Goal: Information Seeking & Learning: Understand process/instructions

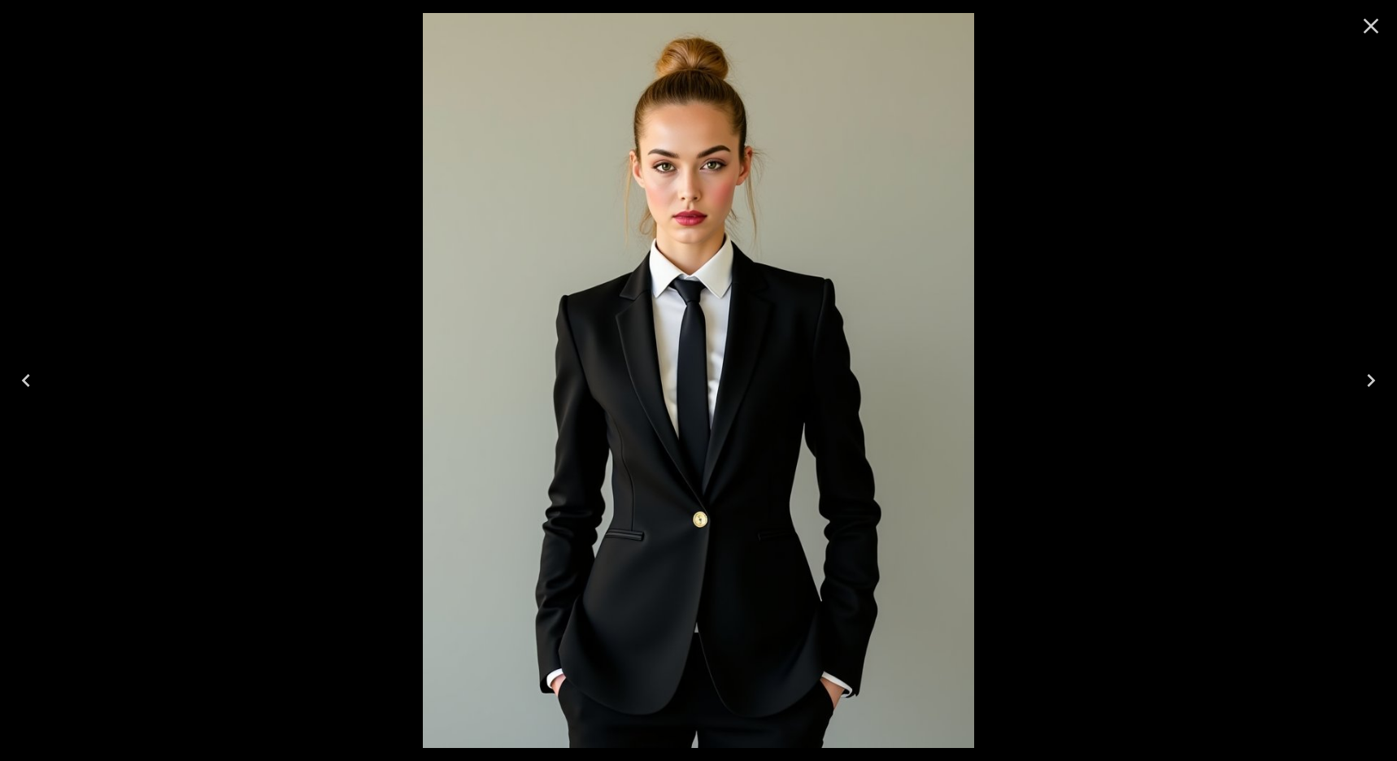
click at [1374, 28] on icon "Close" at bounding box center [1371, 26] width 15 height 15
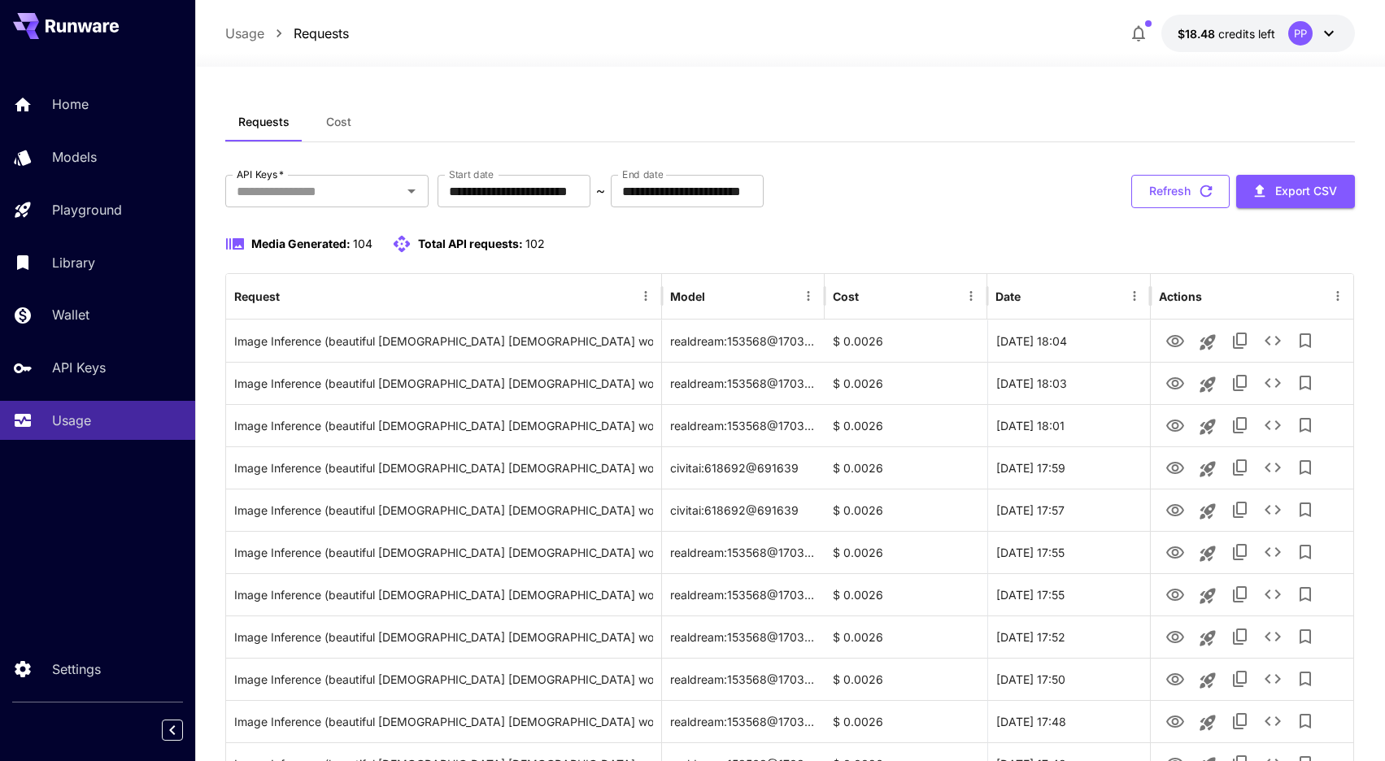
click at [1143, 192] on button "Refresh" at bounding box center [1180, 191] width 98 height 33
click at [1168, 194] on button "Refresh" at bounding box center [1180, 191] width 98 height 33
click at [764, 180] on input "**********" at bounding box center [687, 191] width 153 height 33
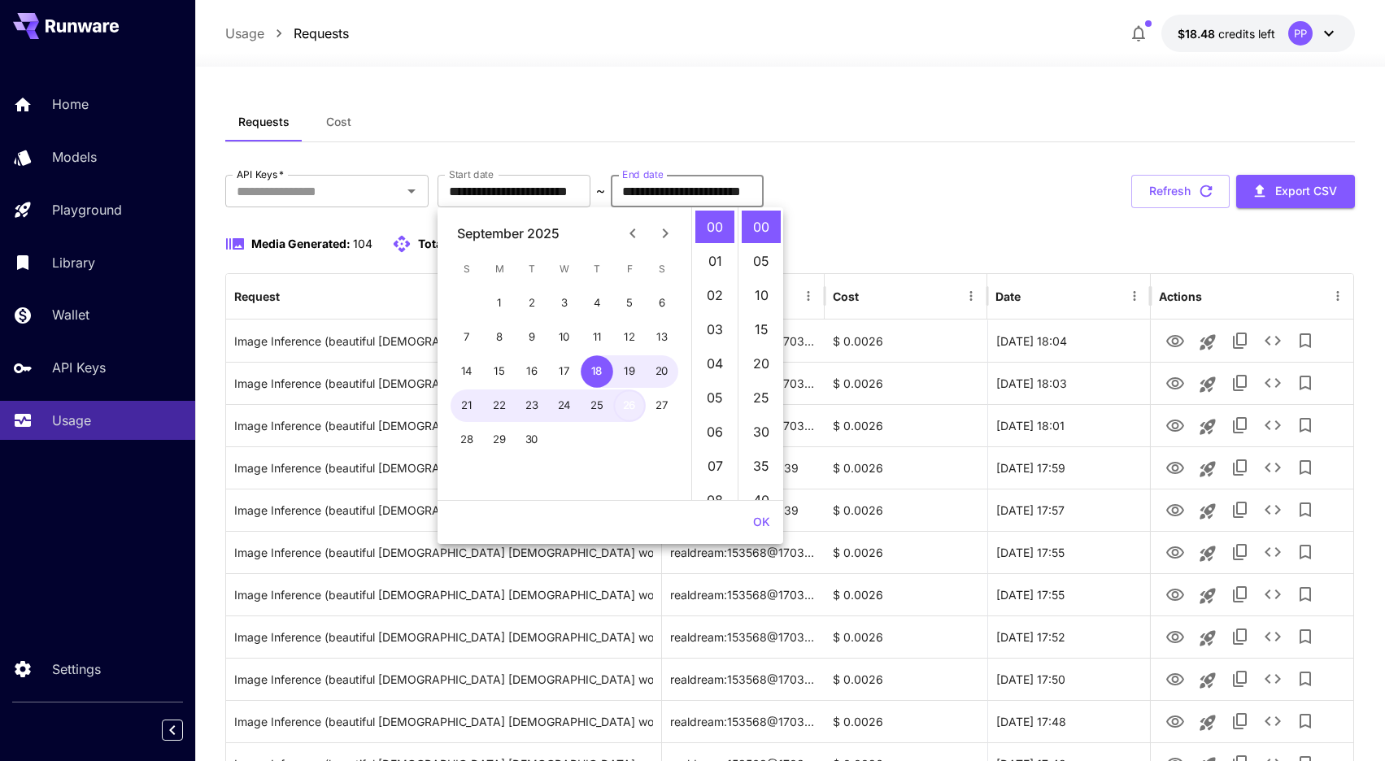
click at [633, 398] on button "26" at bounding box center [629, 405] width 33 height 33
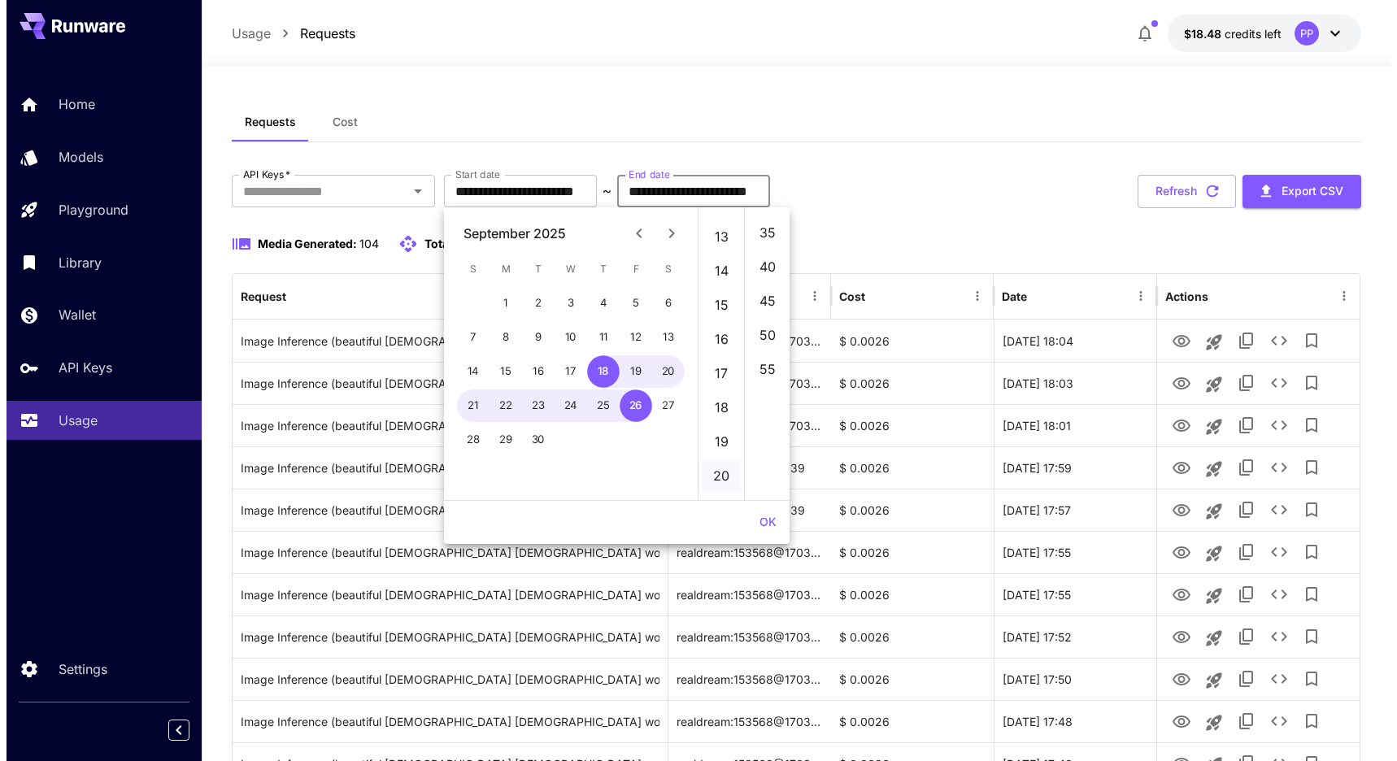
scroll to position [742, 0]
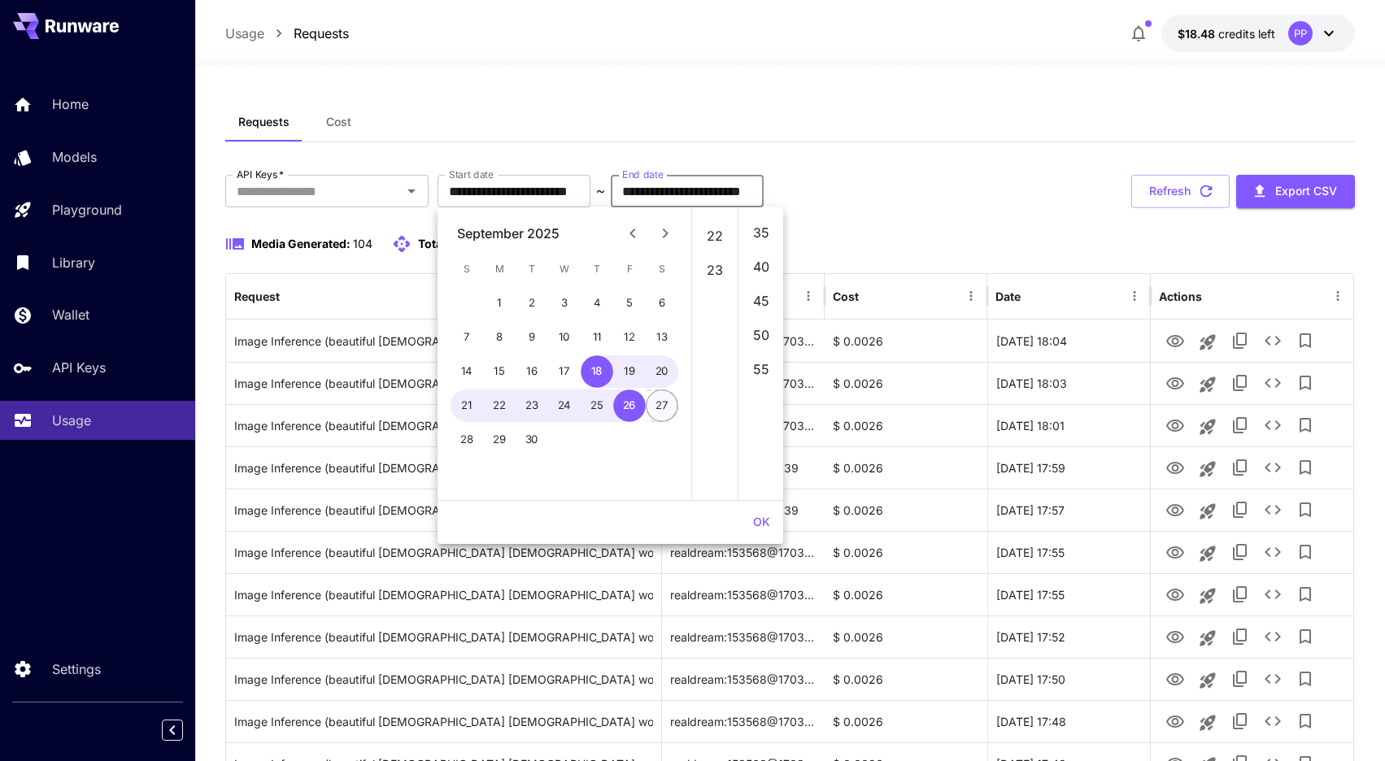
click at [660, 414] on button "27" at bounding box center [662, 405] width 33 height 33
click at [759, 516] on button "OK" at bounding box center [761, 522] width 30 height 30
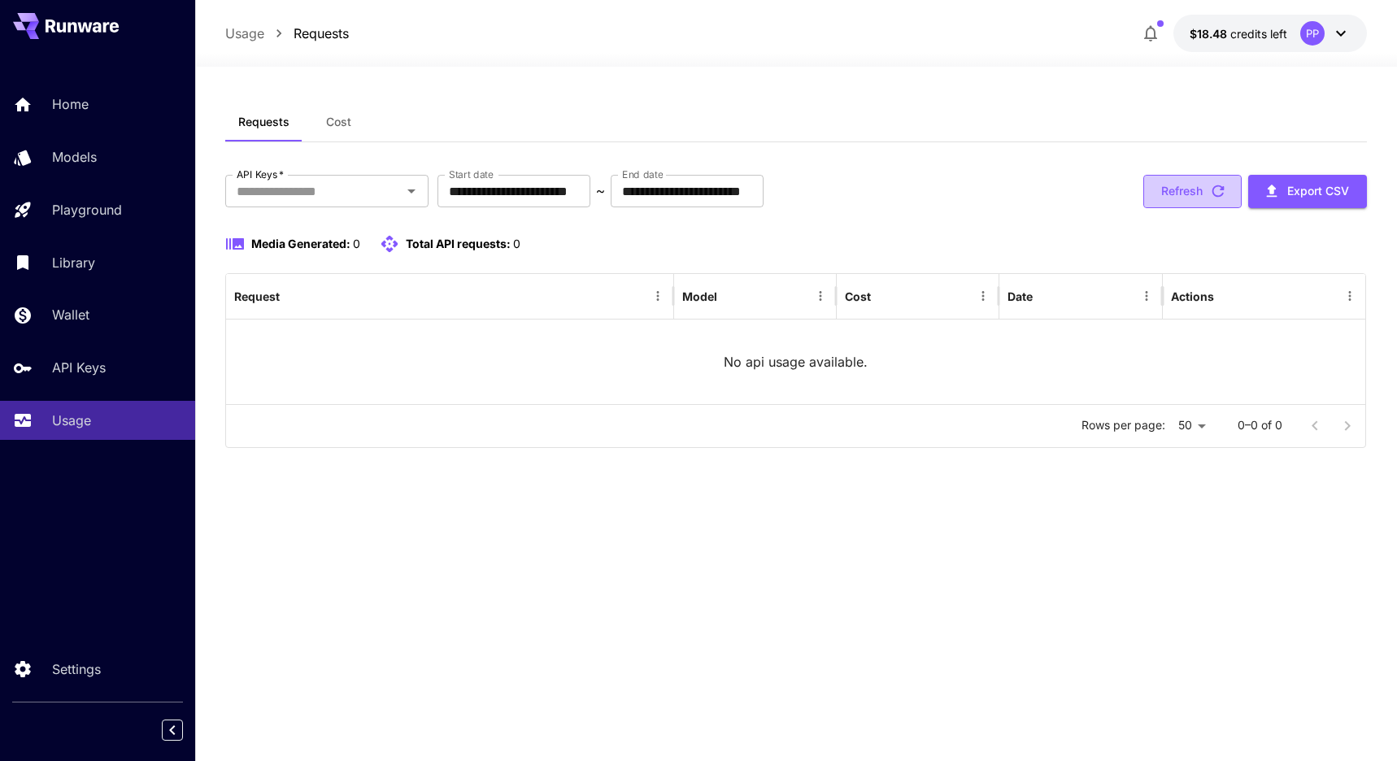
click at [1185, 198] on button "Refresh" at bounding box center [1192, 191] width 98 height 33
click at [764, 197] on input "**********" at bounding box center [687, 191] width 153 height 33
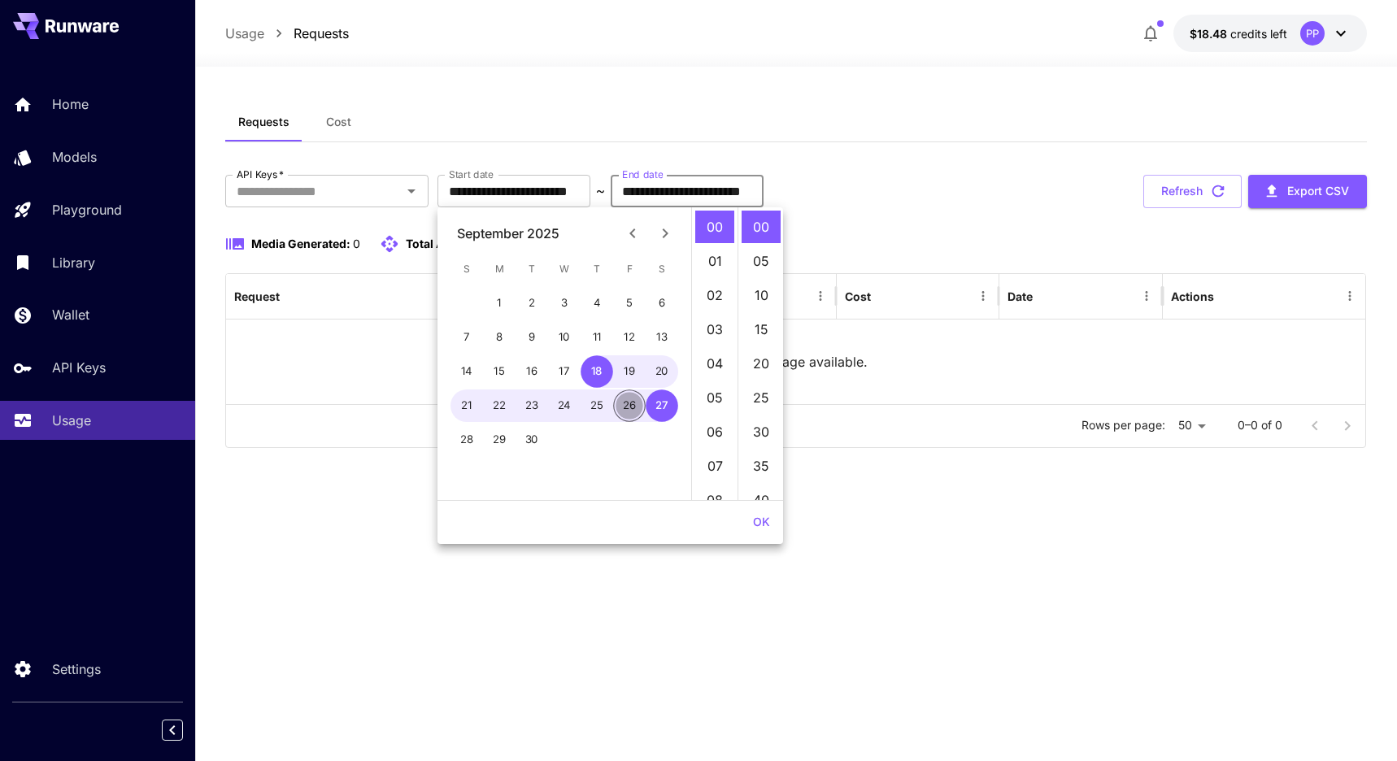
click at [629, 407] on button "26" at bounding box center [629, 405] width 33 height 33
click at [721, 237] on li "23" at bounding box center [714, 227] width 39 height 33
type input "**********"
click at [759, 529] on button "OK" at bounding box center [761, 522] width 30 height 30
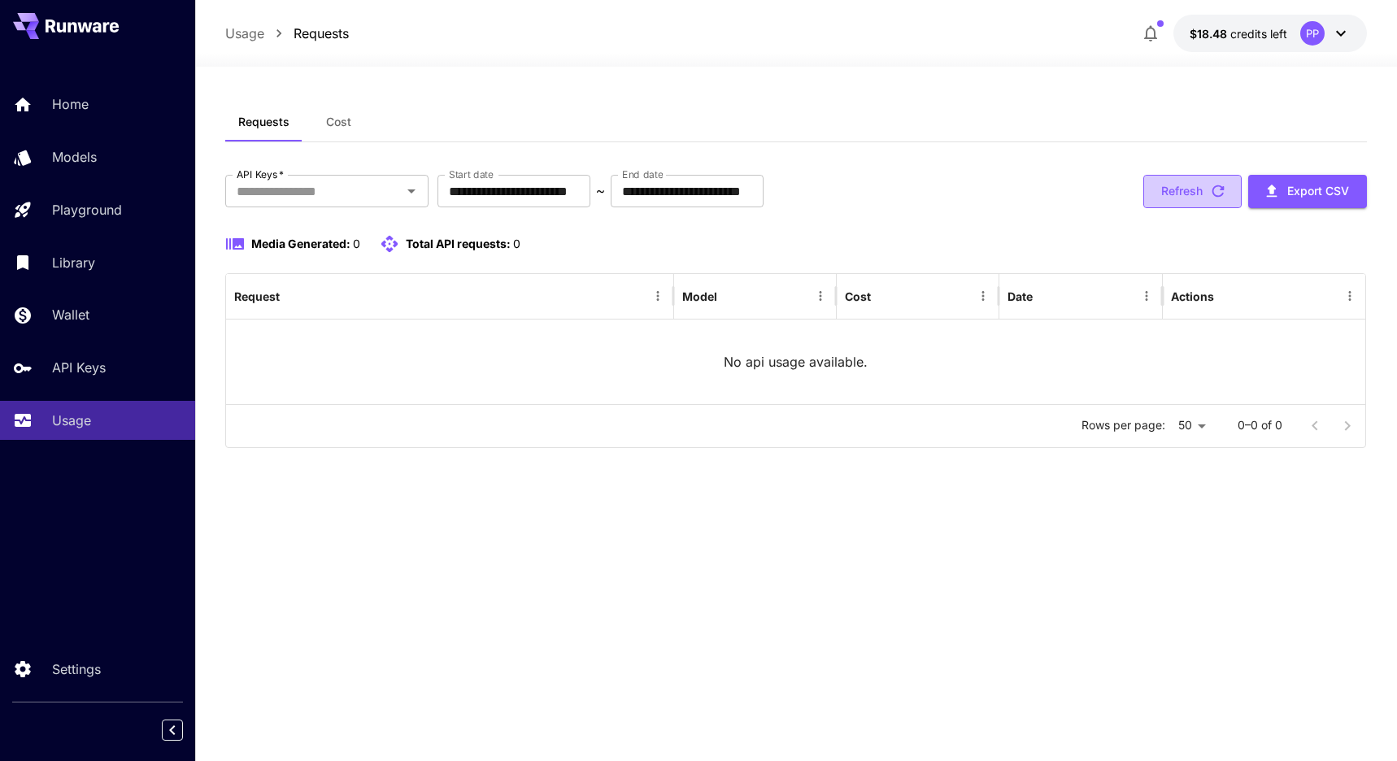
click at [1230, 182] on button "Refresh" at bounding box center [1192, 191] width 98 height 33
click at [1229, 182] on button "Refresh" at bounding box center [1192, 191] width 98 height 33
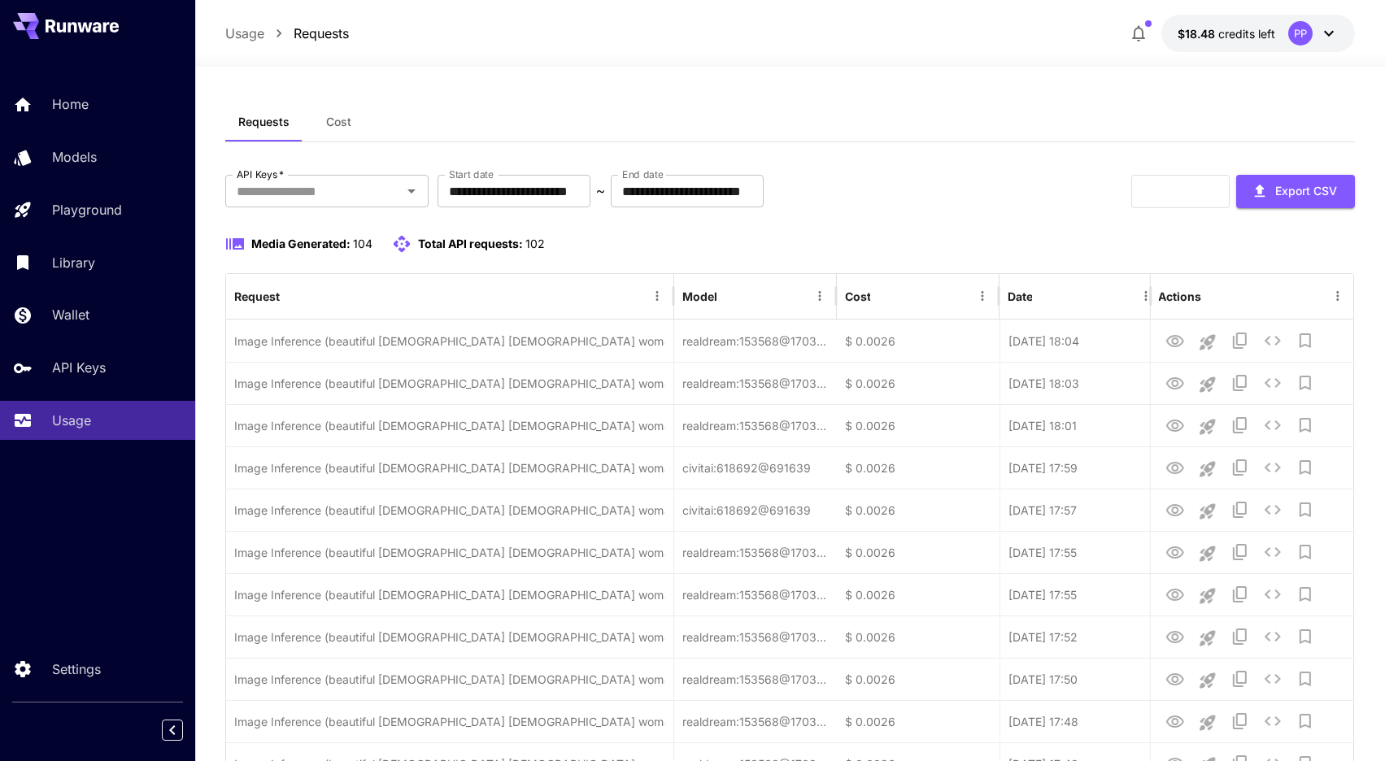
click at [1229, 183] on div "Refresh Export CSV" at bounding box center [1243, 191] width 224 height 33
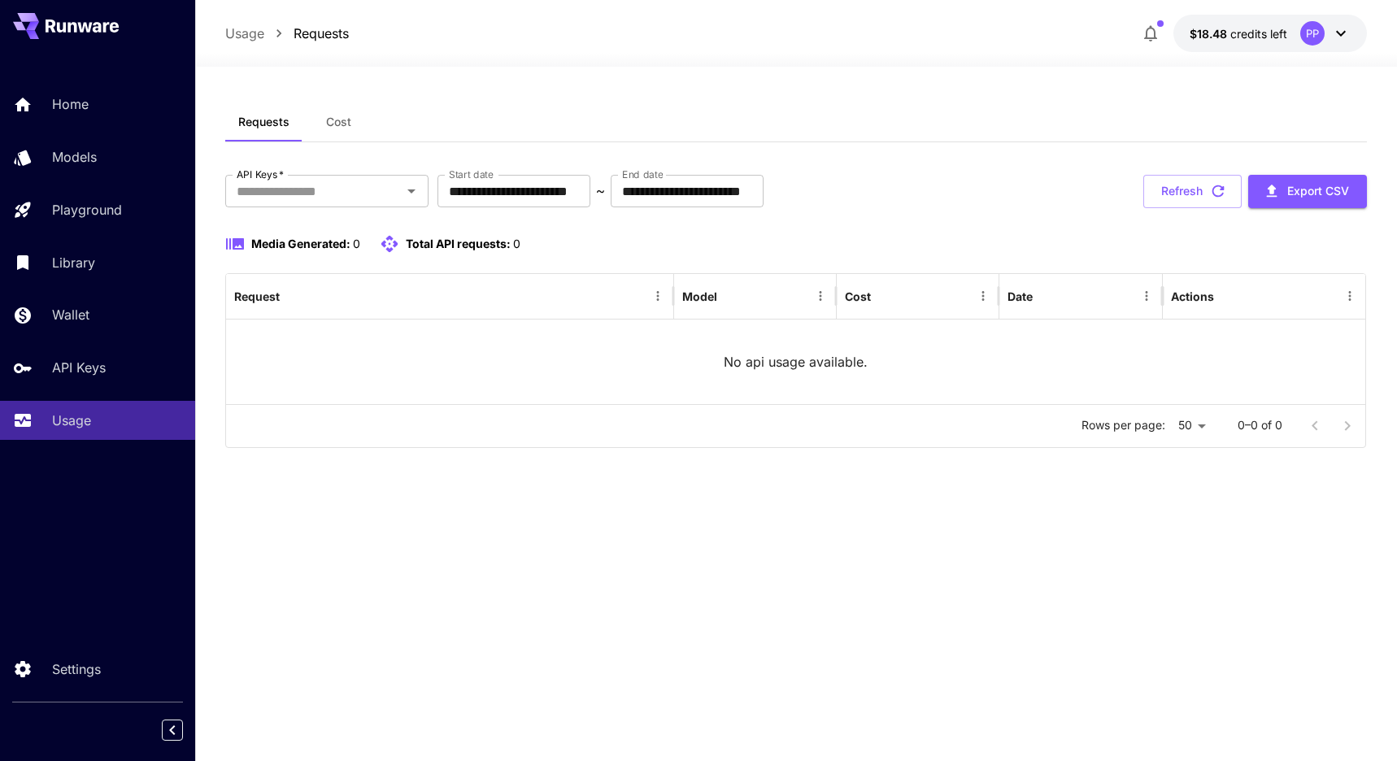
click at [1229, 183] on button "Refresh" at bounding box center [1192, 191] width 98 height 33
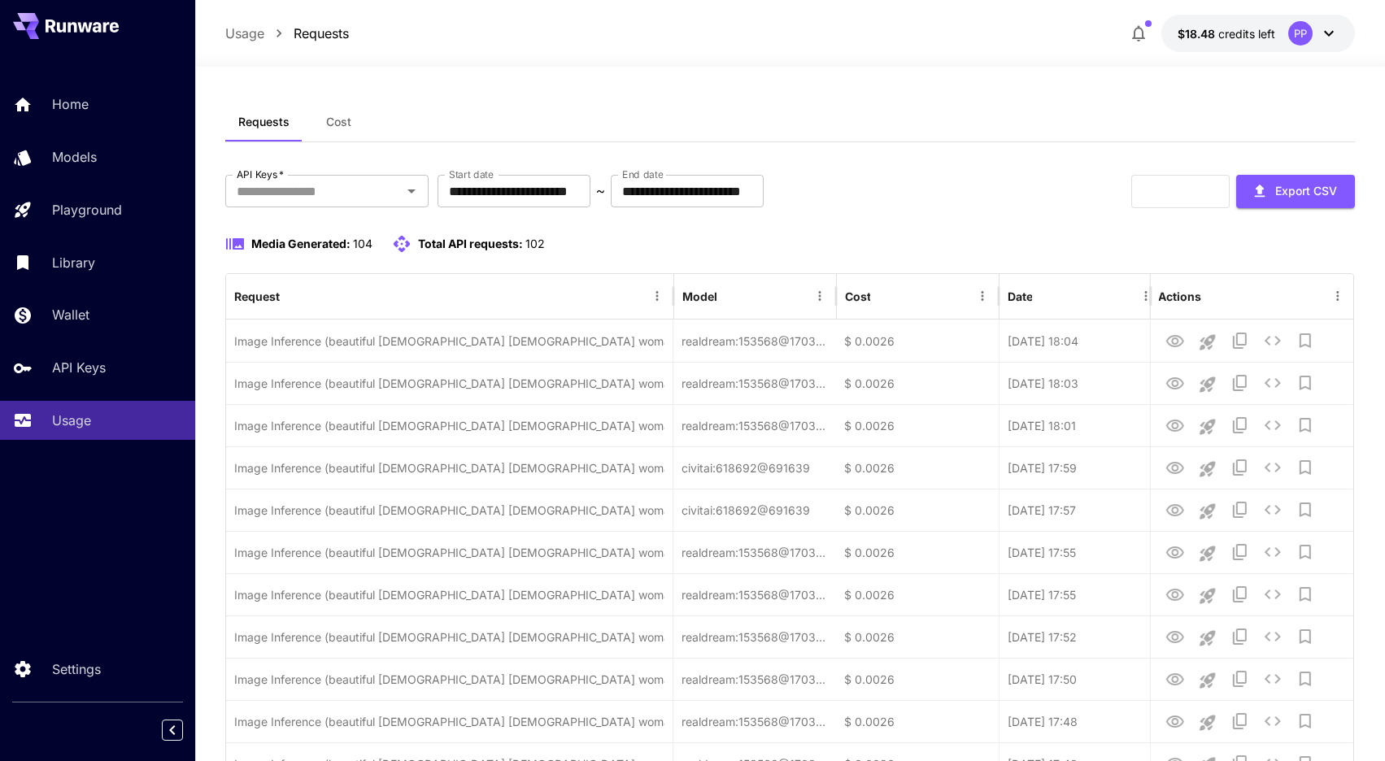
click at [1229, 183] on div "Refresh Export CSV" at bounding box center [1243, 191] width 224 height 33
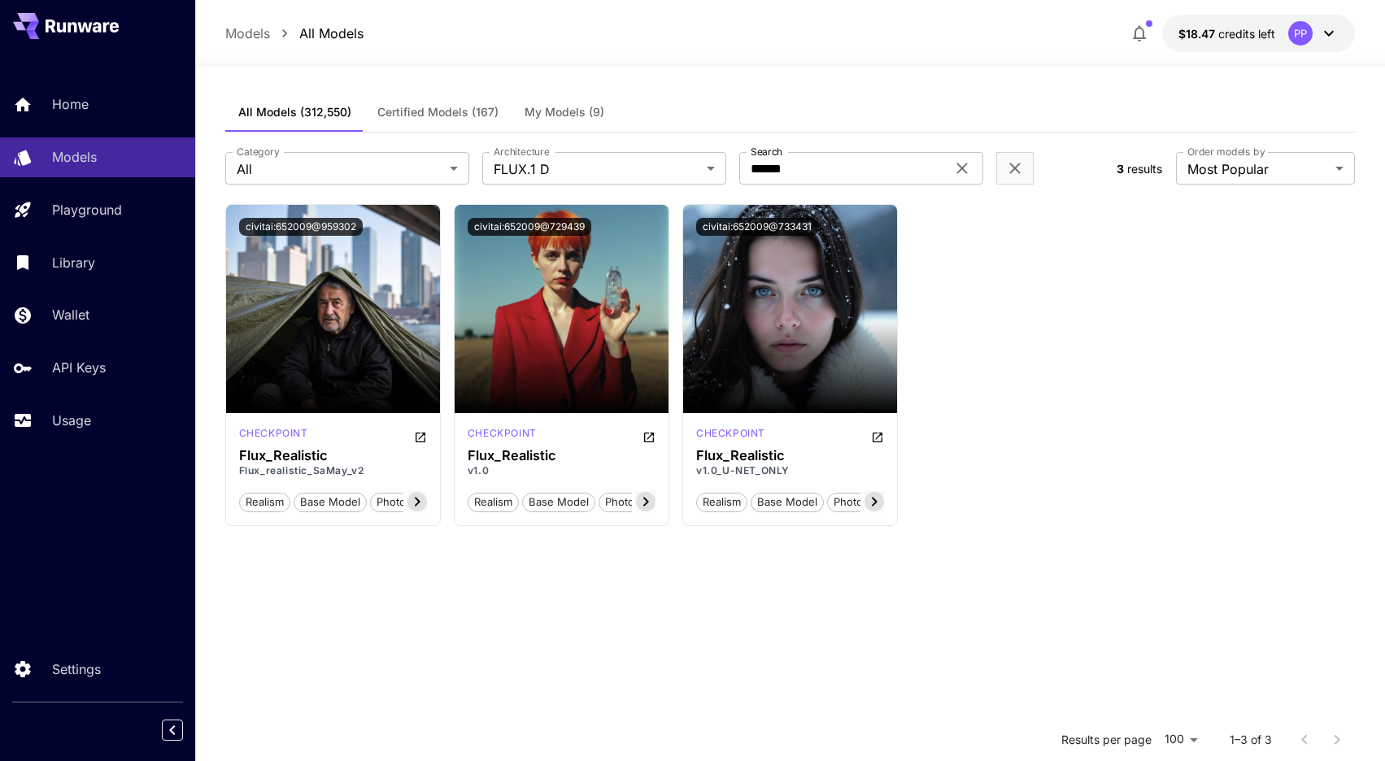
click at [1286, 33] on button "$18.47 credits left PP" at bounding box center [1258, 33] width 193 height 37
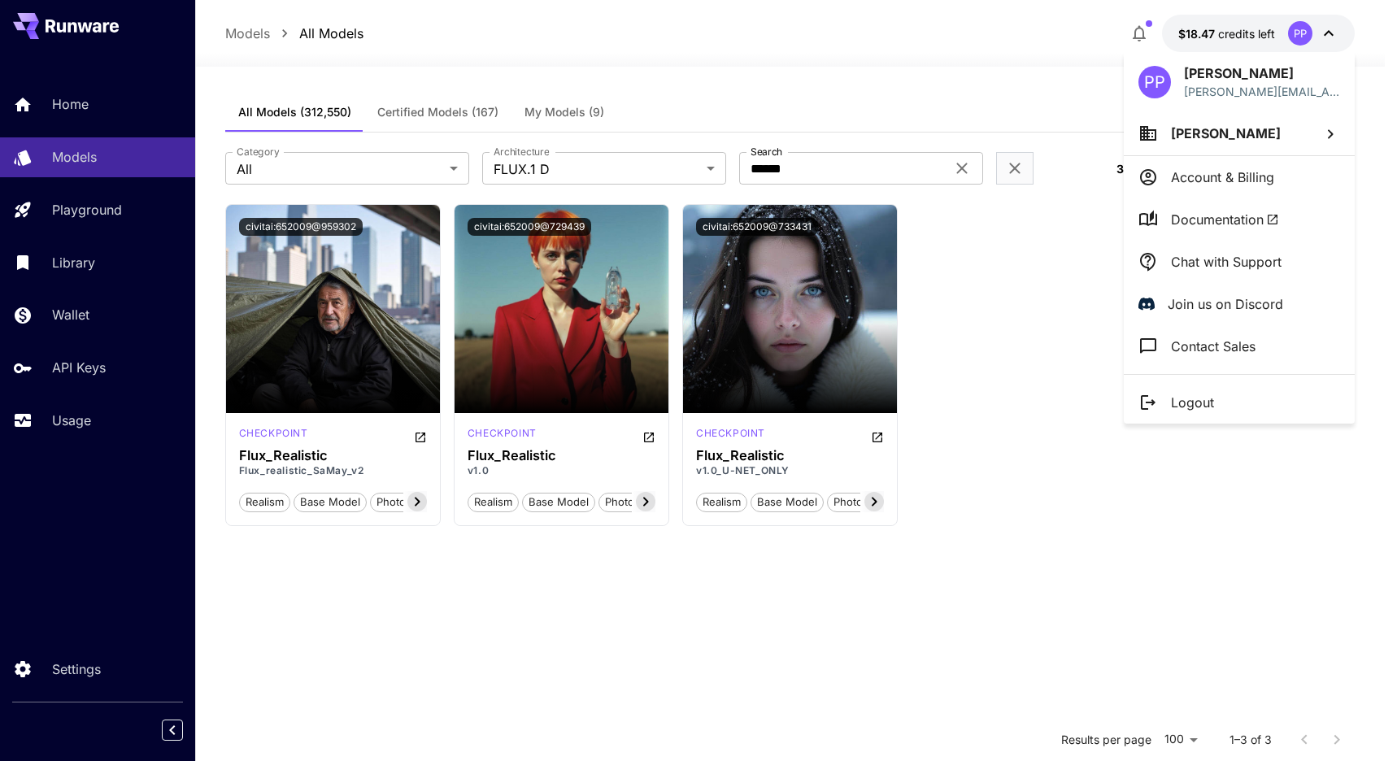
click at [1161, 220] on li "Documentation" at bounding box center [1239, 219] width 231 height 42
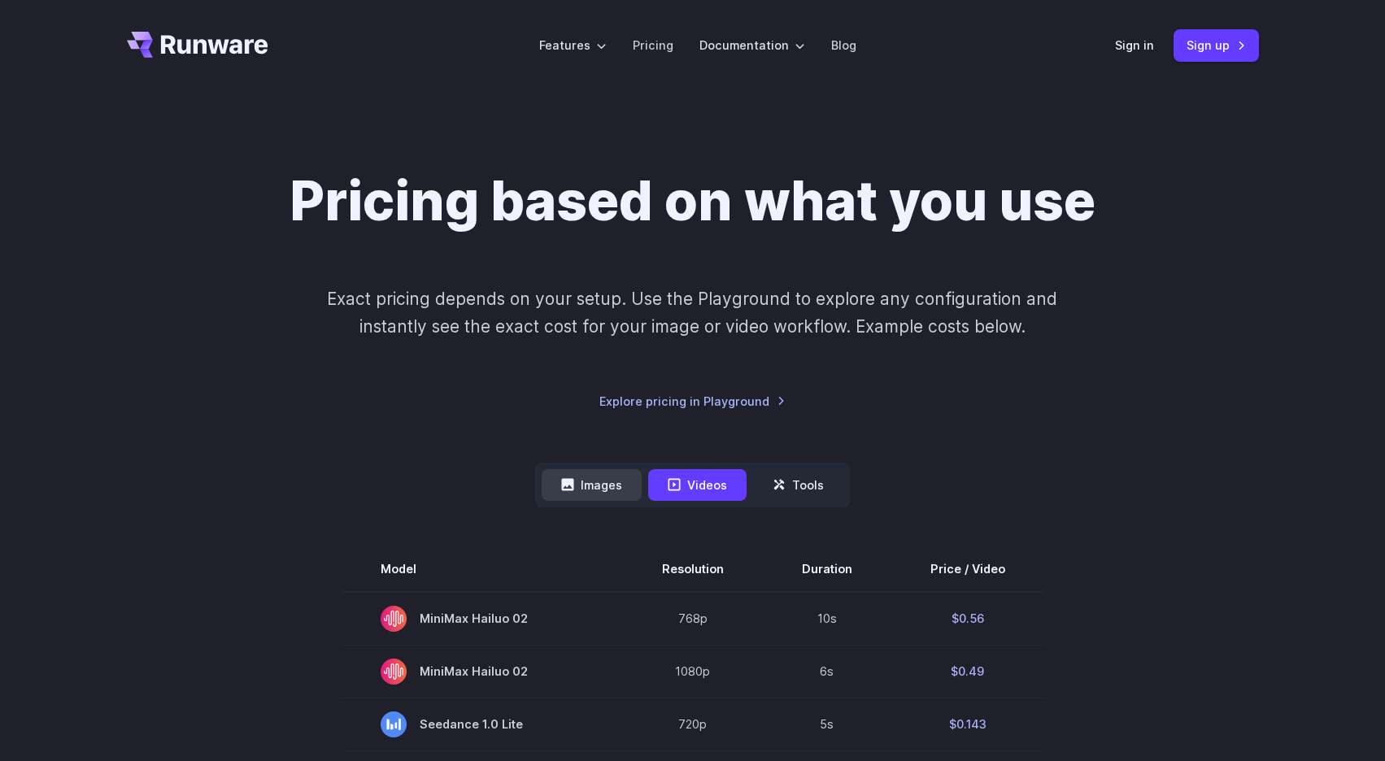
click at [611, 493] on button "Images" at bounding box center [592, 485] width 100 height 32
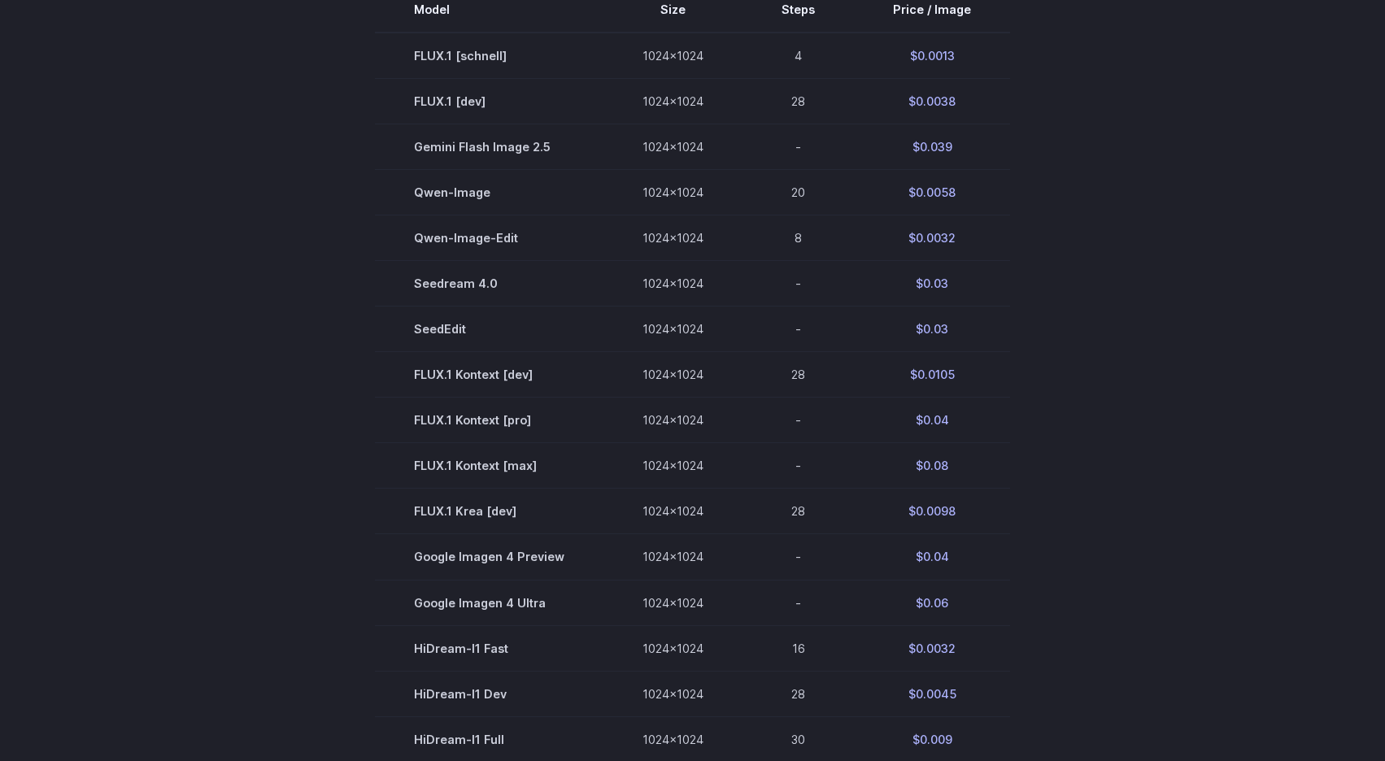
scroll to position [1085, 0]
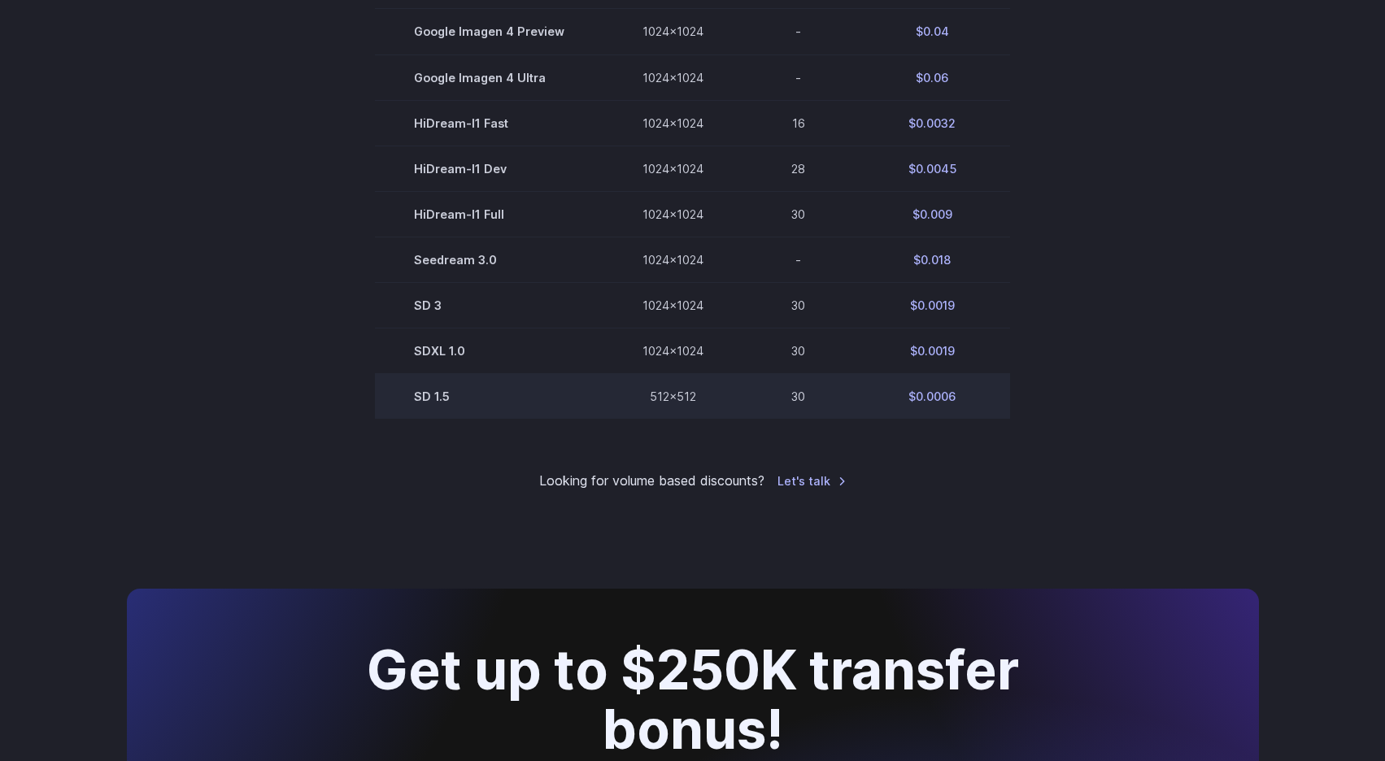
click at [446, 401] on td "SD 1.5" at bounding box center [489, 396] width 228 height 46
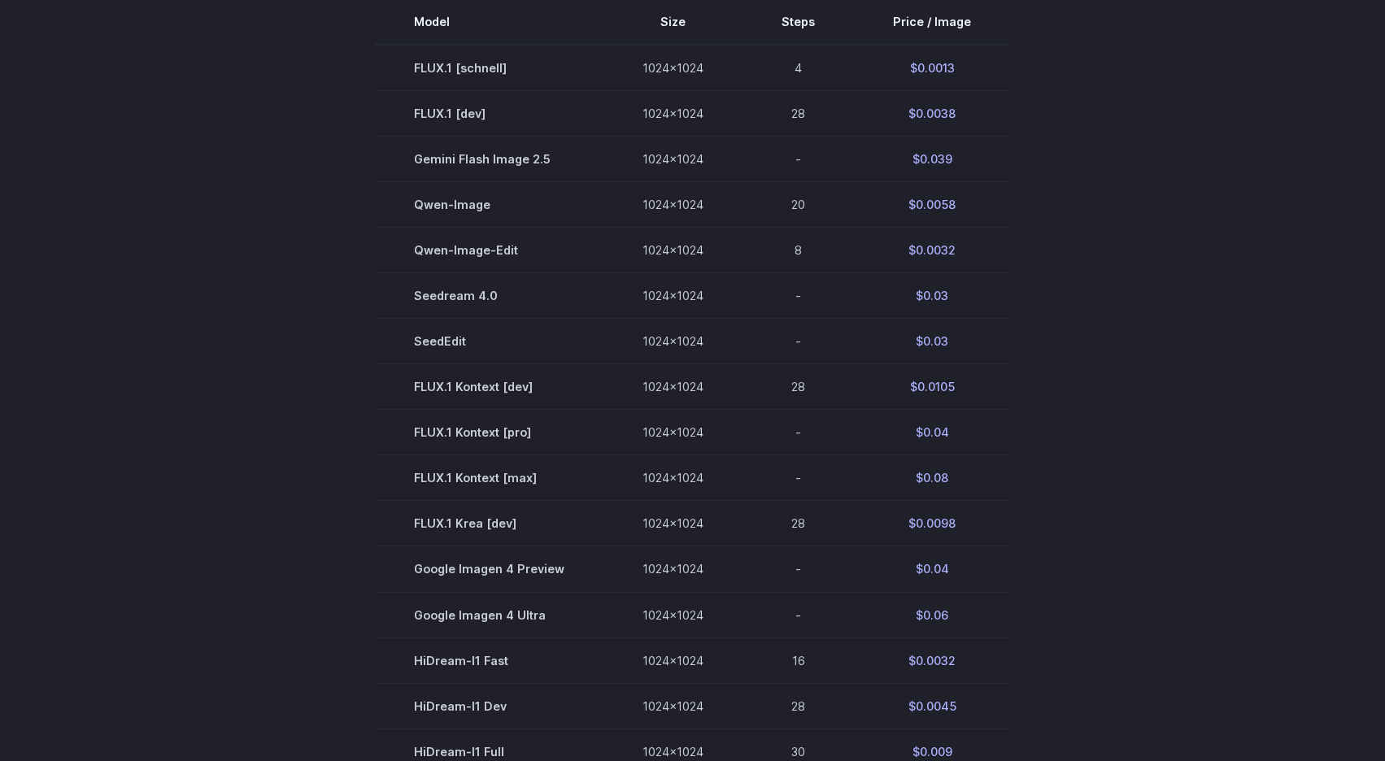
scroll to position [22, 0]
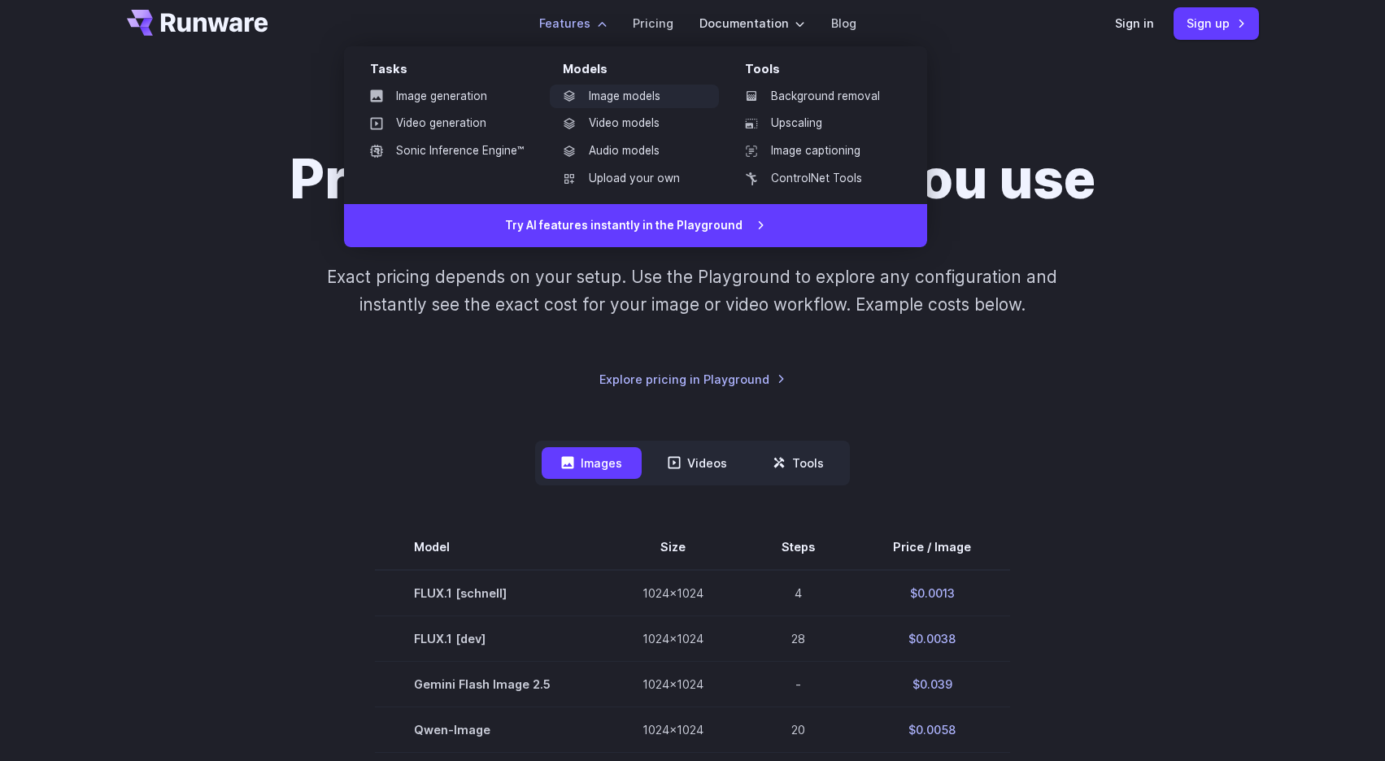
click at [619, 99] on link "Image models" at bounding box center [634, 97] width 169 height 24
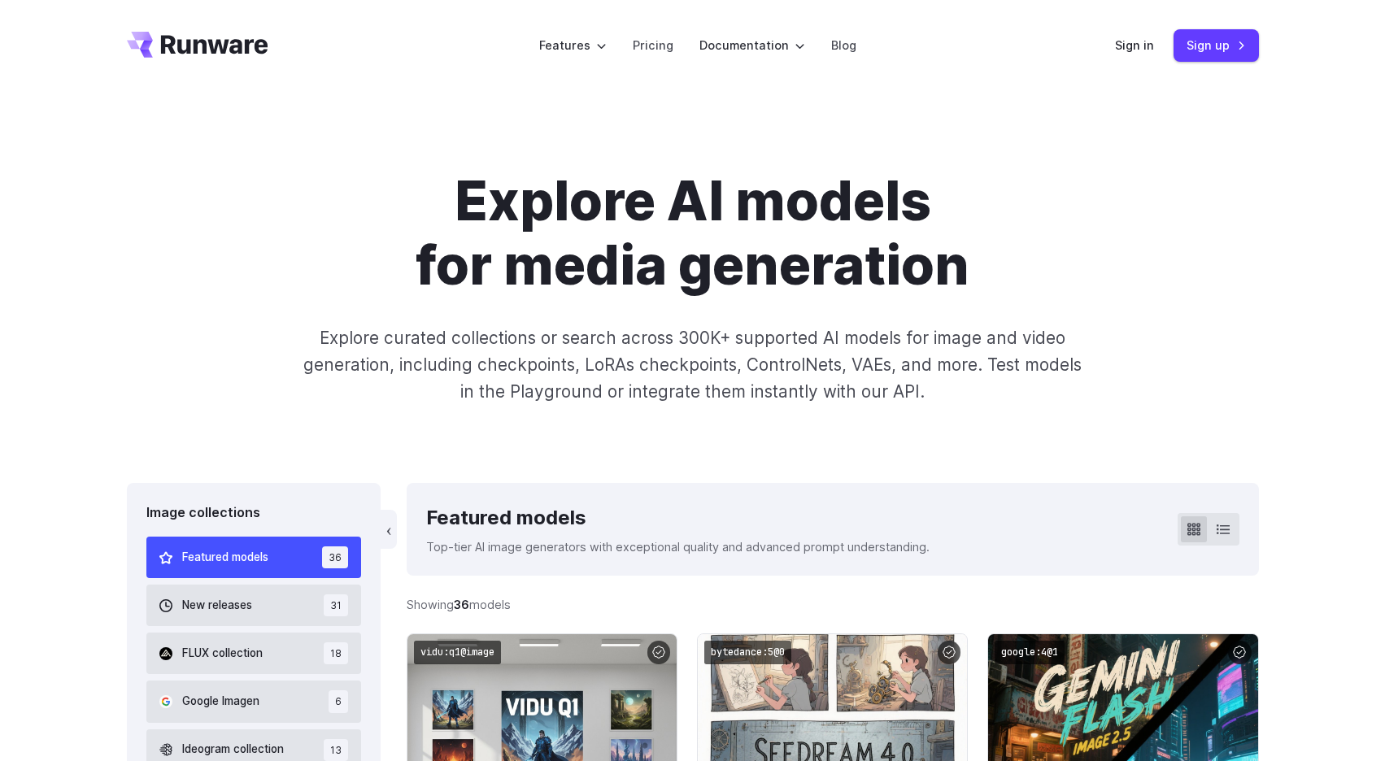
scroll to position [227, 0]
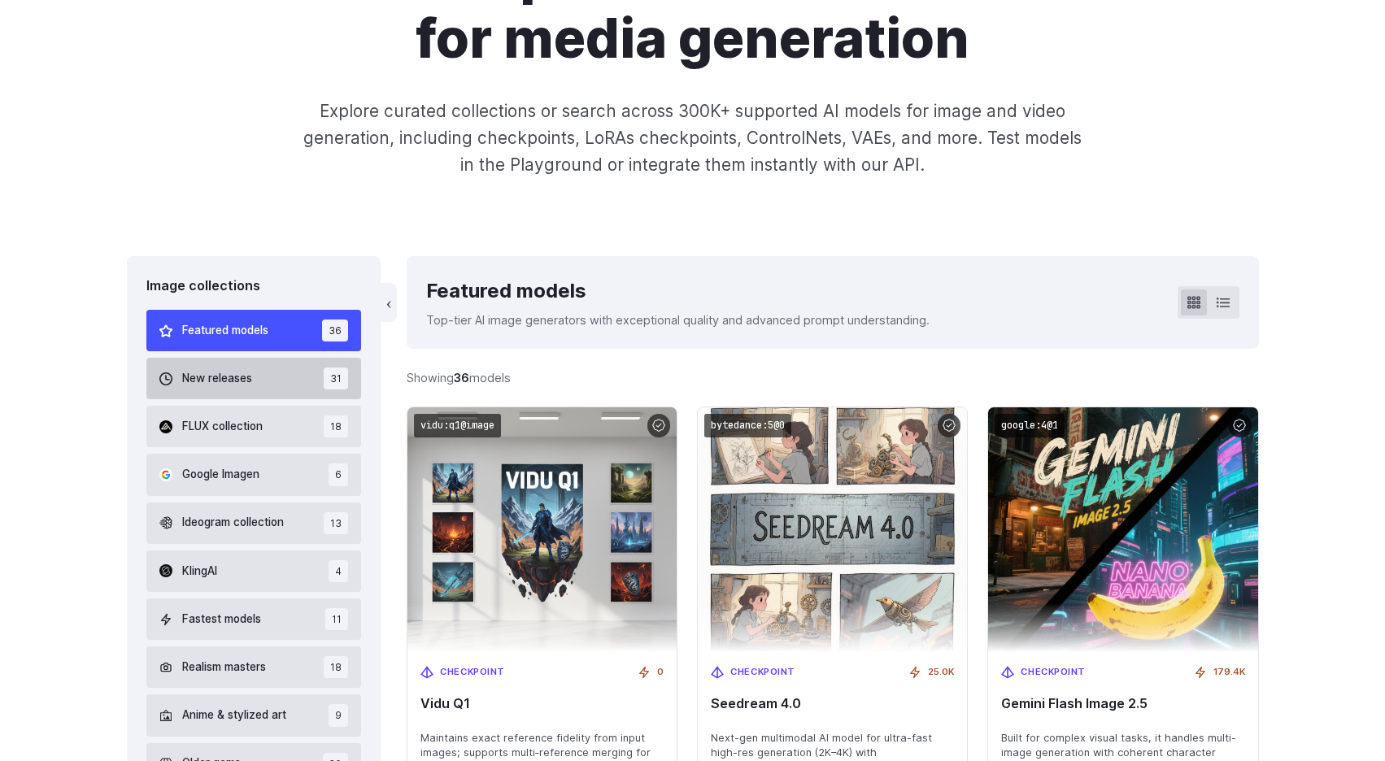
click at [264, 366] on button "New releases 31" at bounding box center [253, 378] width 215 height 41
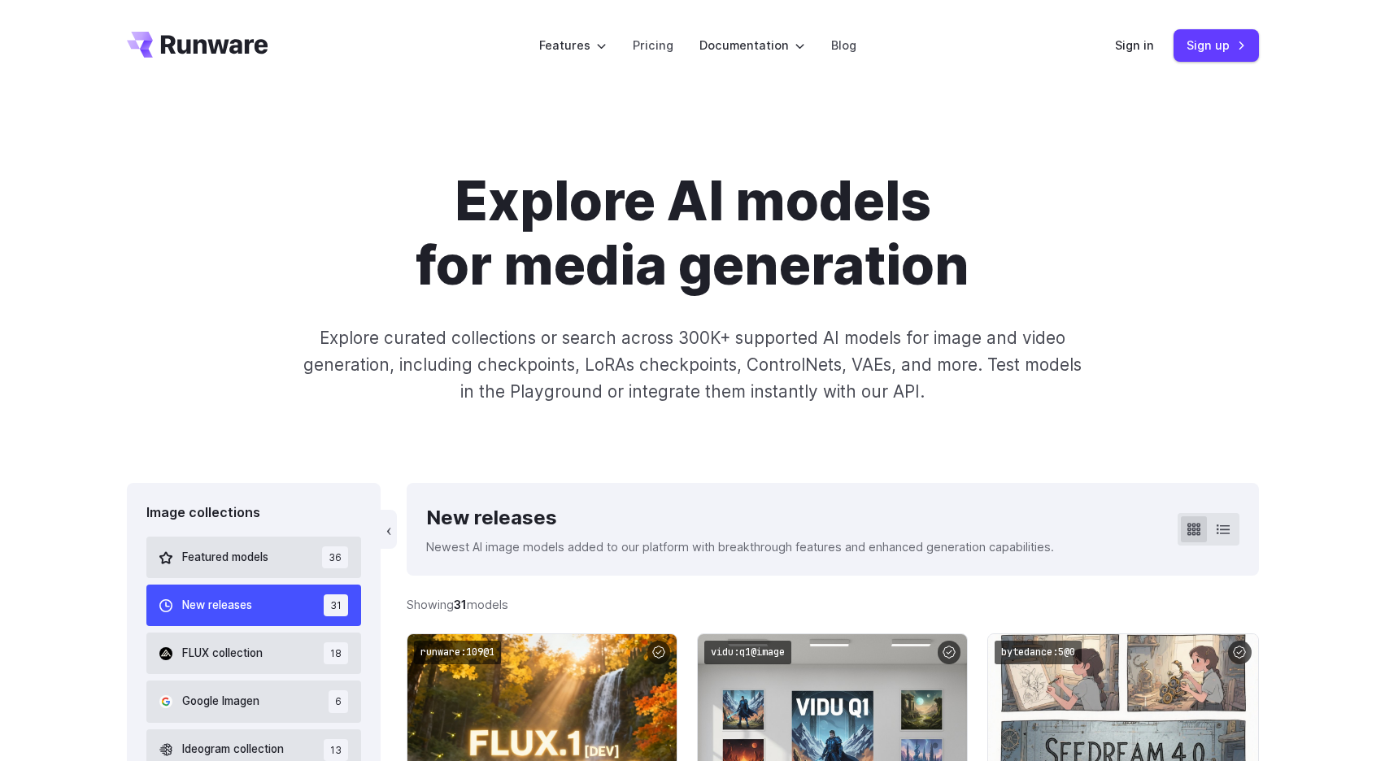
scroll to position [513, 0]
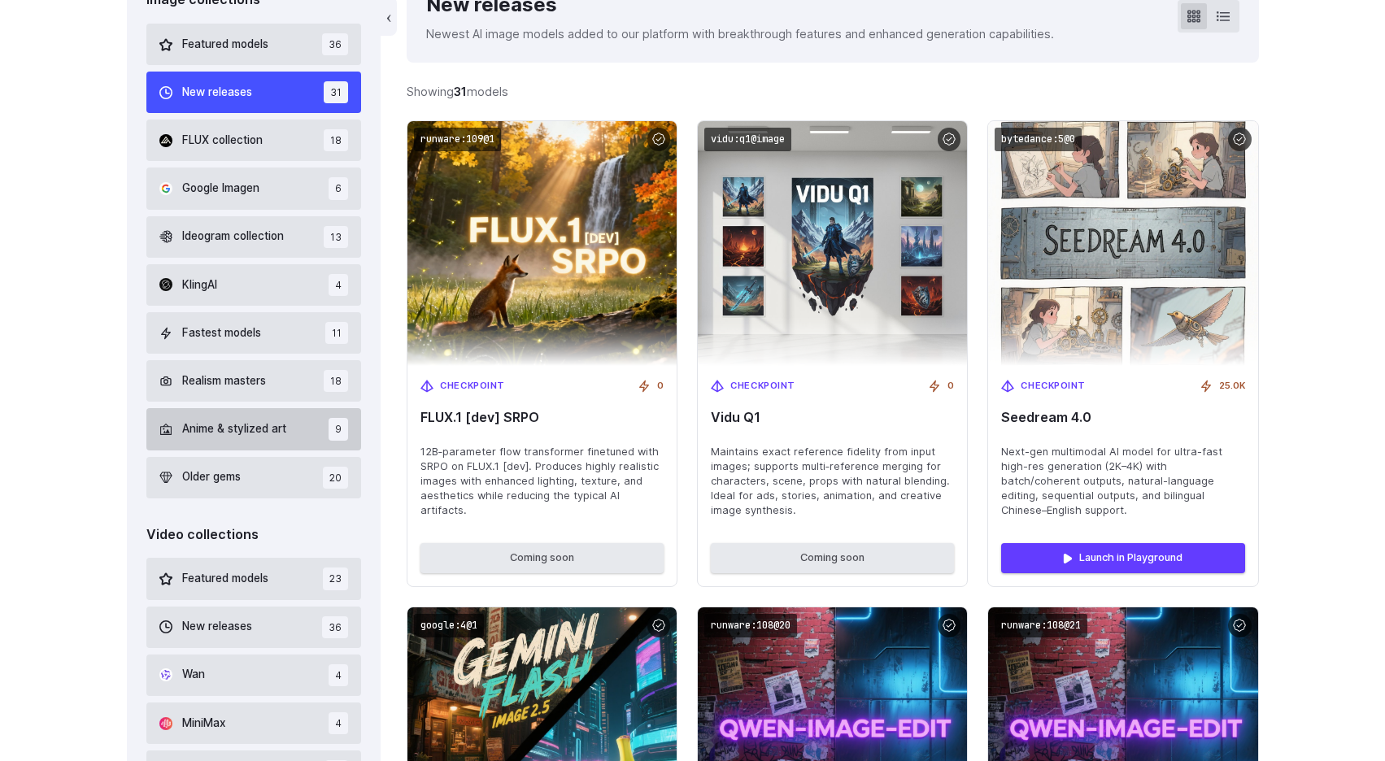
click at [299, 435] on button "Anime & stylized art 9" at bounding box center [253, 428] width 215 height 41
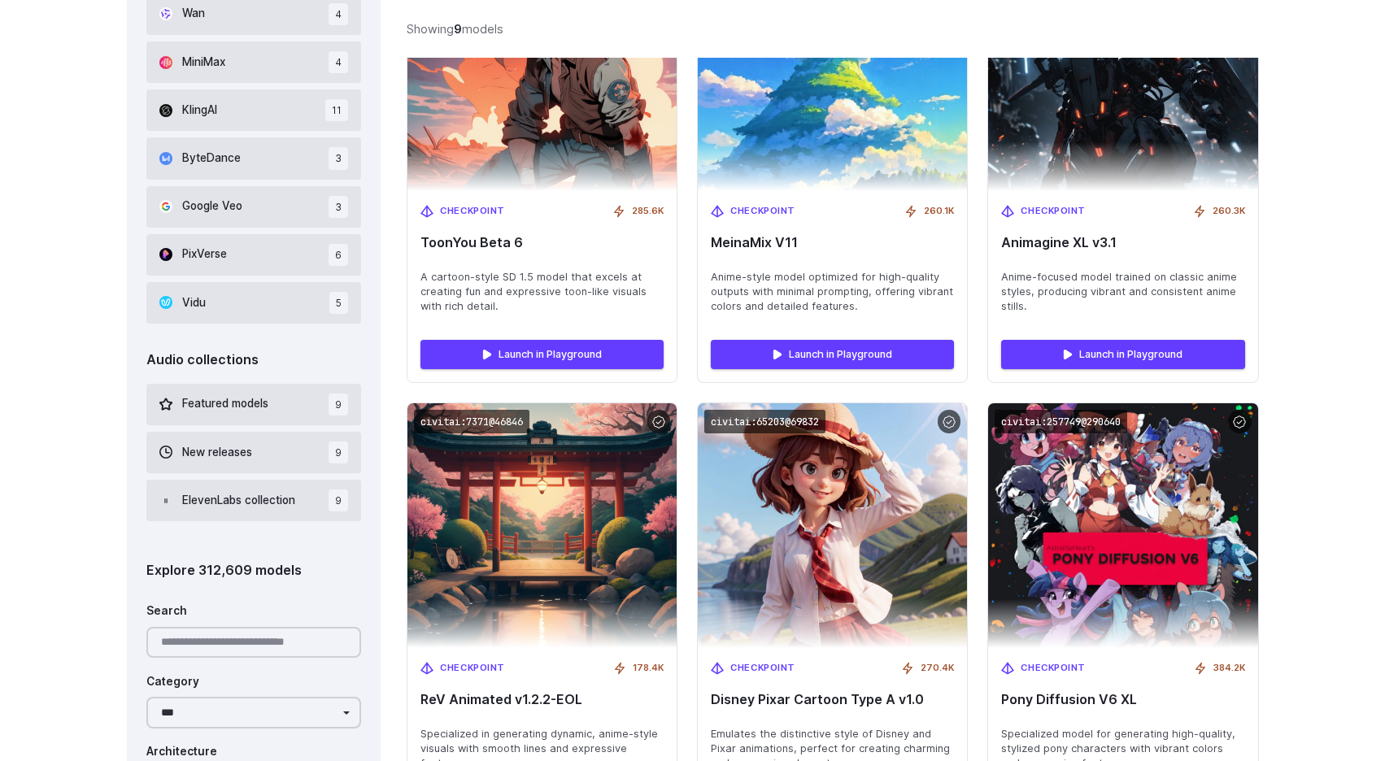
scroll to position [1350, 0]
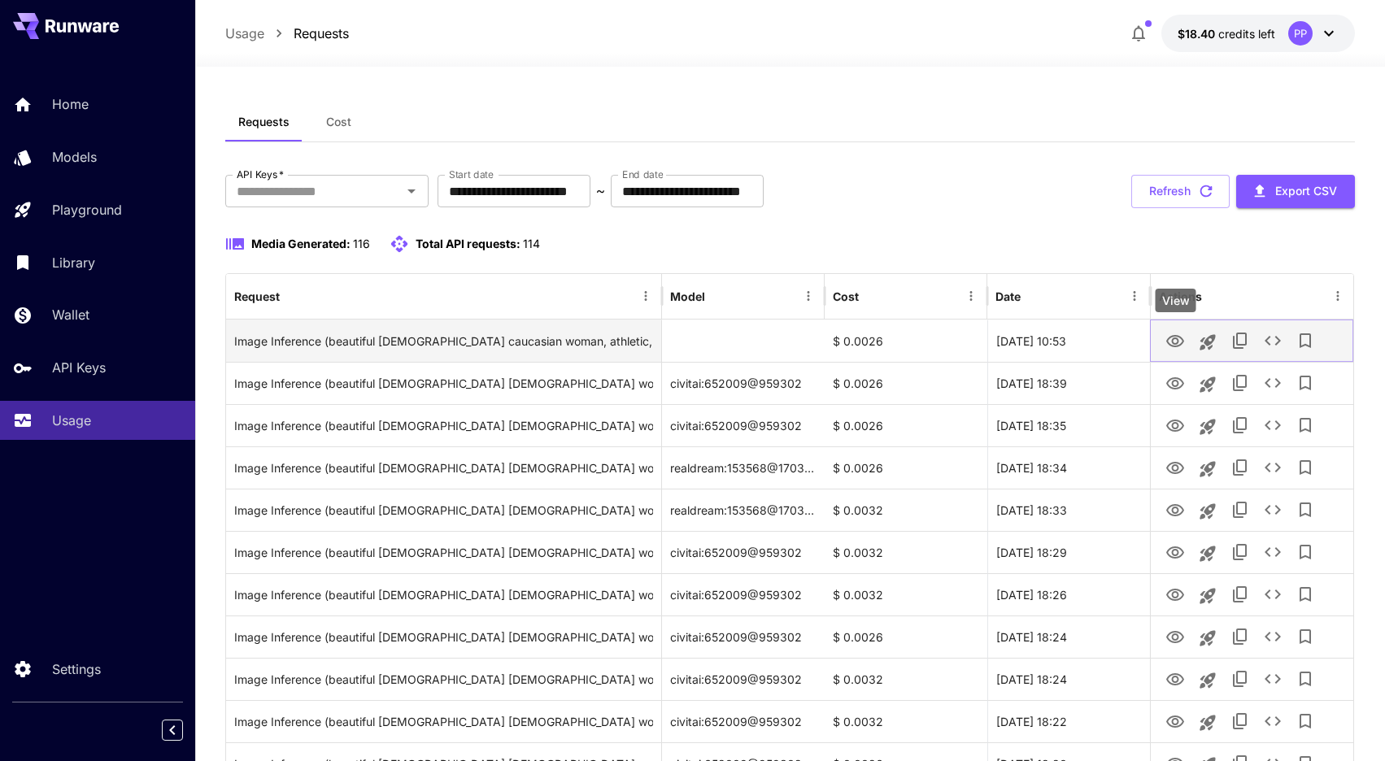
click at [1176, 345] on icon "View" at bounding box center [1175, 342] width 20 height 20
click at [1266, 344] on icon "See details" at bounding box center [1273, 341] width 20 height 20
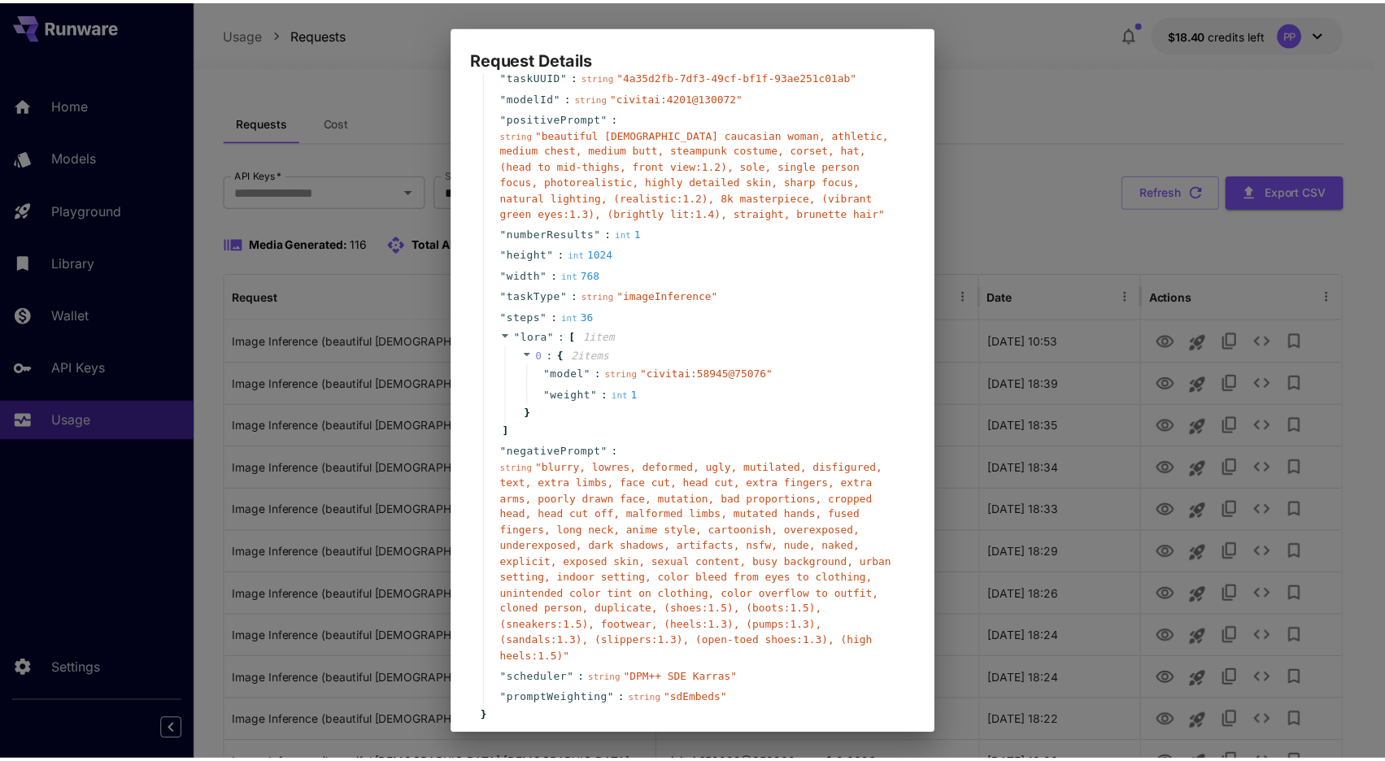
scroll to position [150, 0]
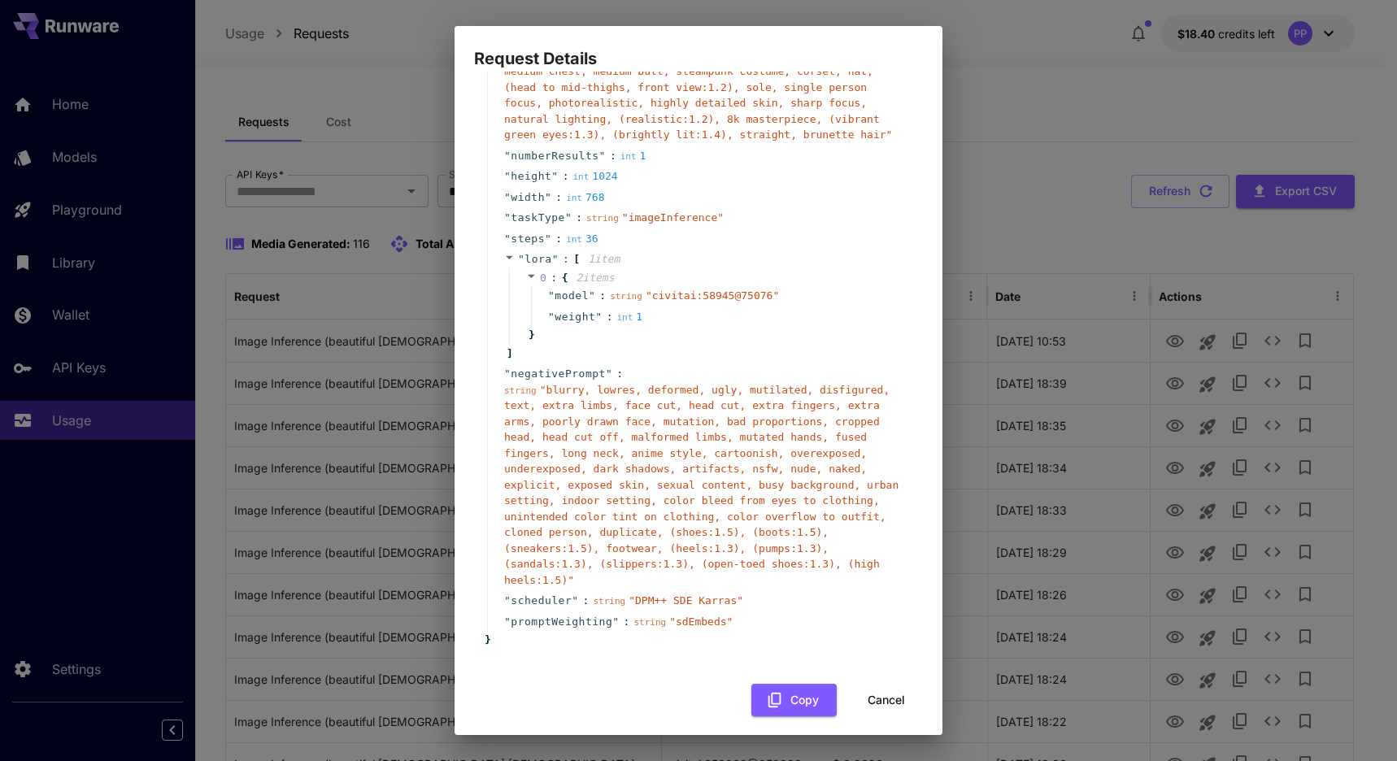
drag, startPoint x: 902, startPoint y: 683, endPoint x: 891, endPoint y: 694, distance: 15.5
click at [902, 684] on button "Cancel" at bounding box center [886, 700] width 73 height 33
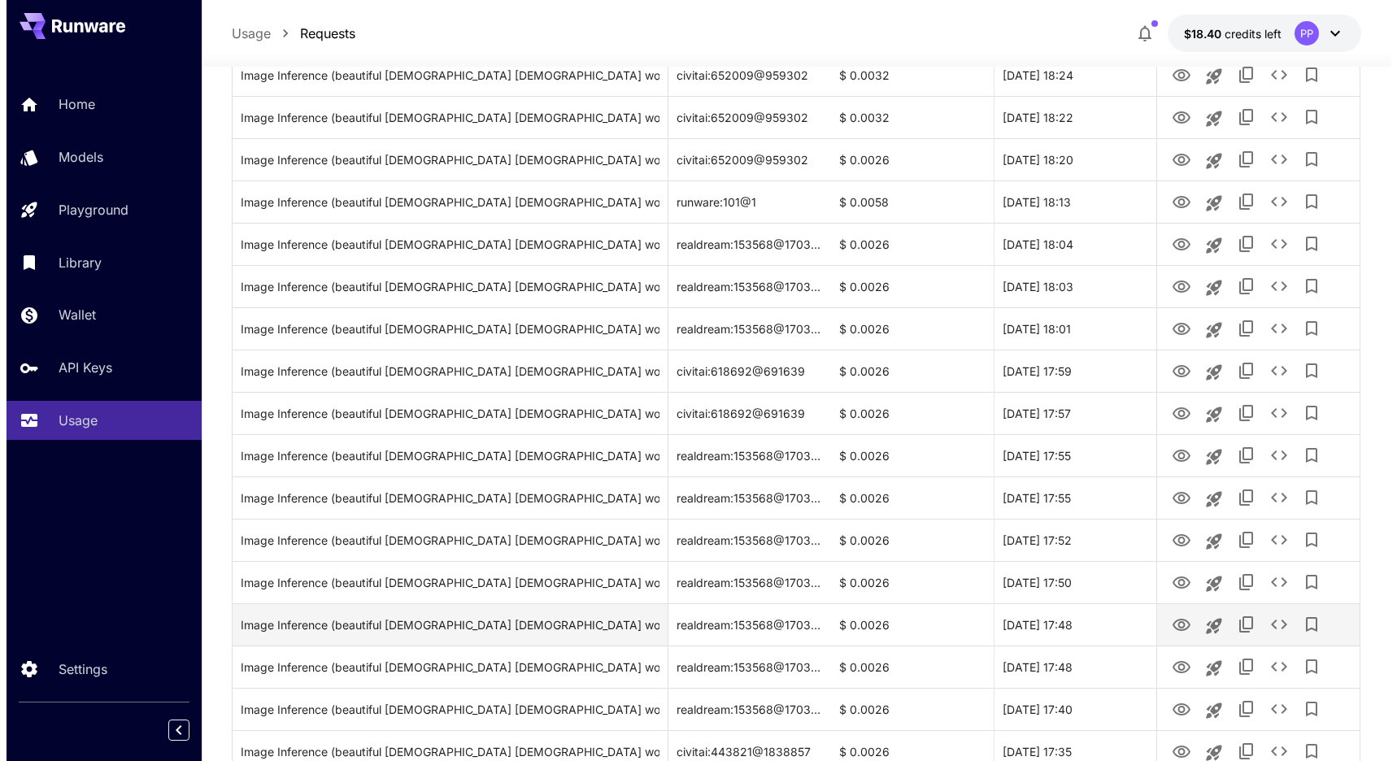
scroll to position [736, 0]
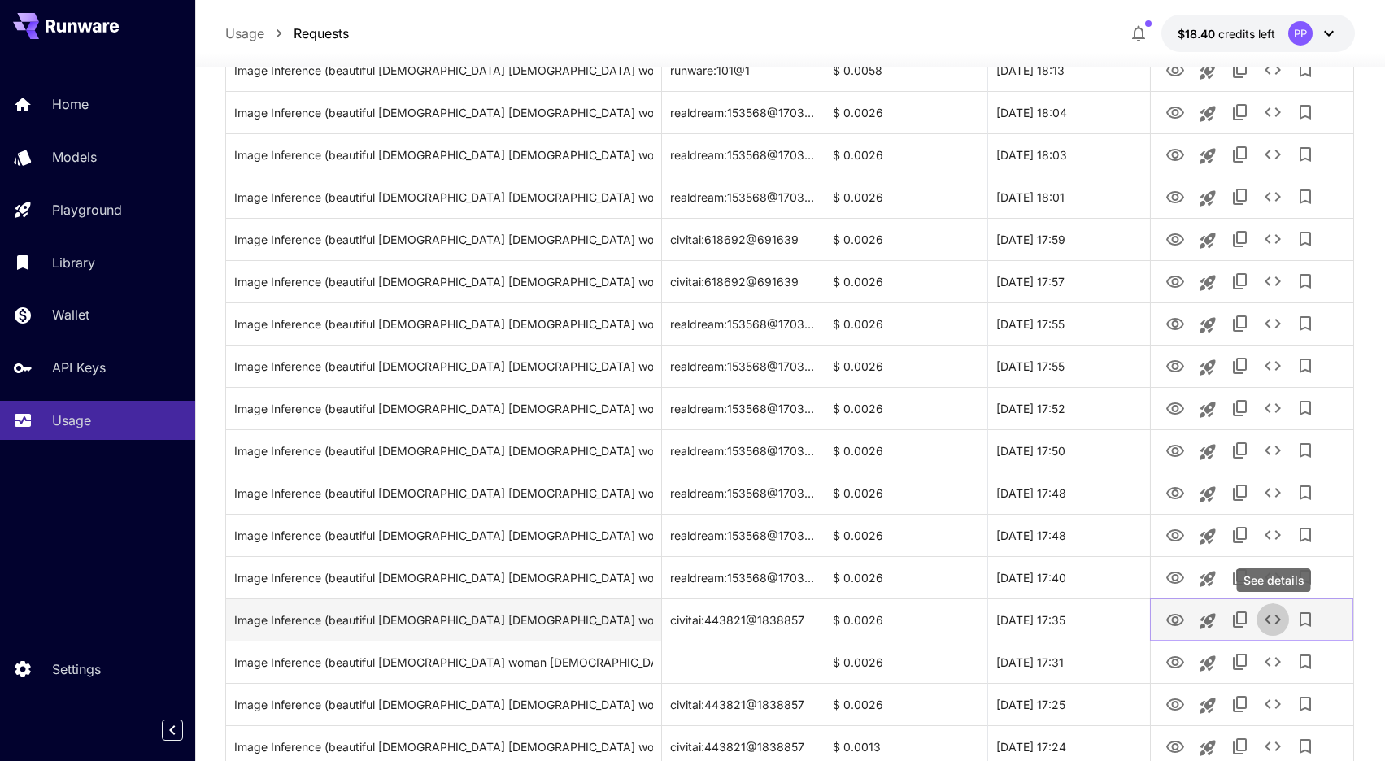
click at [1273, 623] on icon "See details" at bounding box center [1273, 620] width 20 height 20
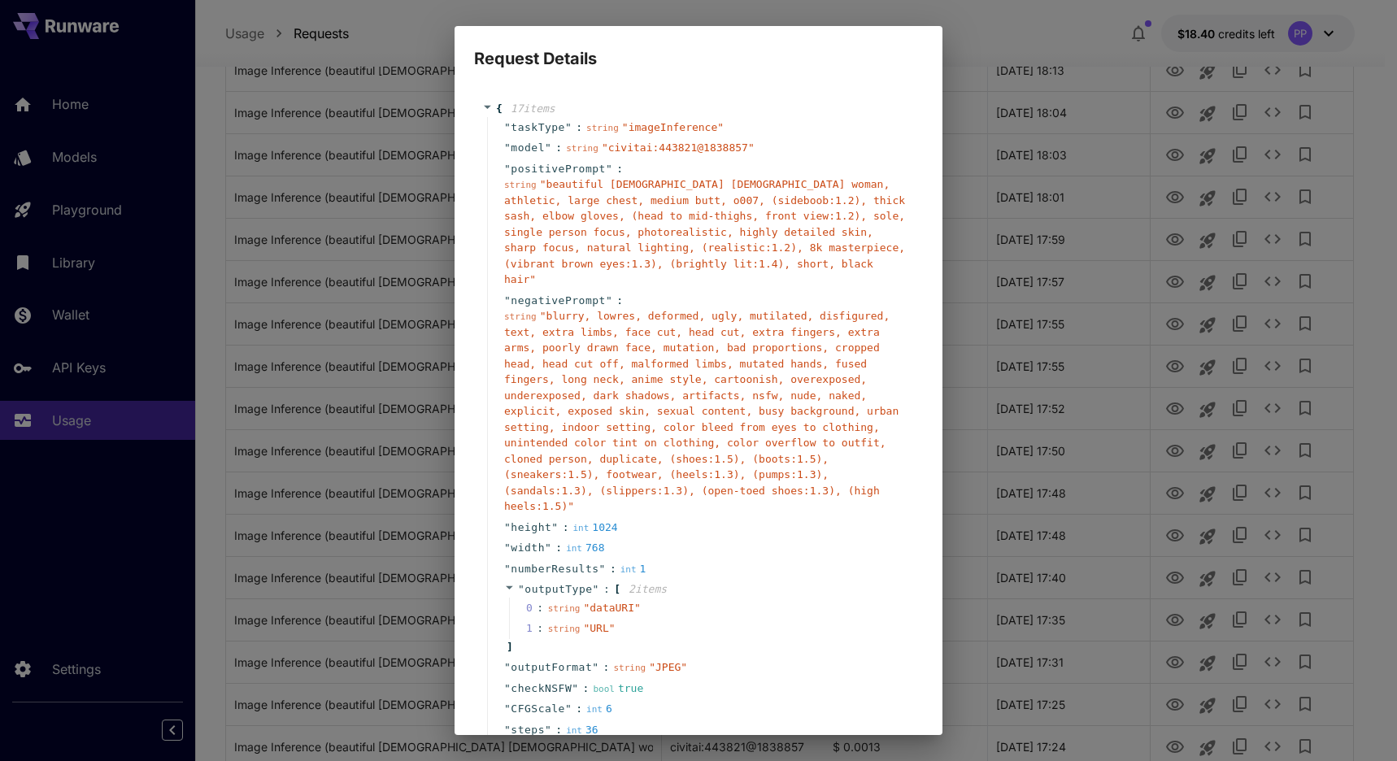
scroll to position [222, 0]
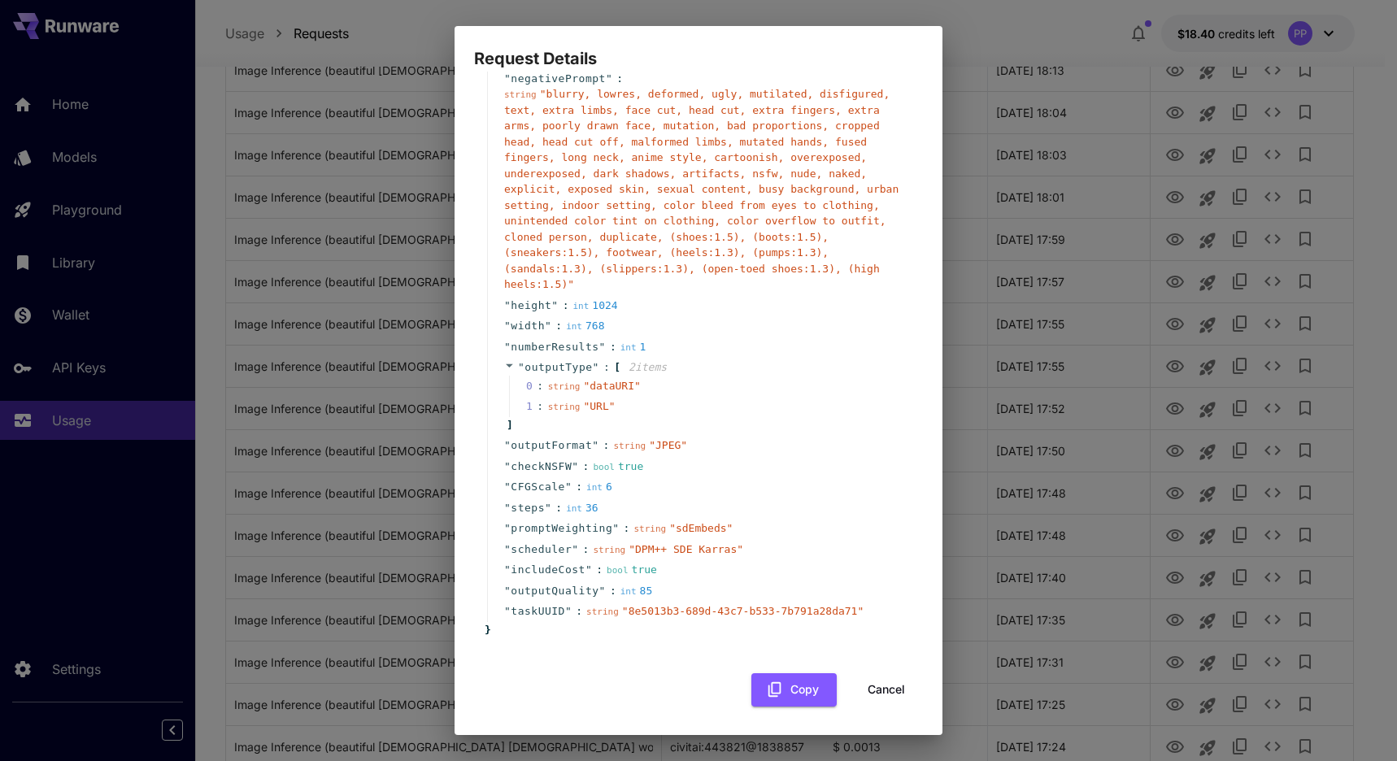
click at [868, 676] on button "Cancel" at bounding box center [886, 689] width 73 height 33
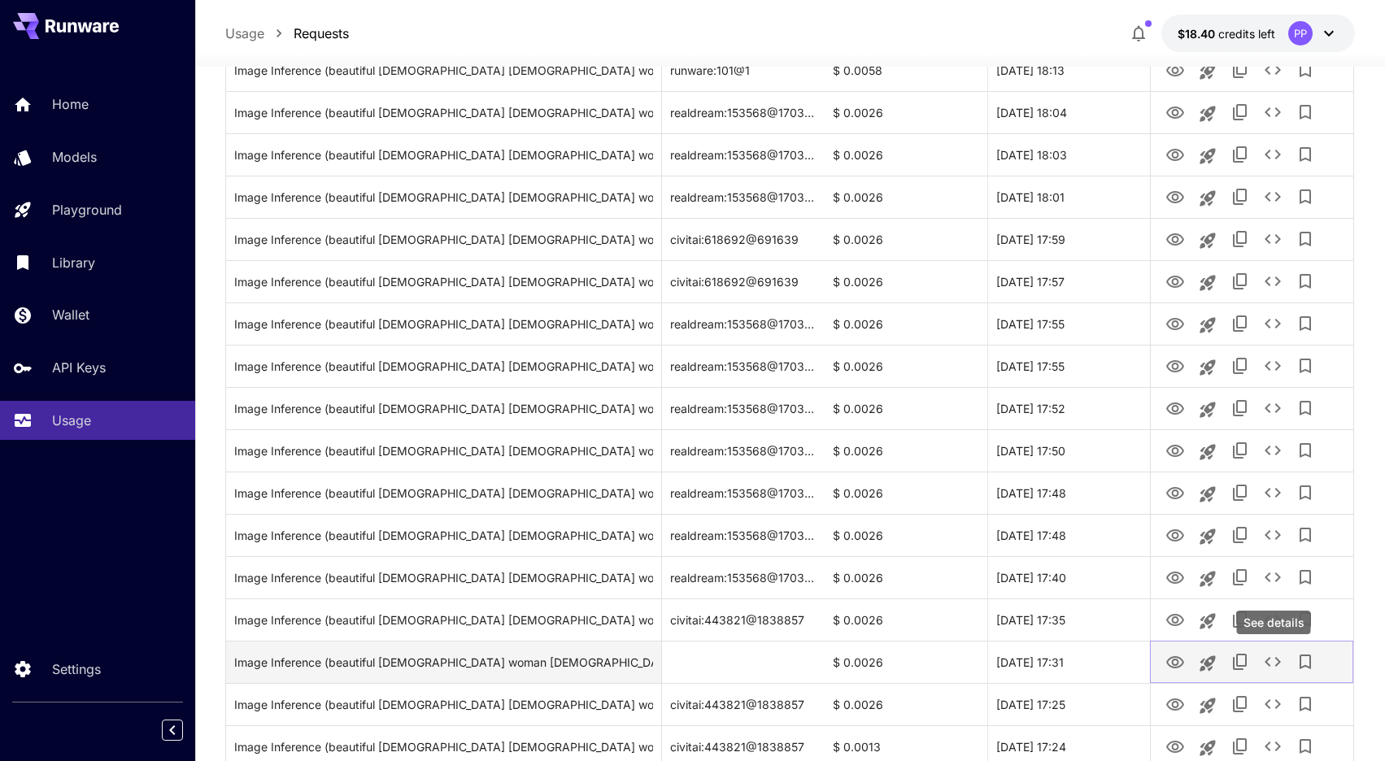
click at [1276, 660] on icon "See details" at bounding box center [1273, 662] width 20 height 20
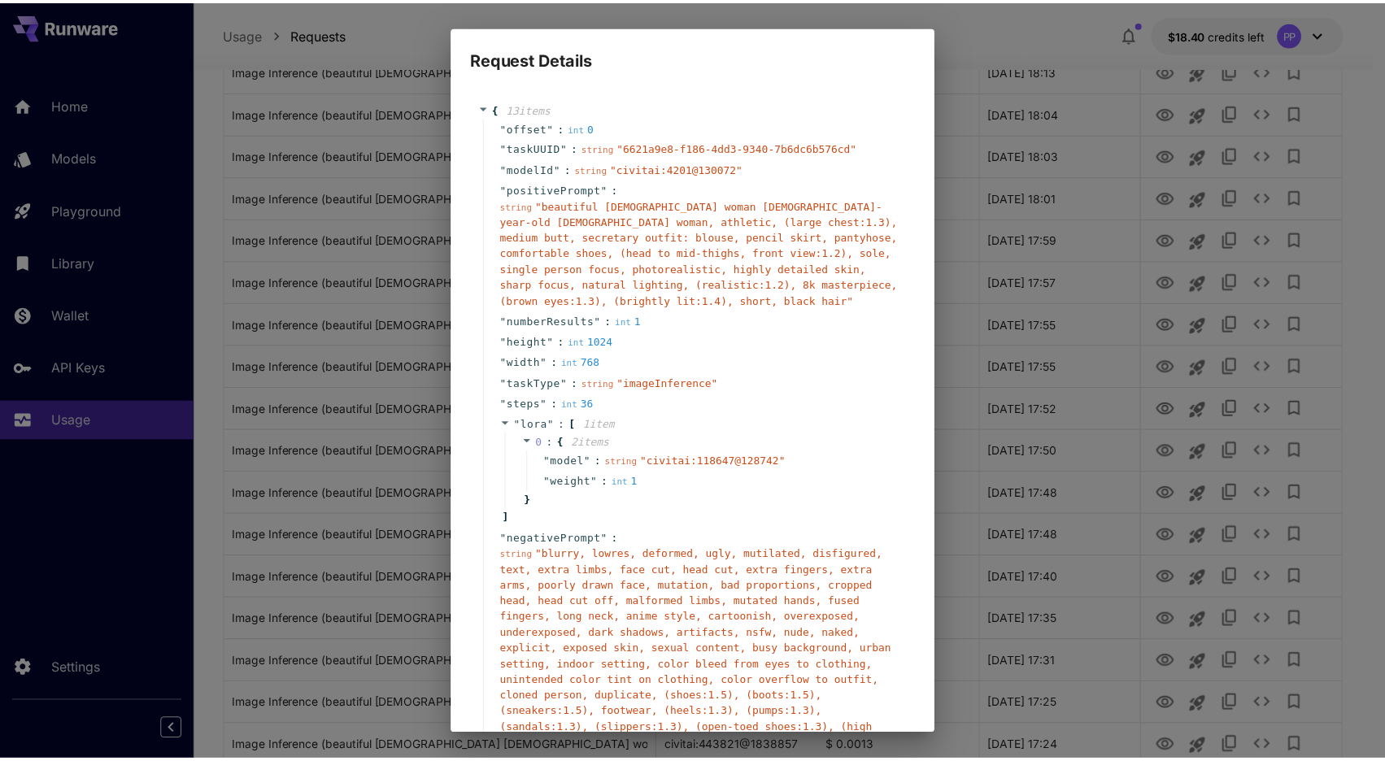
scroll to position [176, 0]
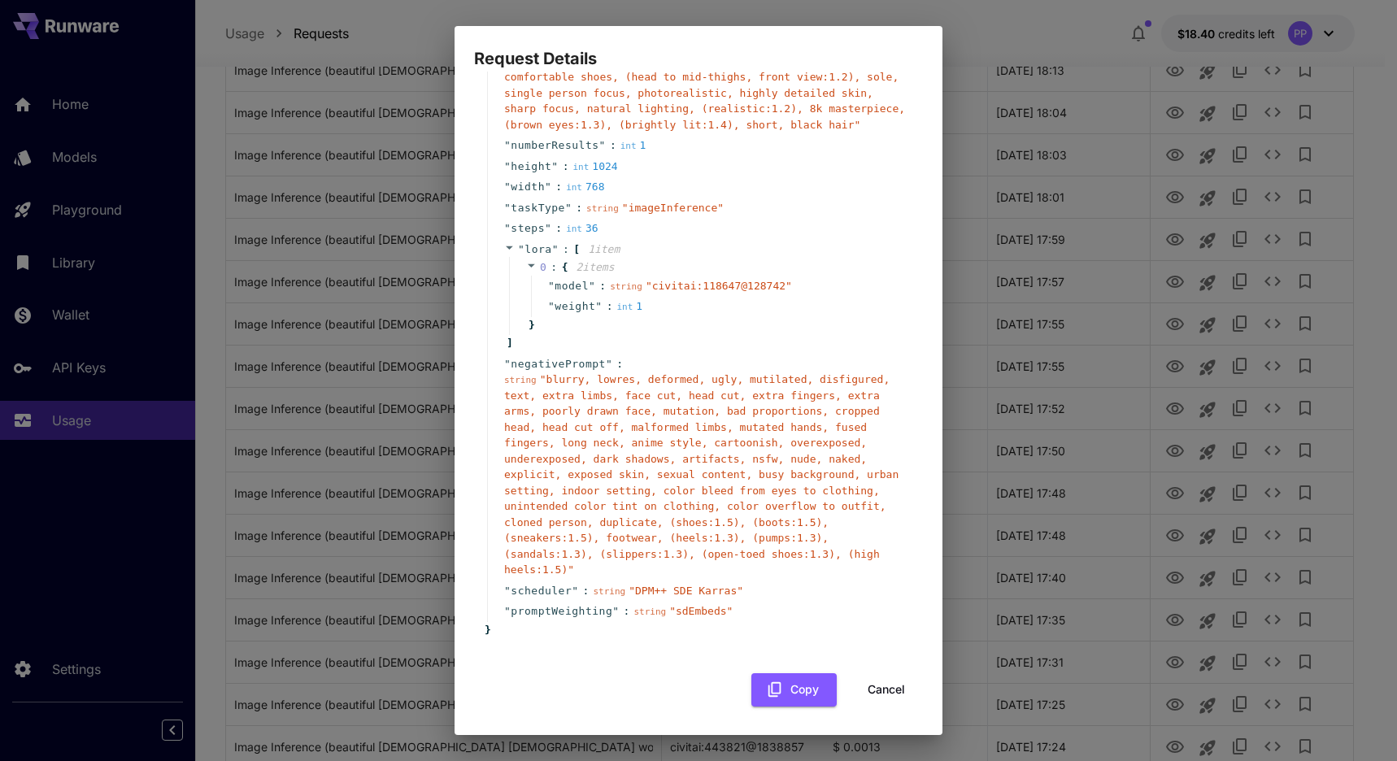
click at [866, 680] on button "Cancel" at bounding box center [886, 689] width 73 height 33
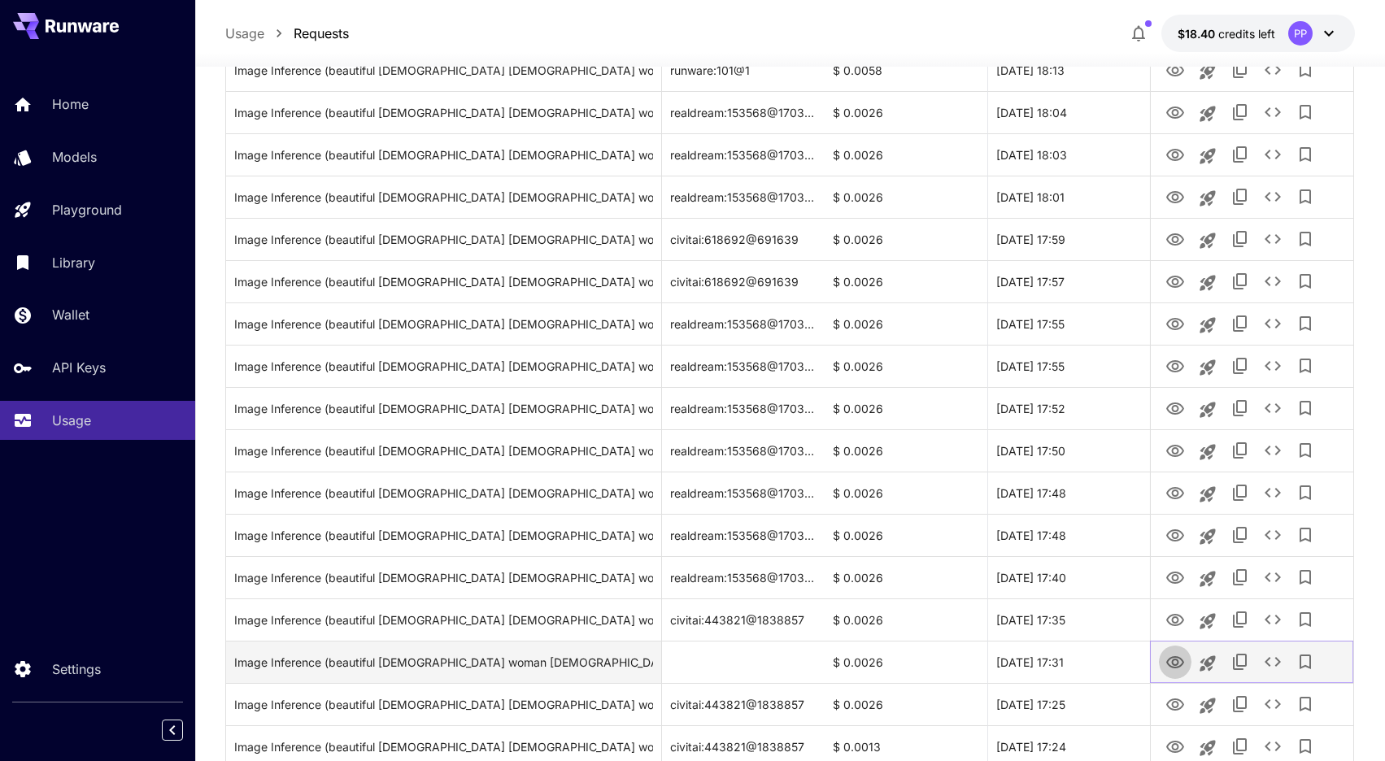
click at [1176, 668] on icon "View" at bounding box center [1175, 662] width 18 height 12
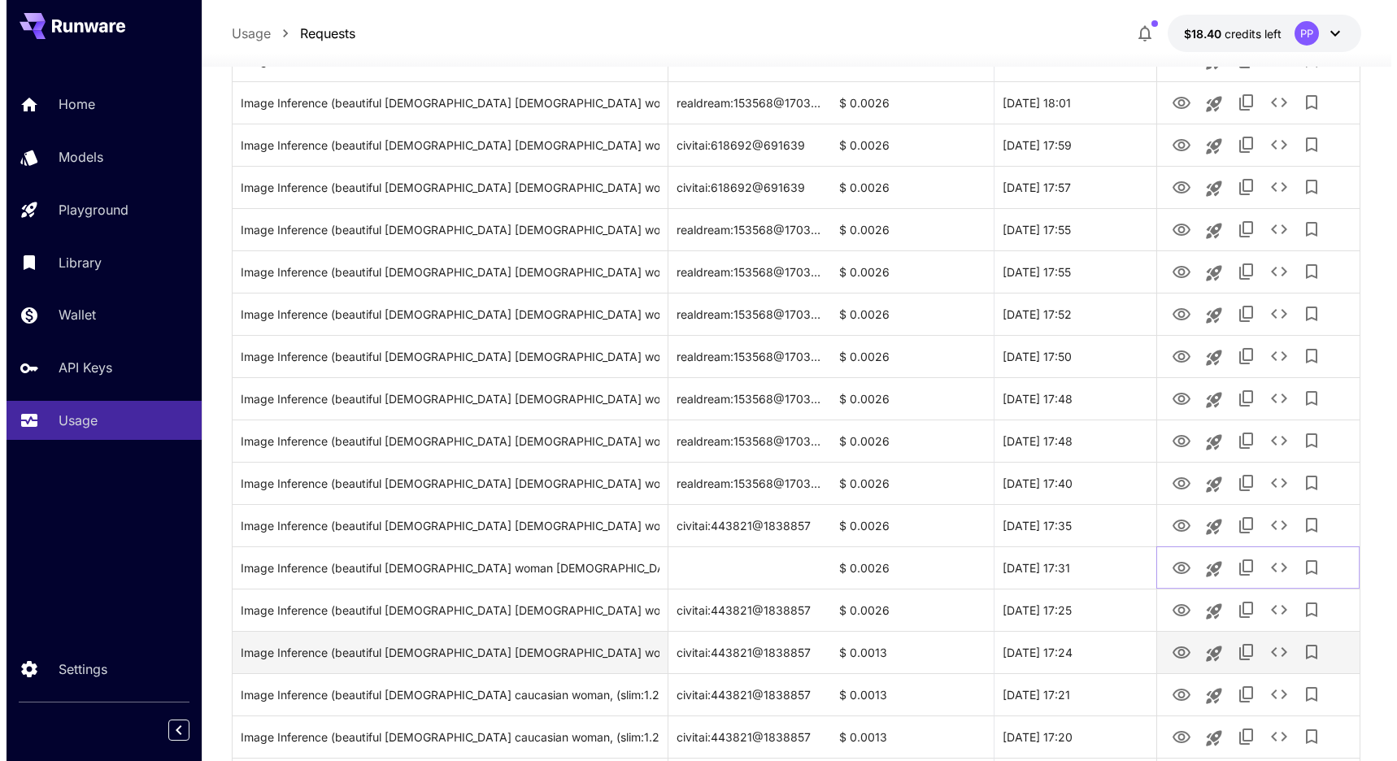
scroll to position [955, 0]
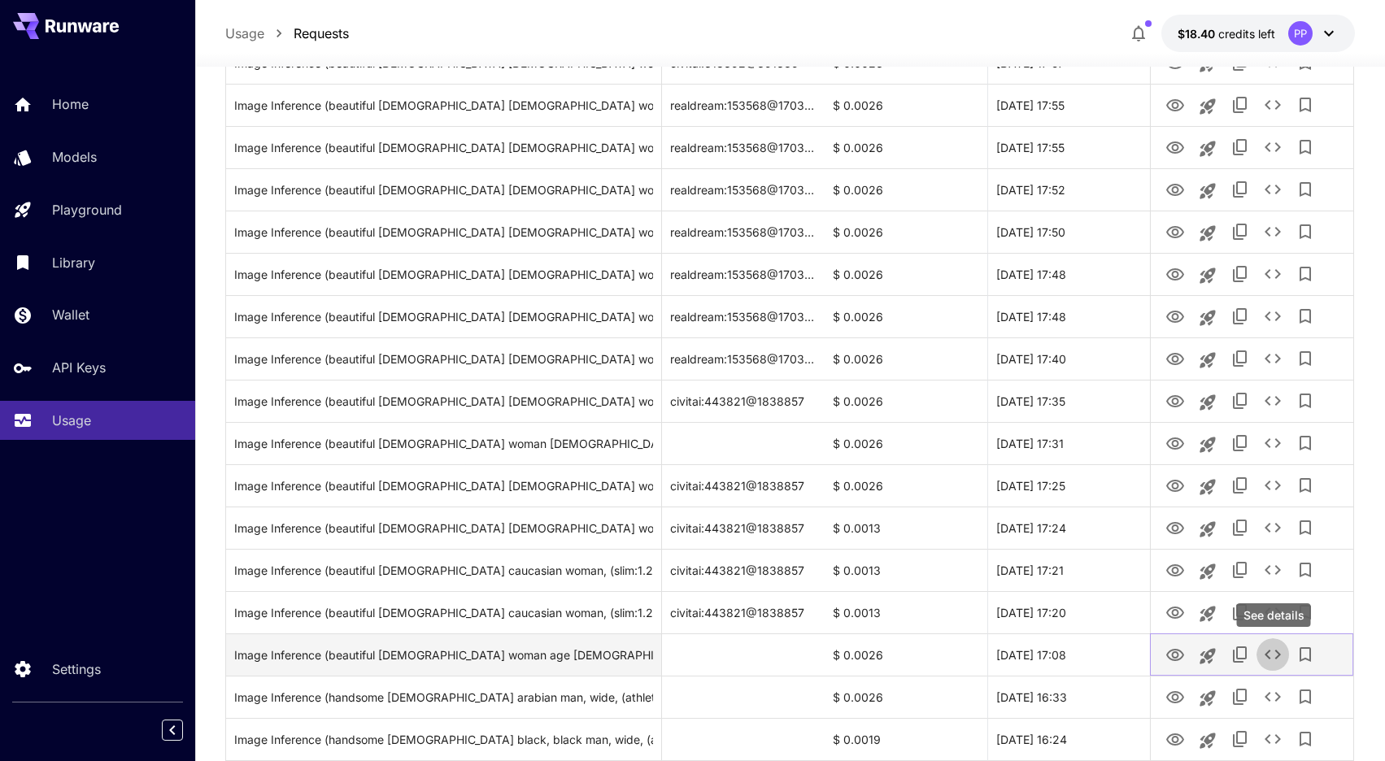
click at [1264, 656] on icon "See details" at bounding box center [1273, 655] width 20 height 20
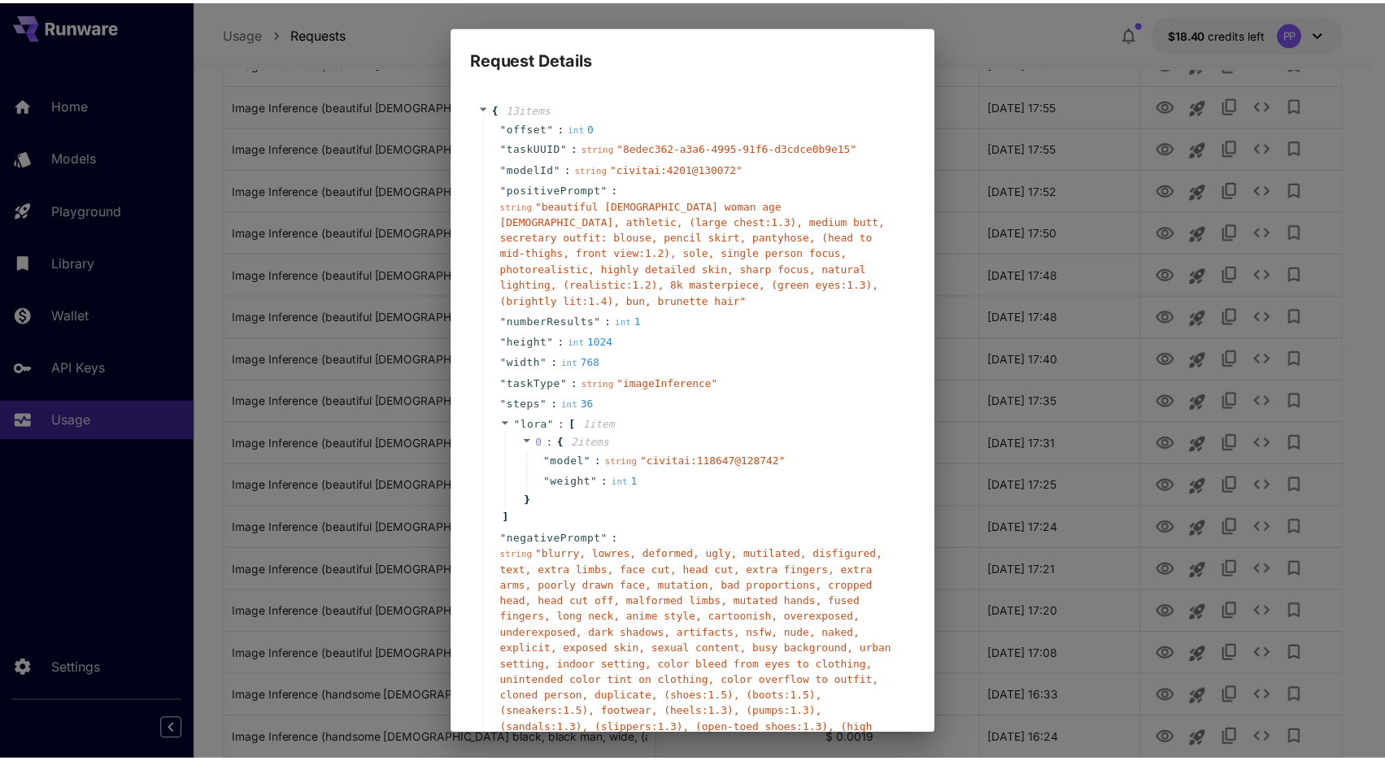
scroll to position [176, 0]
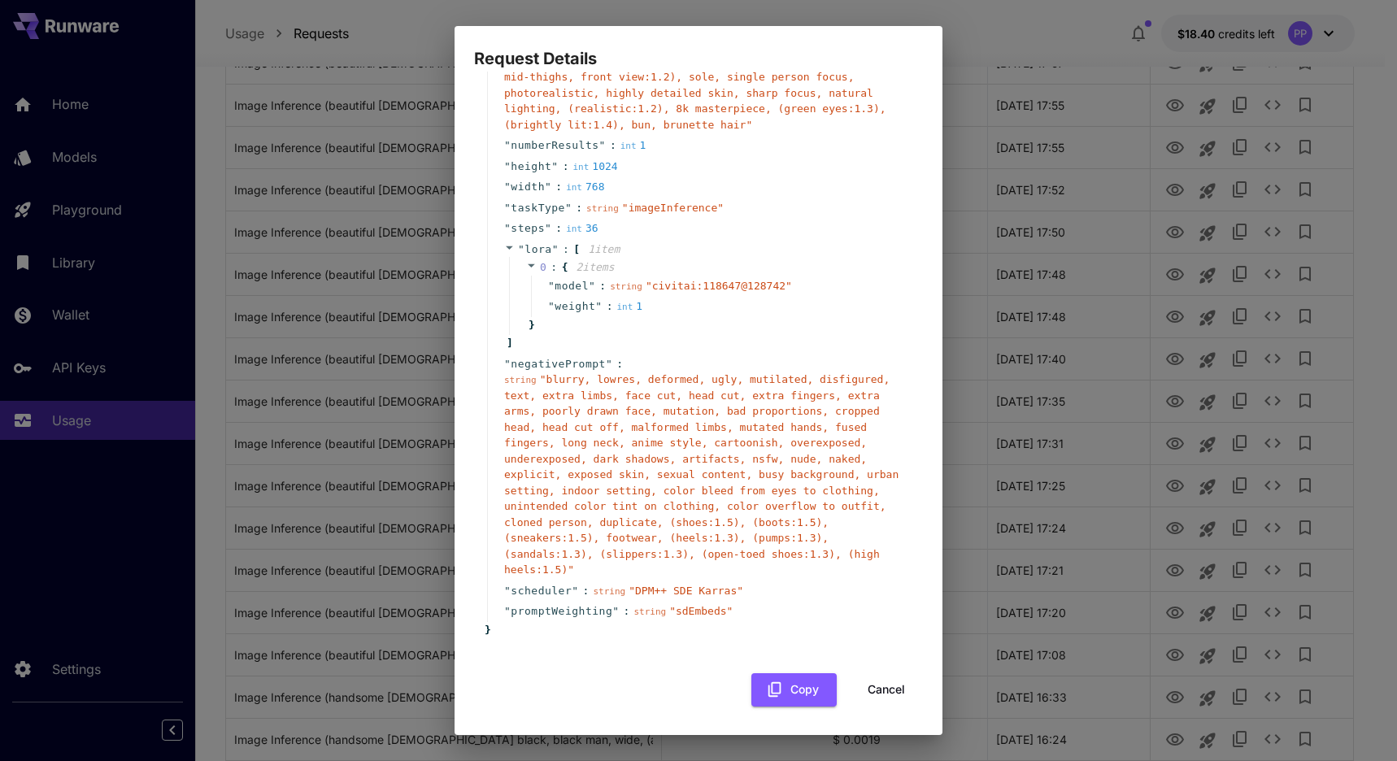
click at [873, 687] on button "Cancel" at bounding box center [886, 689] width 73 height 33
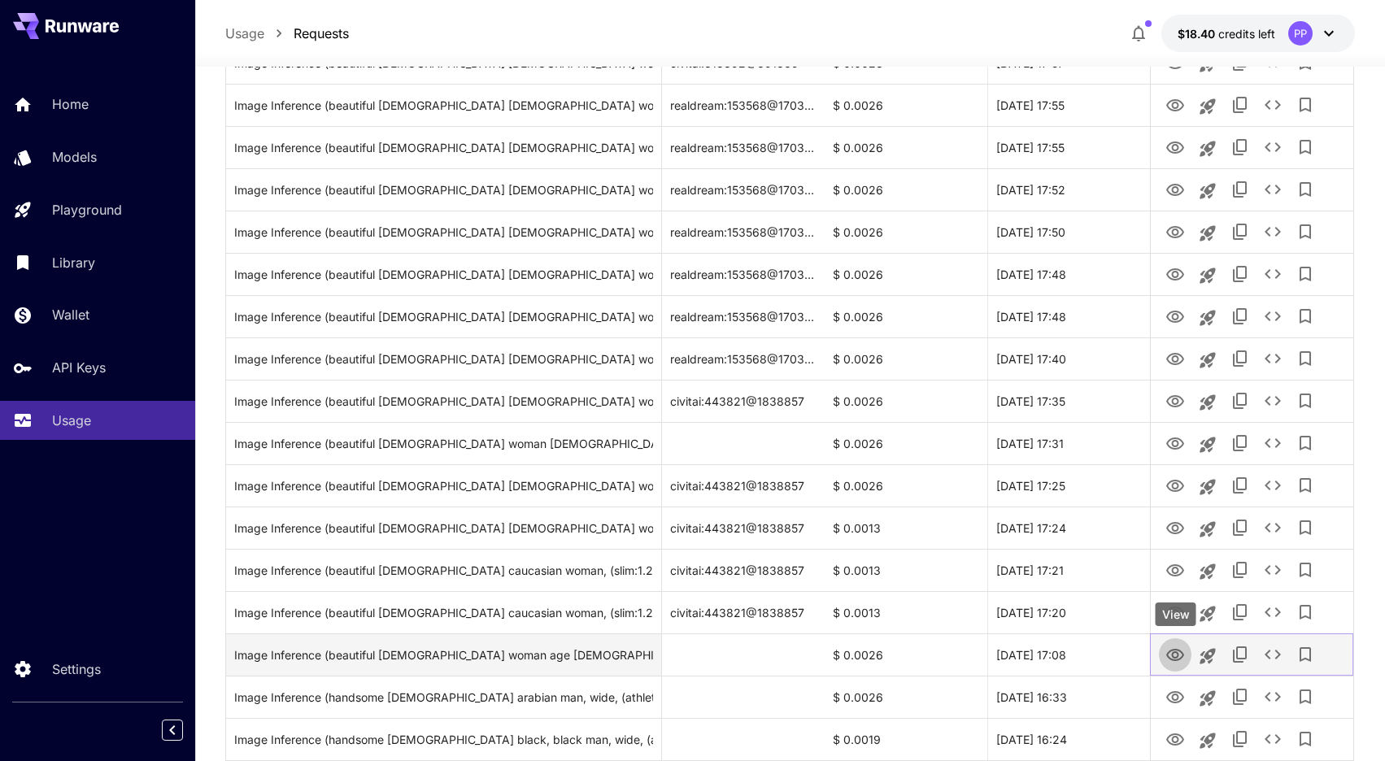
click at [1171, 653] on icon "View" at bounding box center [1175, 656] width 20 height 20
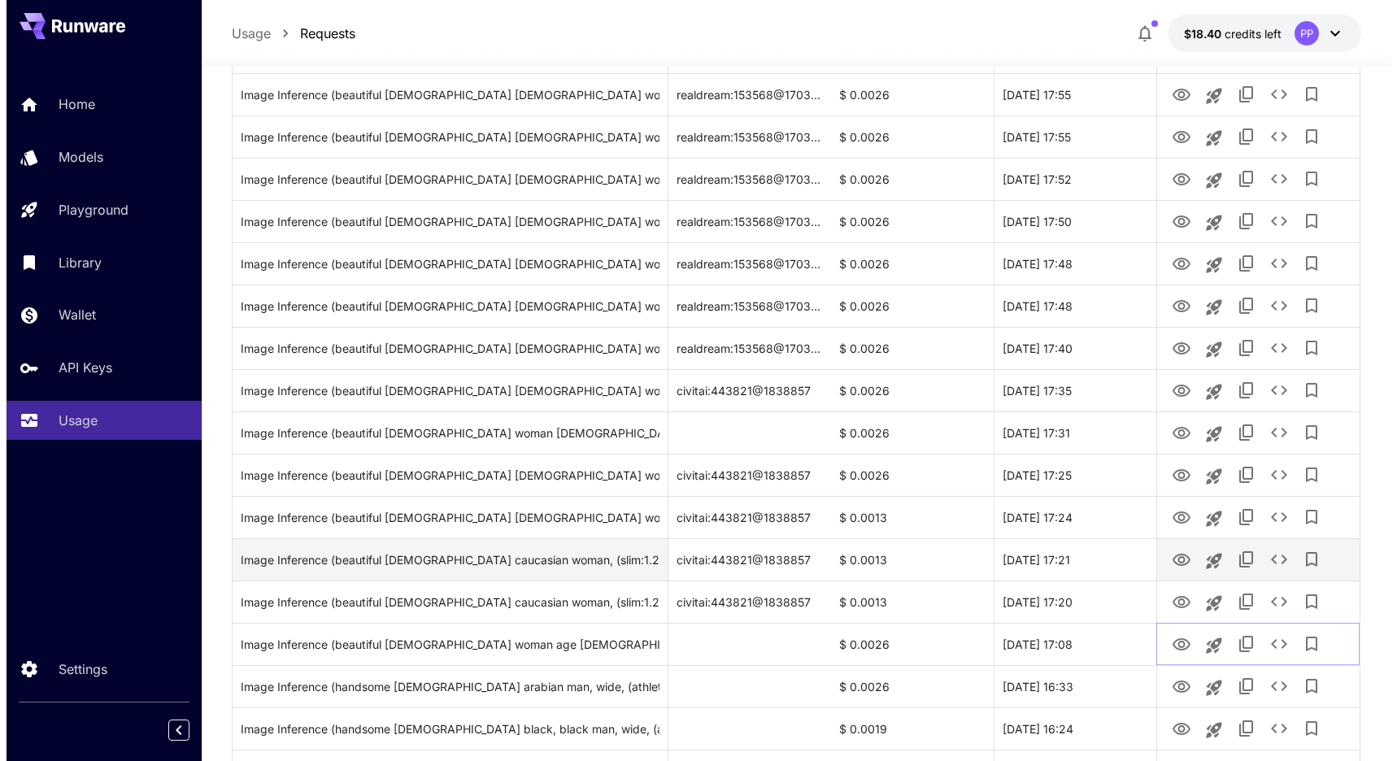
scroll to position [976, 0]
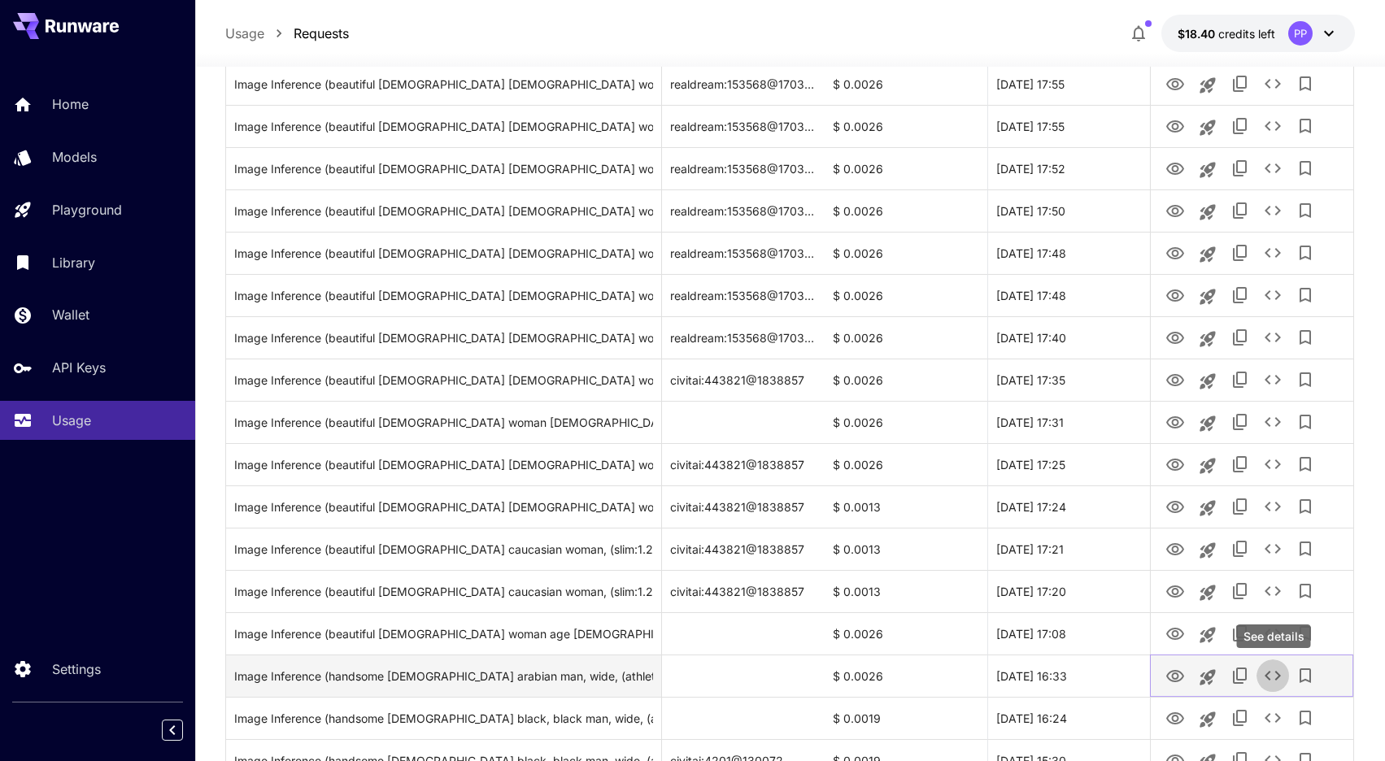
click at [1280, 676] on icon "See details" at bounding box center [1273, 676] width 20 height 20
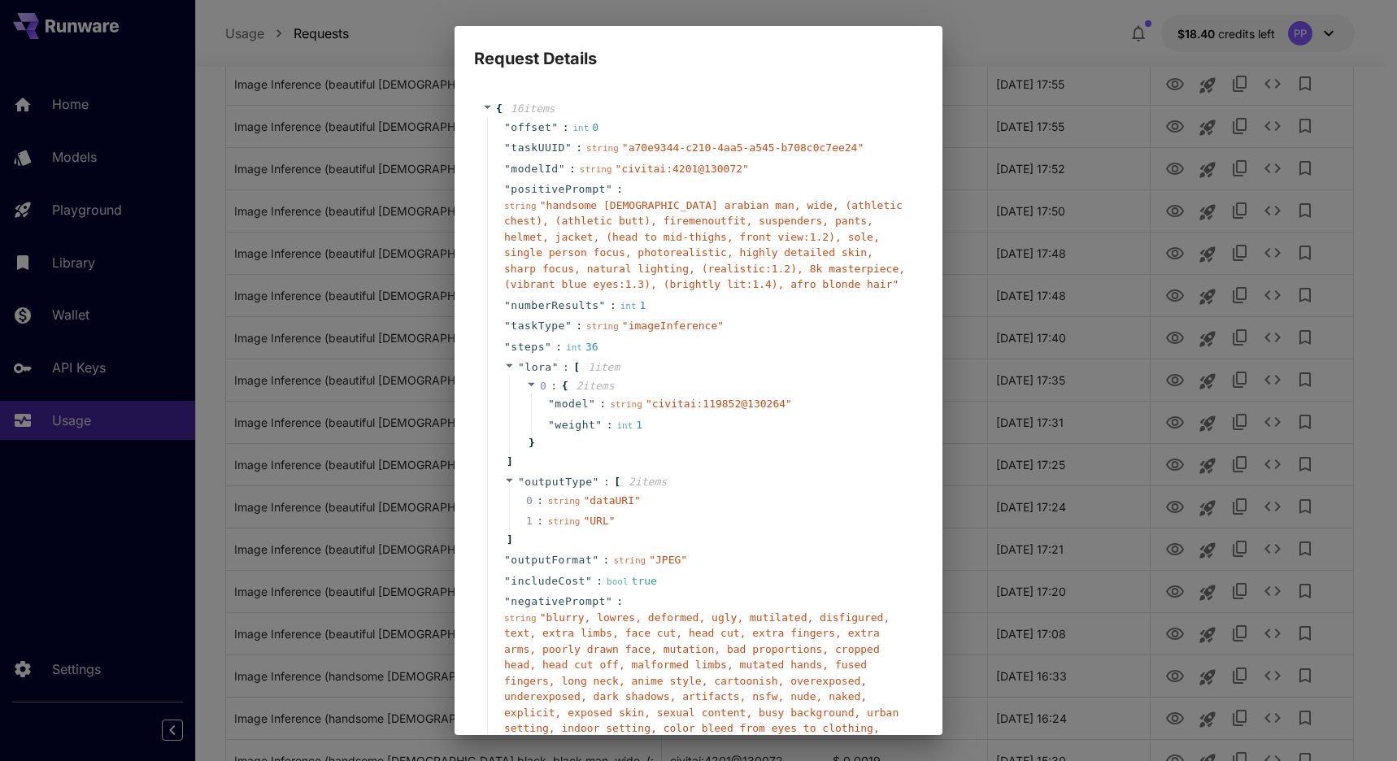
click at [994, 304] on div "Request Details { 16 item s " offset " : int 0 " taskUUID " : string " a70e9344…" at bounding box center [698, 380] width 1397 height 761
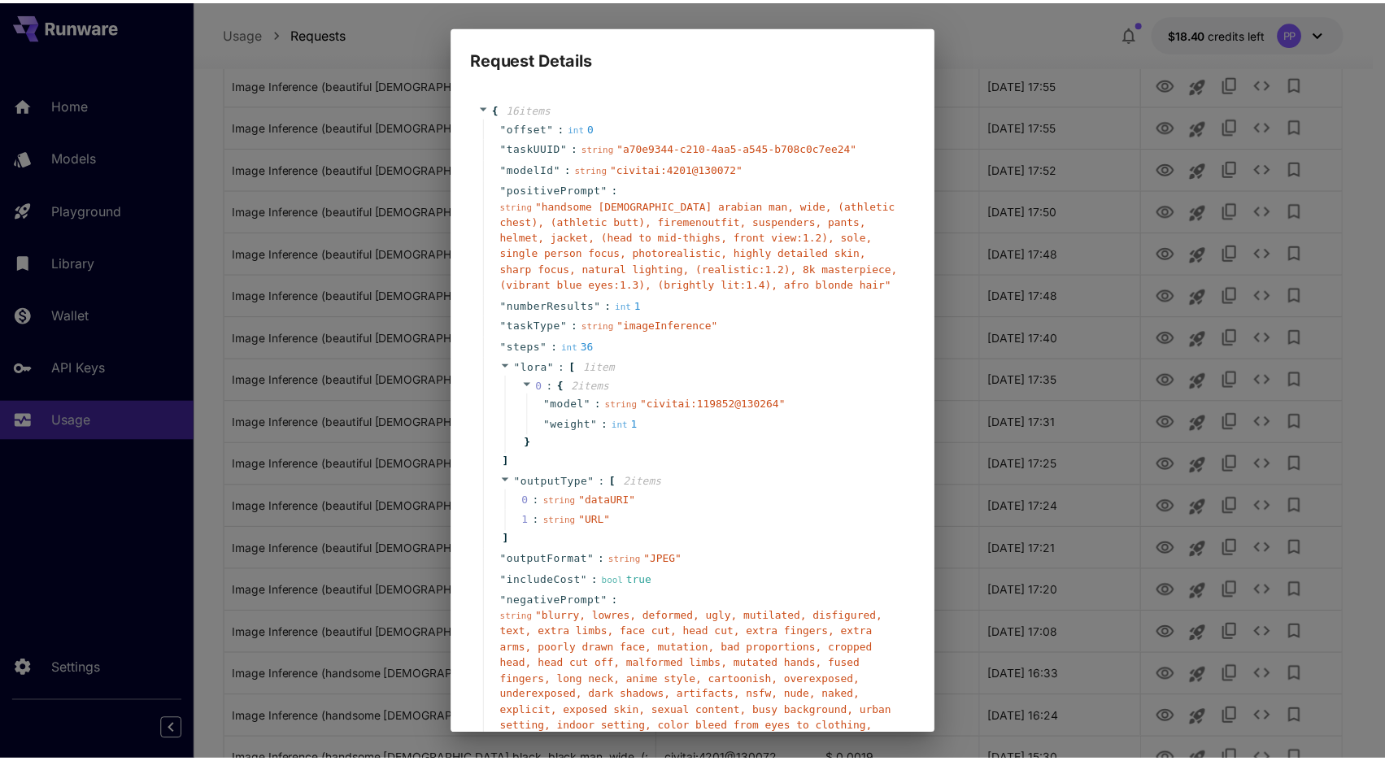
scroll to position [295, 0]
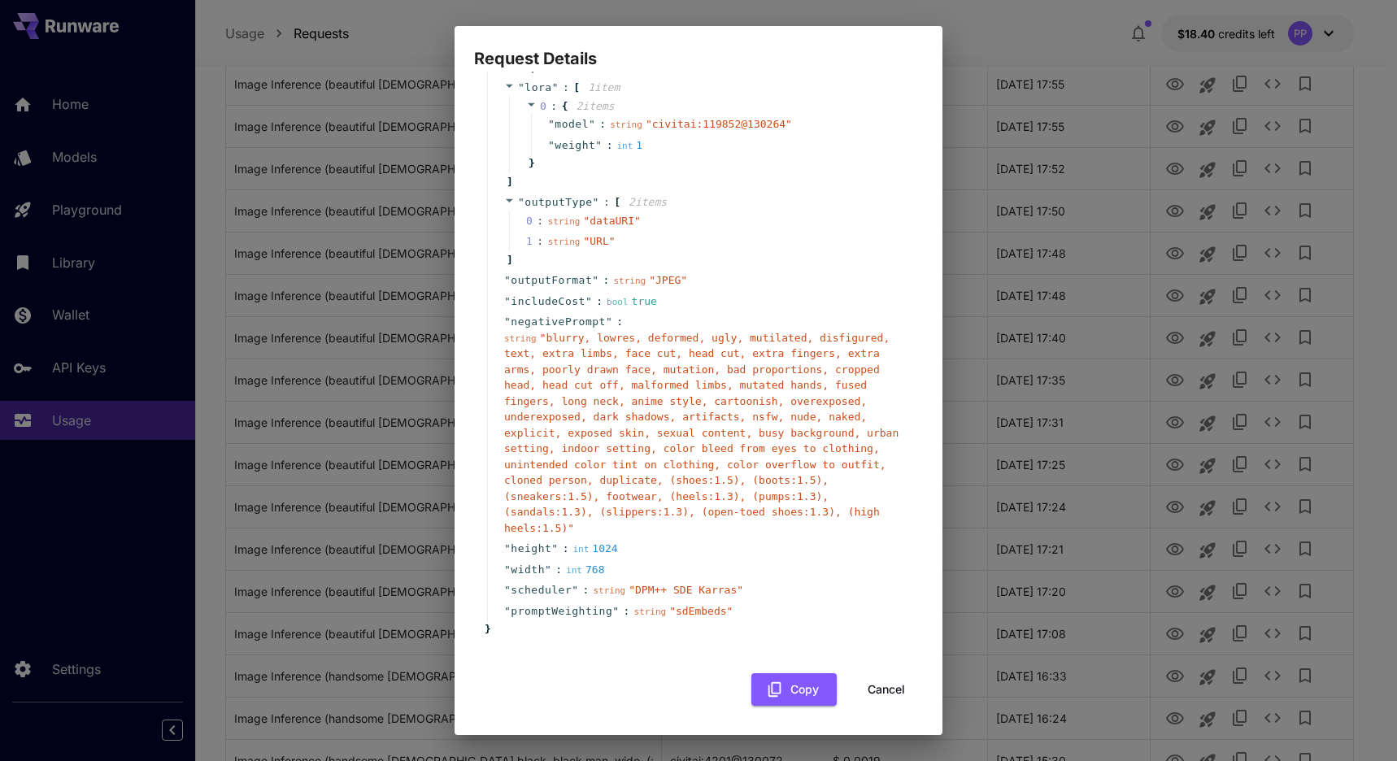
click at [861, 676] on button "Cancel" at bounding box center [886, 689] width 73 height 33
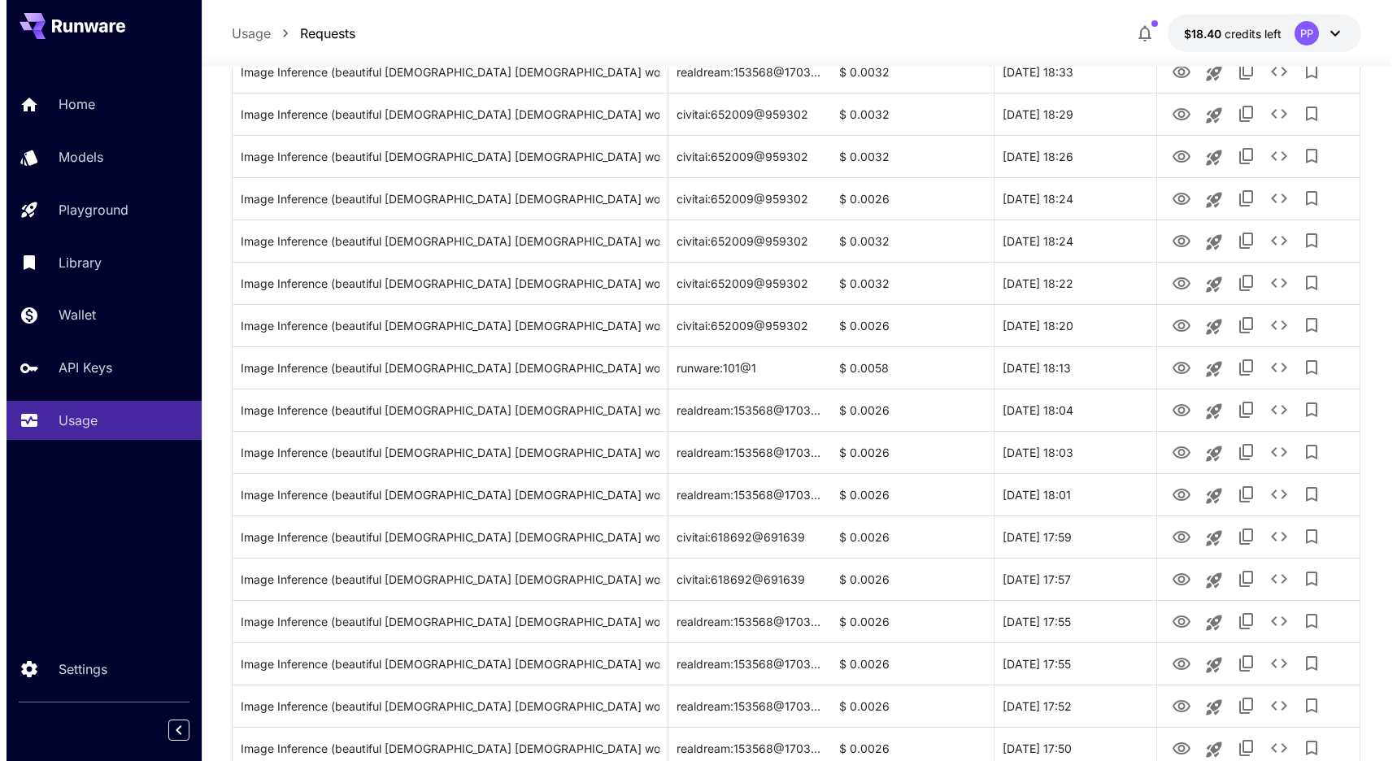
scroll to position [0, 0]
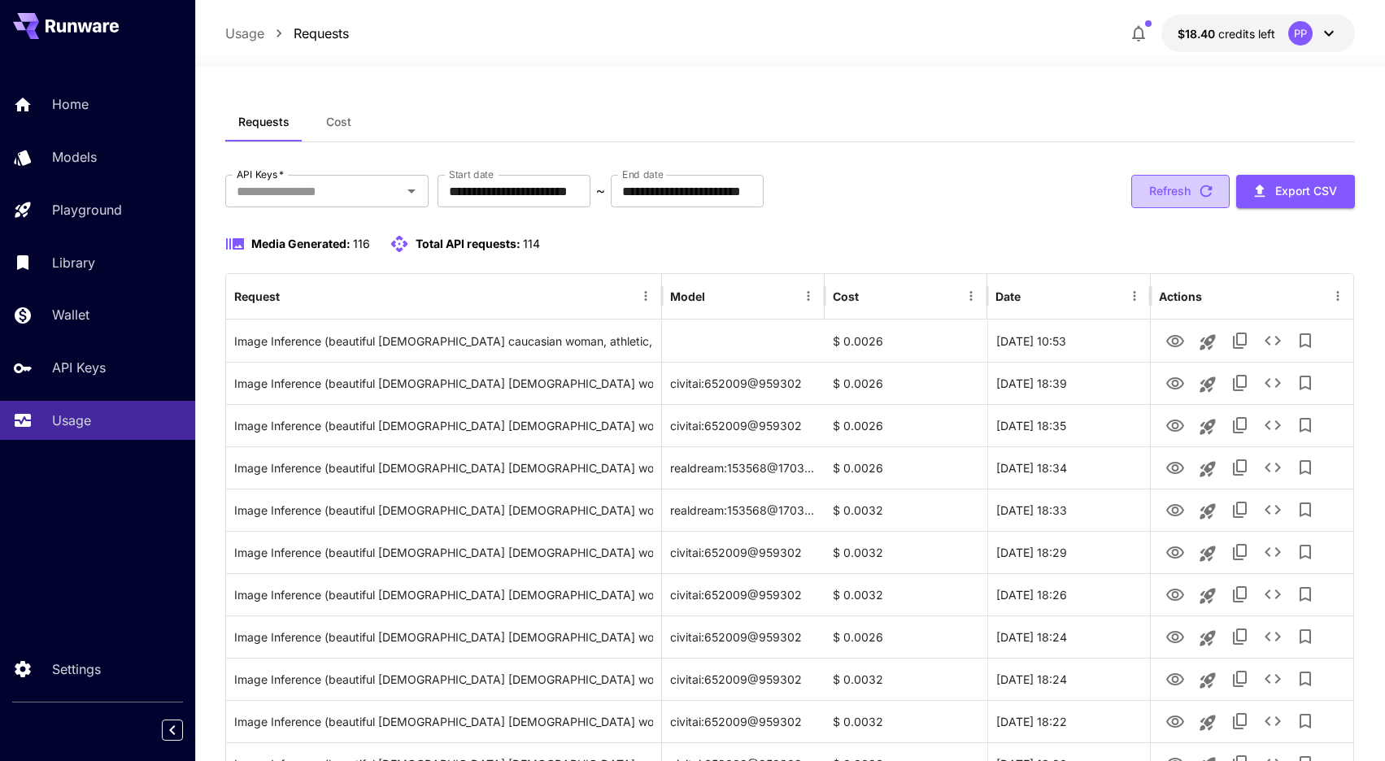
click at [1194, 192] on button "Refresh" at bounding box center [1180, 191] width 98 height 33
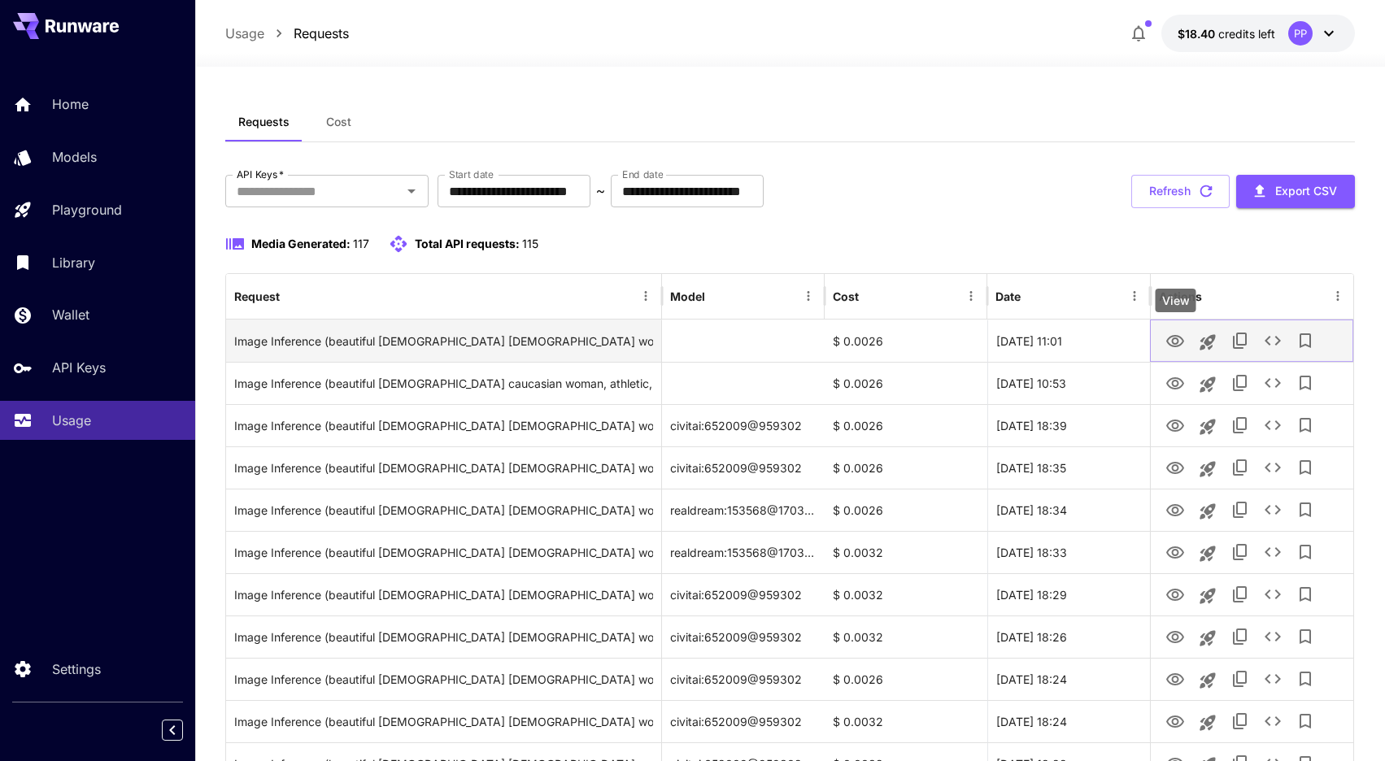
click at [1170, 346] on icon "View" at bounding box center [1175, 342] width 20 height 20
click at [1273, 346] on icon "See details" at bounding box center [1273, 341] width 20 height 20
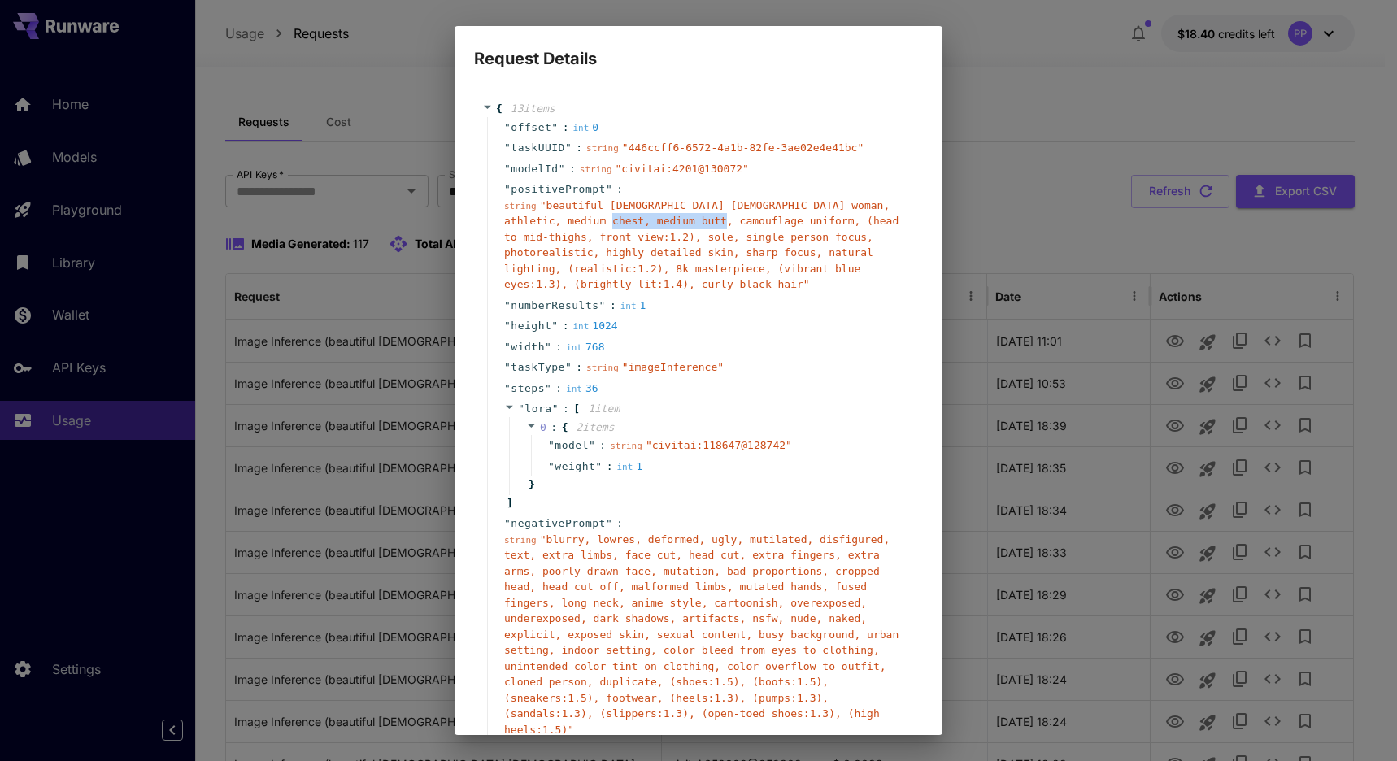
drag, startPoint x: 631, startPoint y: 221, endPoint x: 744, endPoint y: 222, distance: 113.0
click at [744, 222] on span "" beautiful 28-year-old asian woman, athletic, medium chest, medium butt, camou…" at bounding box center [701, 245] width 394 height 92
click at [999, 50] on div "Request Details { 13 item s " offset " : int 0 " taskUUID " : string " 446ccff6…" at bounding box center [698, 380] width 1397 height 761
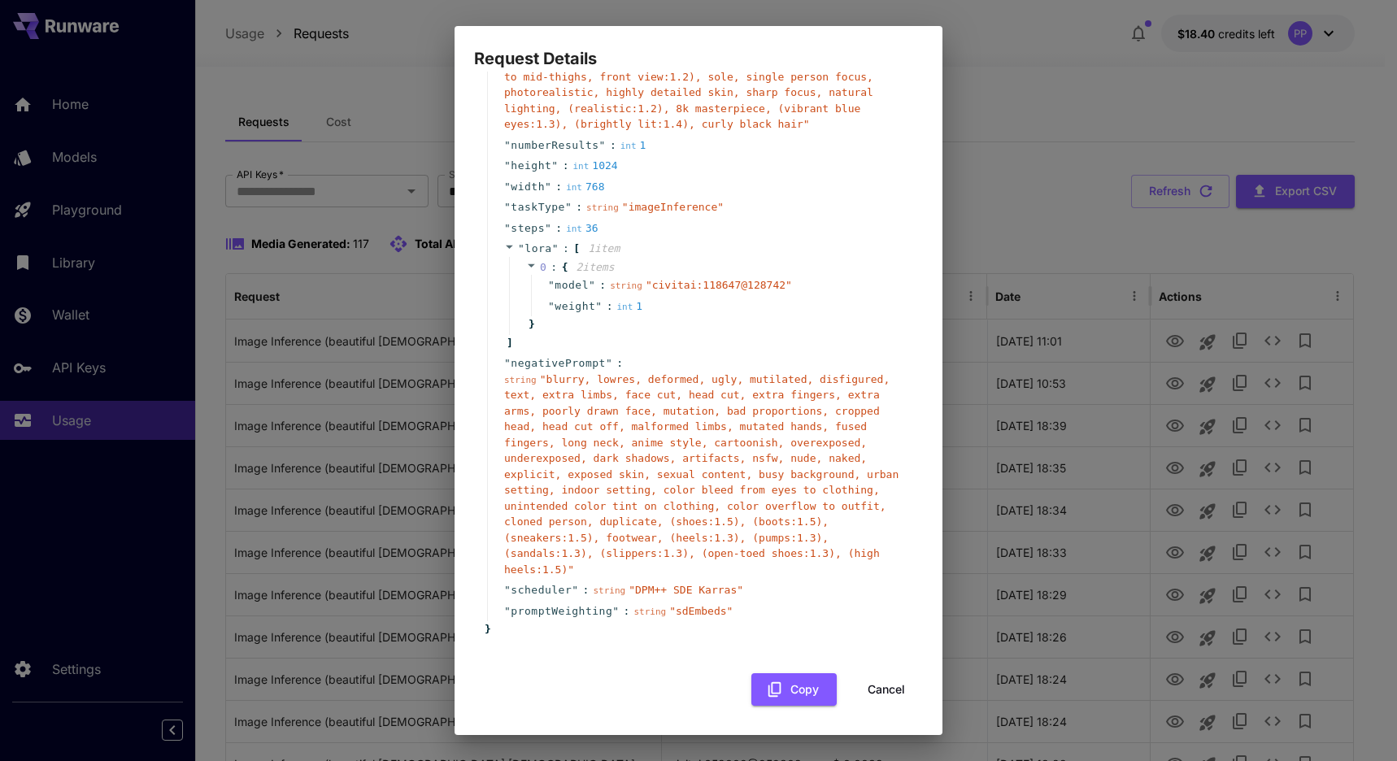
click at [873, 695] on button "Cancel" at bounding box center [886, 689] width 73 height 33
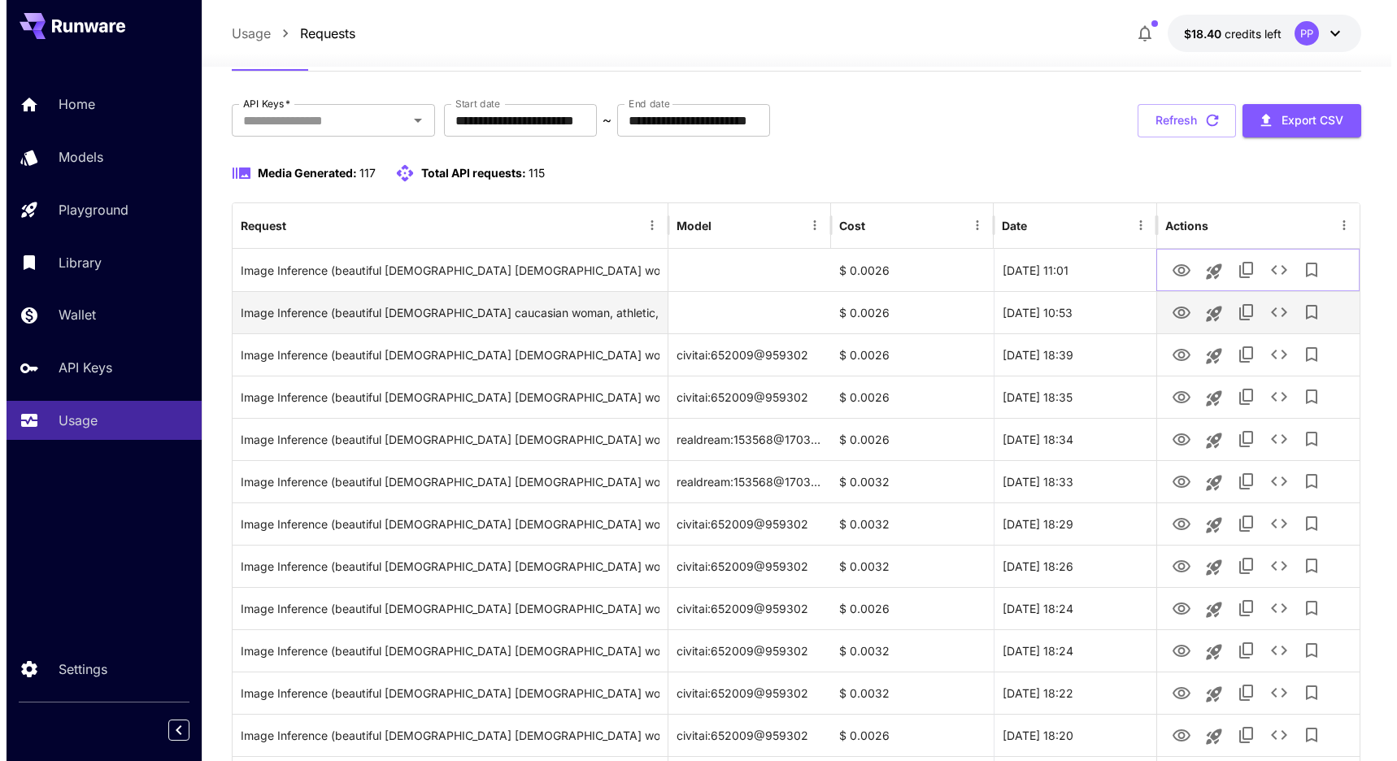
scroll to position [0, 0]
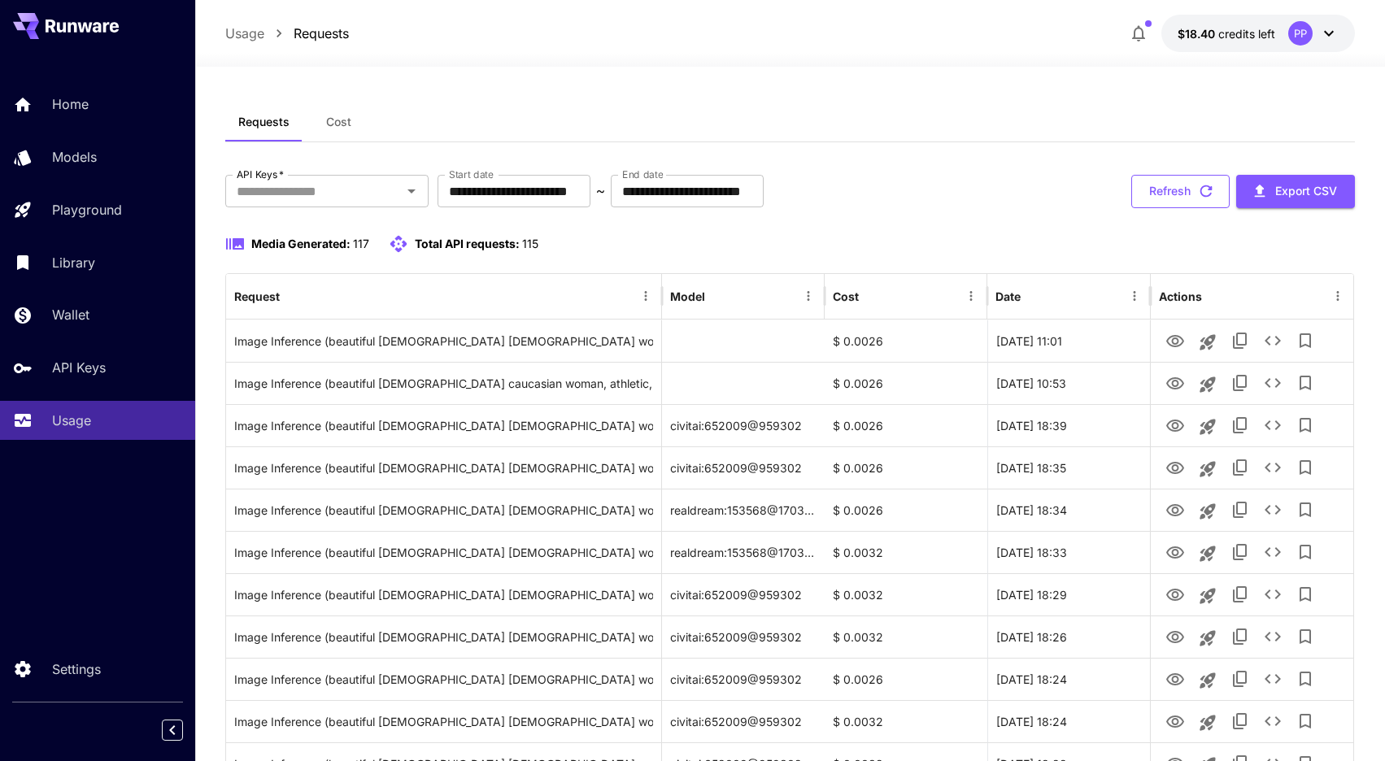
click at [1165, 189] on button "Refresh" at bounding box center [1180, 191] width 98 height 33
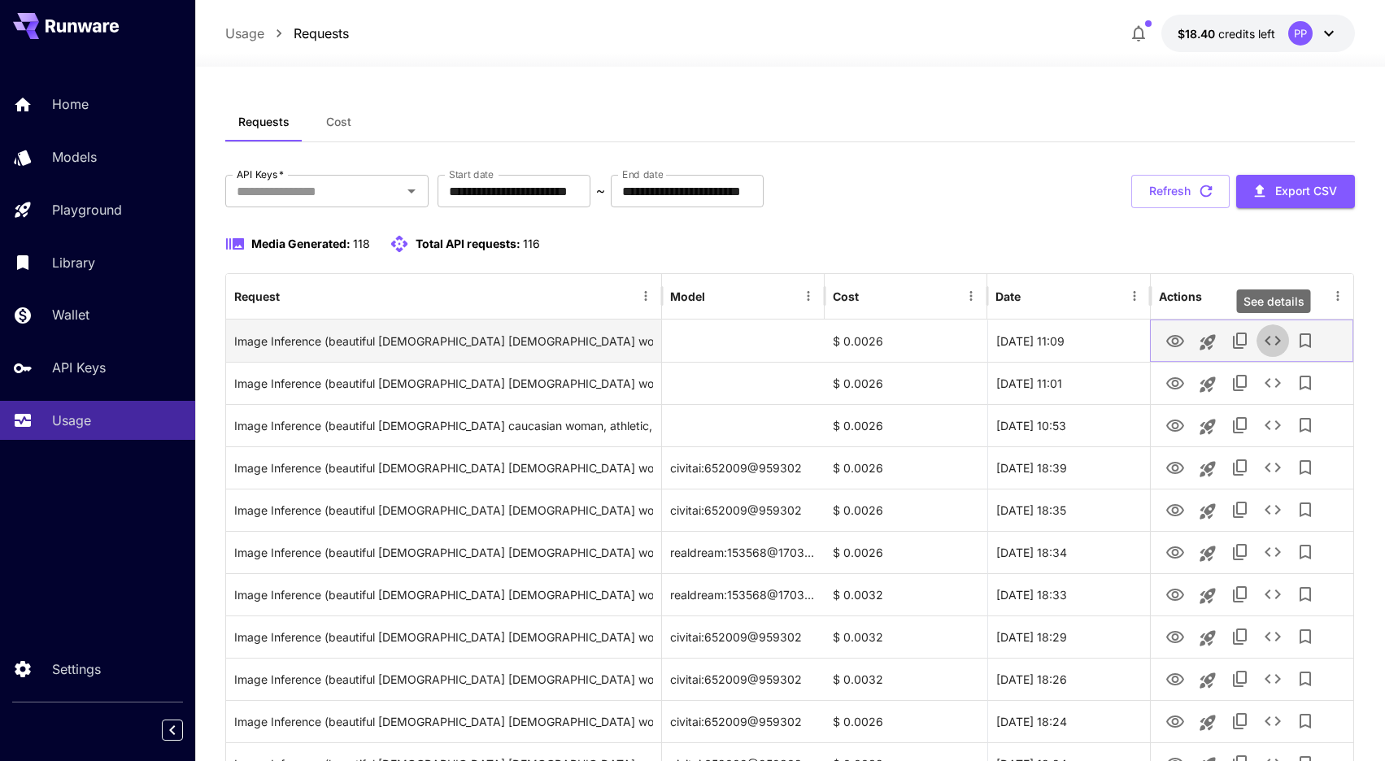
click at [1264, 340] on icon "See details" at bounding box center [1273, 341] width 20 height 20
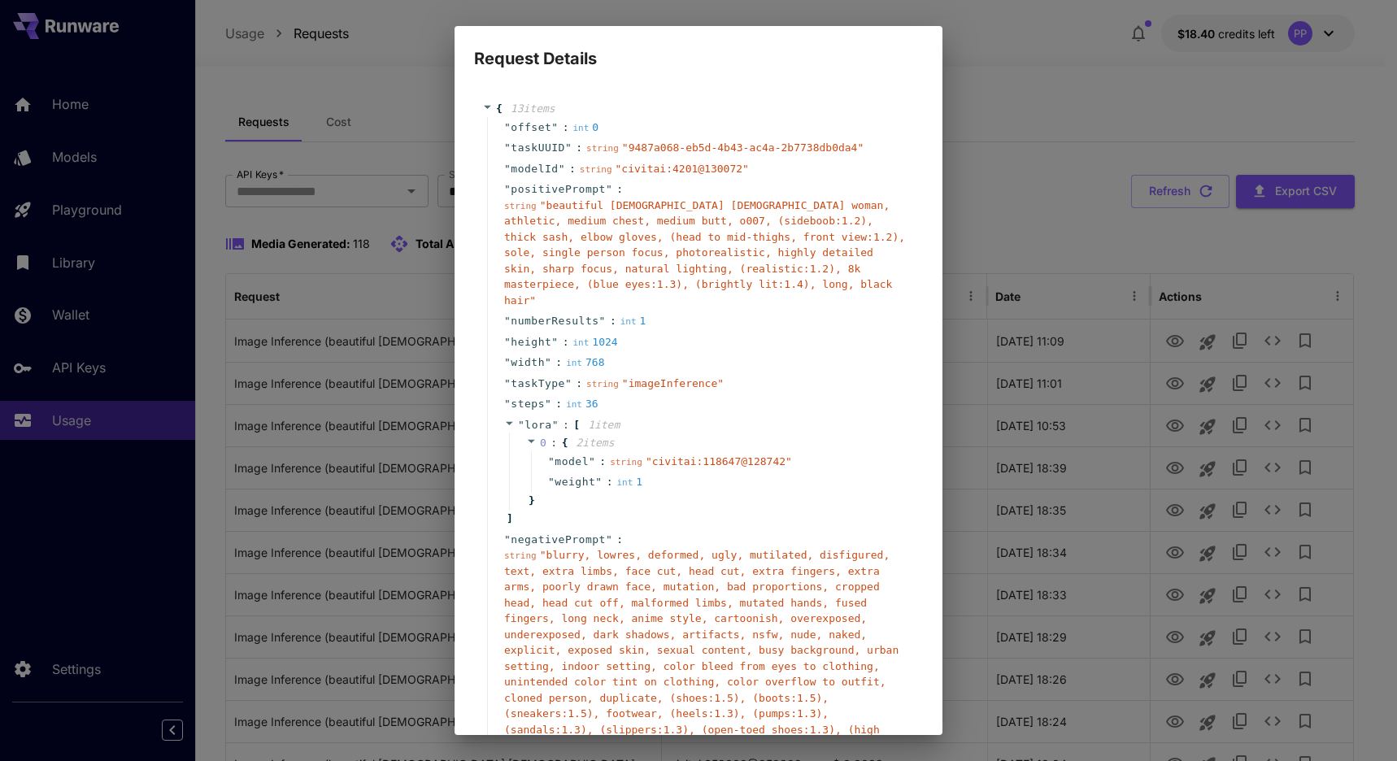
click at [1144, 316] on div "Request Details { 13 item s " offset " : int 0 " taskUUID " : string " 9487a068…" at bounding box center [698, 380] width 1397 height 761
click at [1017, 158] on div "Request Details { 13 item s " offset " : int 0 " taskUUID " : string " 9487a068…" at bounding box center [698, 380] width 1397 height 761
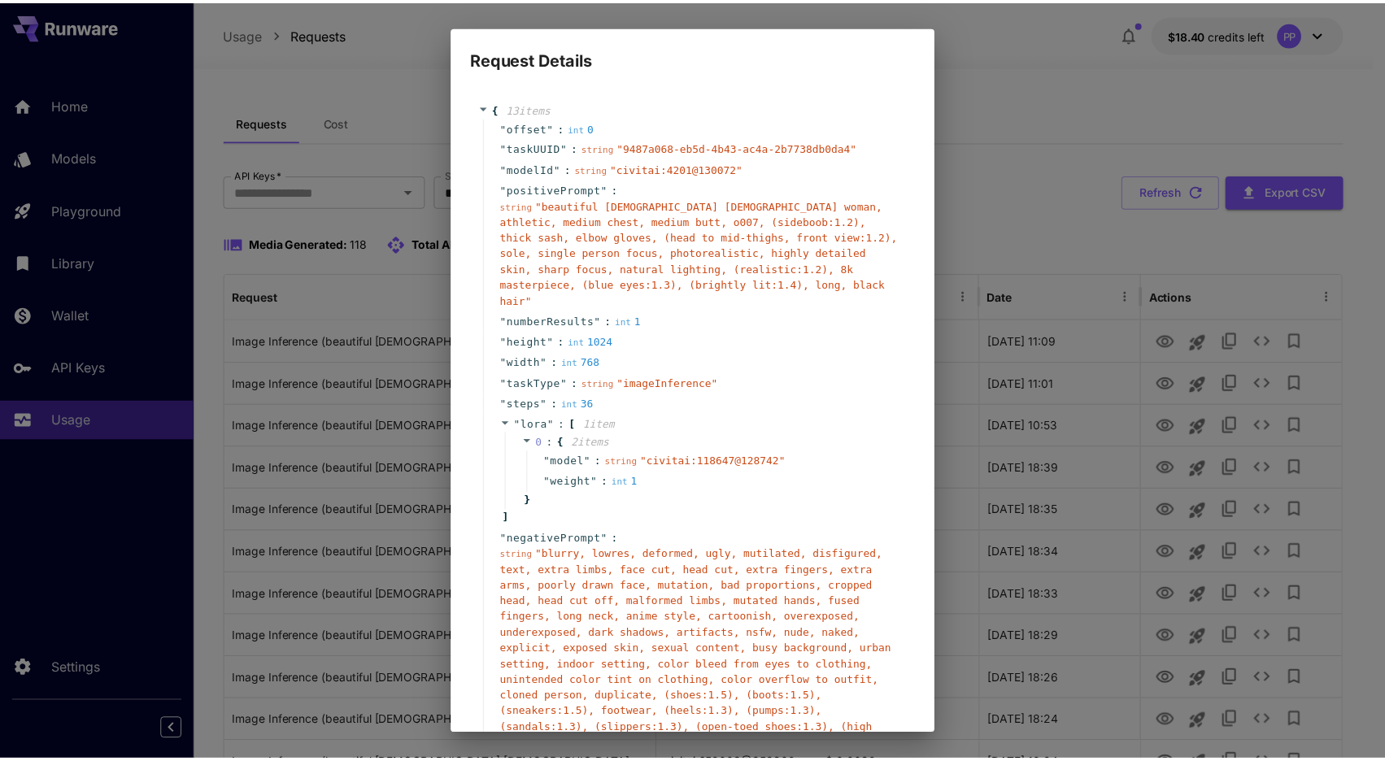
scroll to position [160, 0]
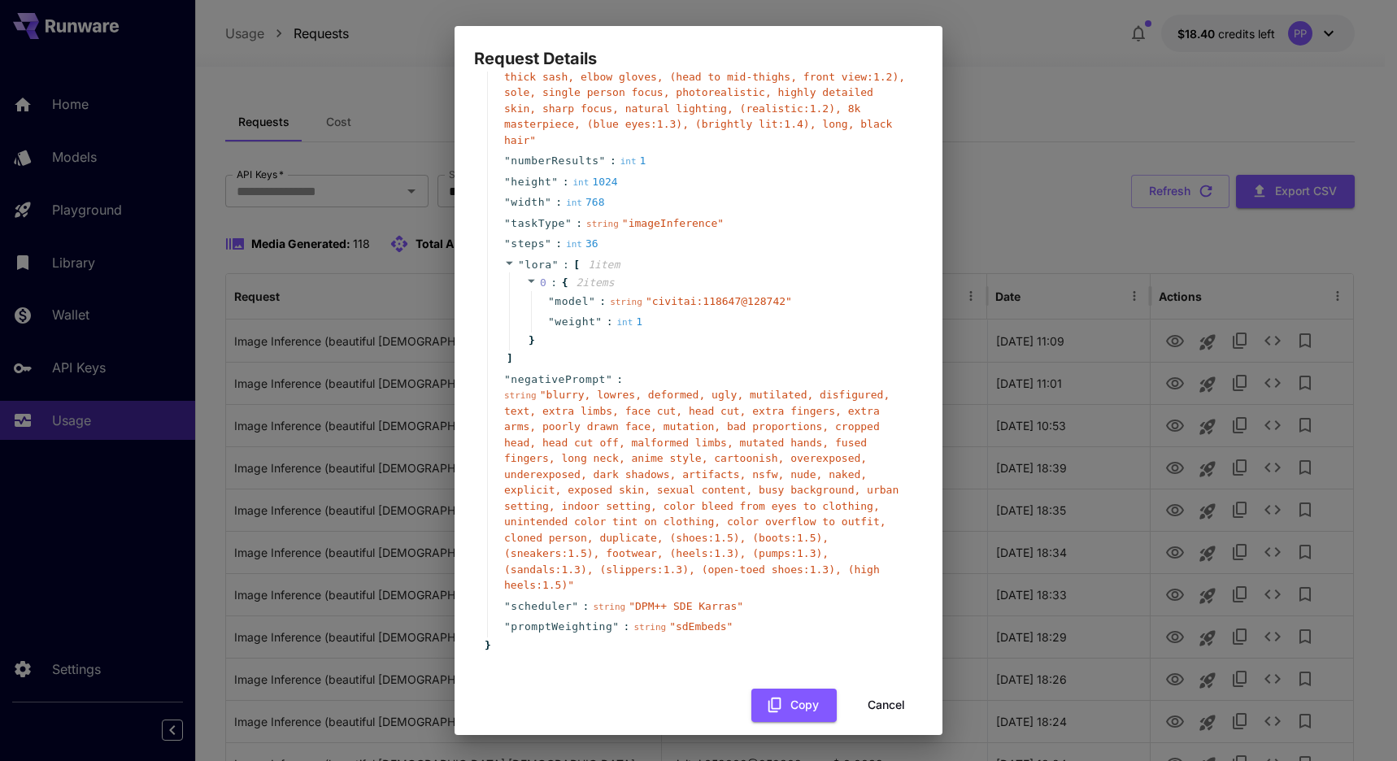
click at [867, 696] on button "Cancel" at bounding box center [886, 705] width 73 height 33
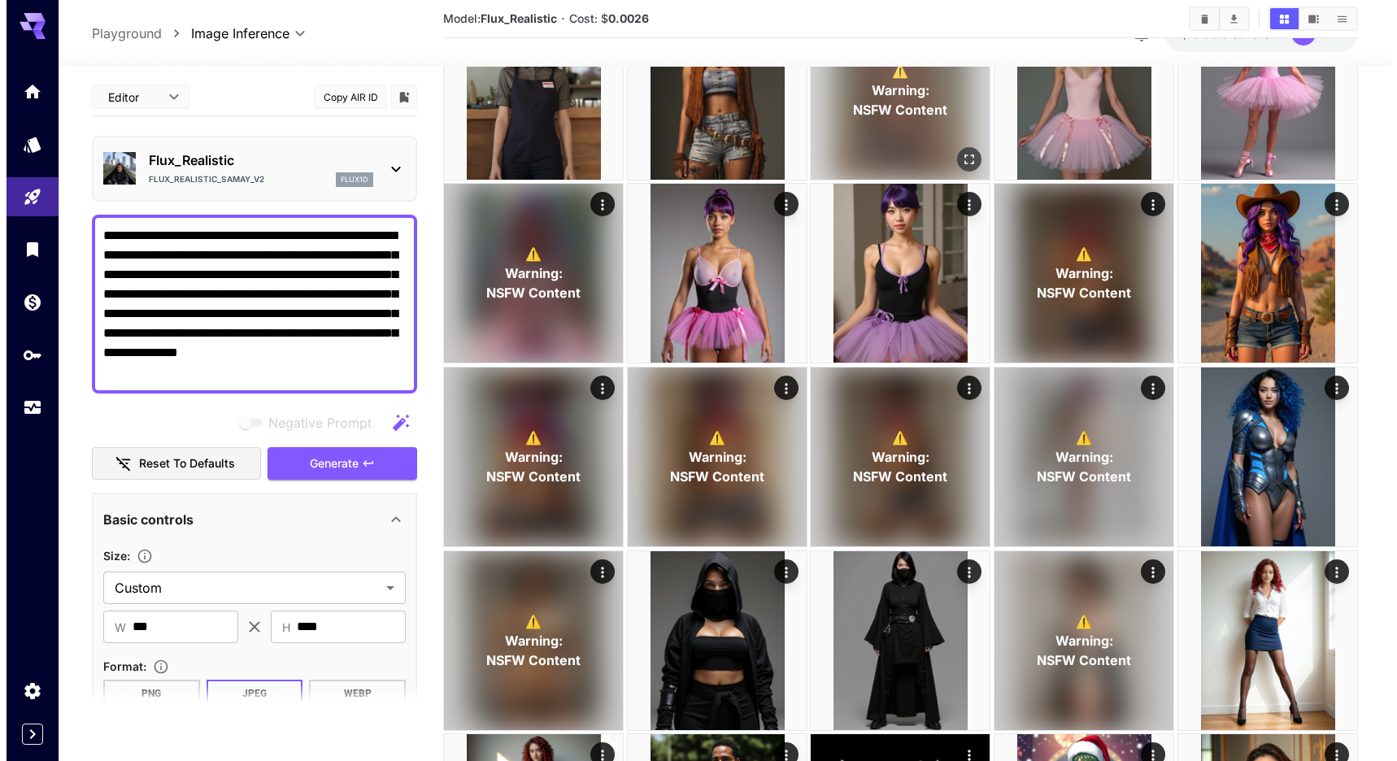
scroll to position [526, 0]
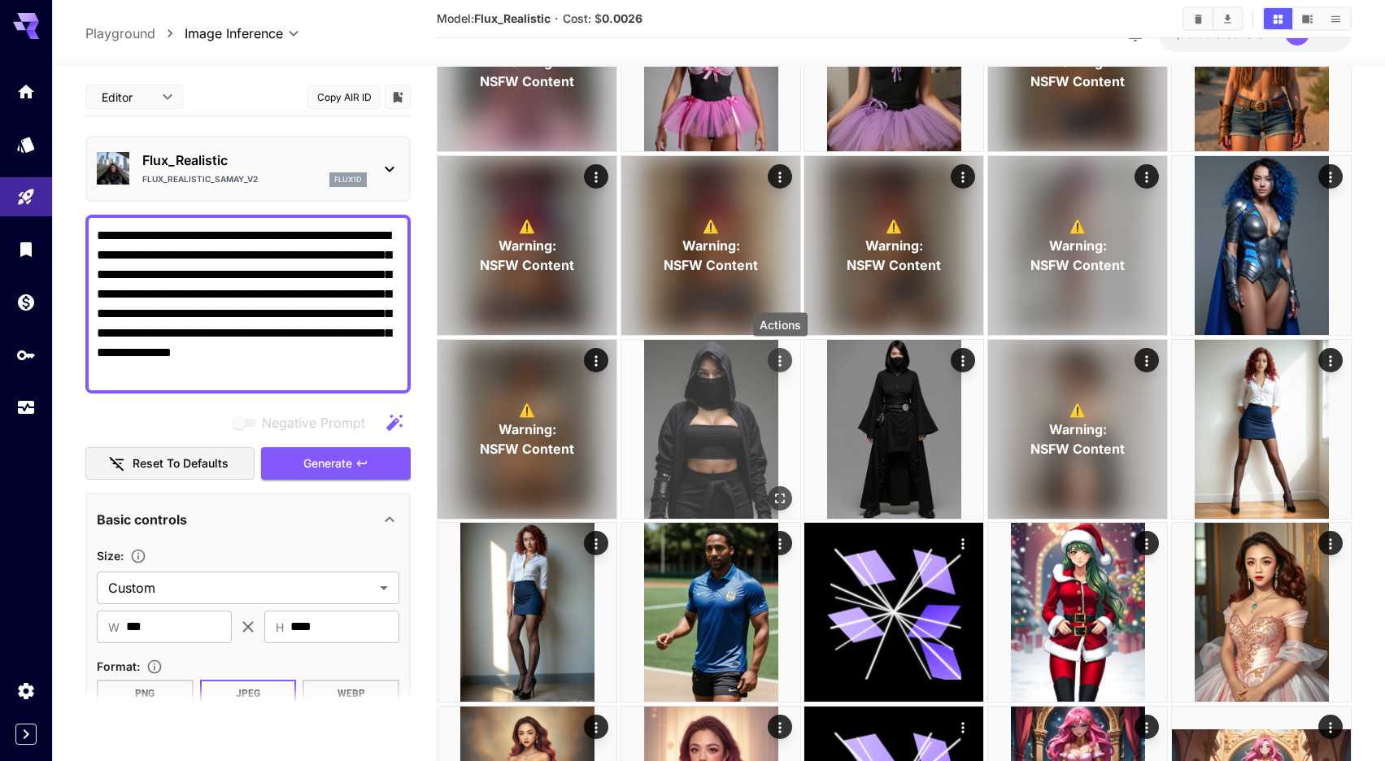
click at [777, 363] on icon "Actions" at bounding box center [780, 360] width 16 height 16
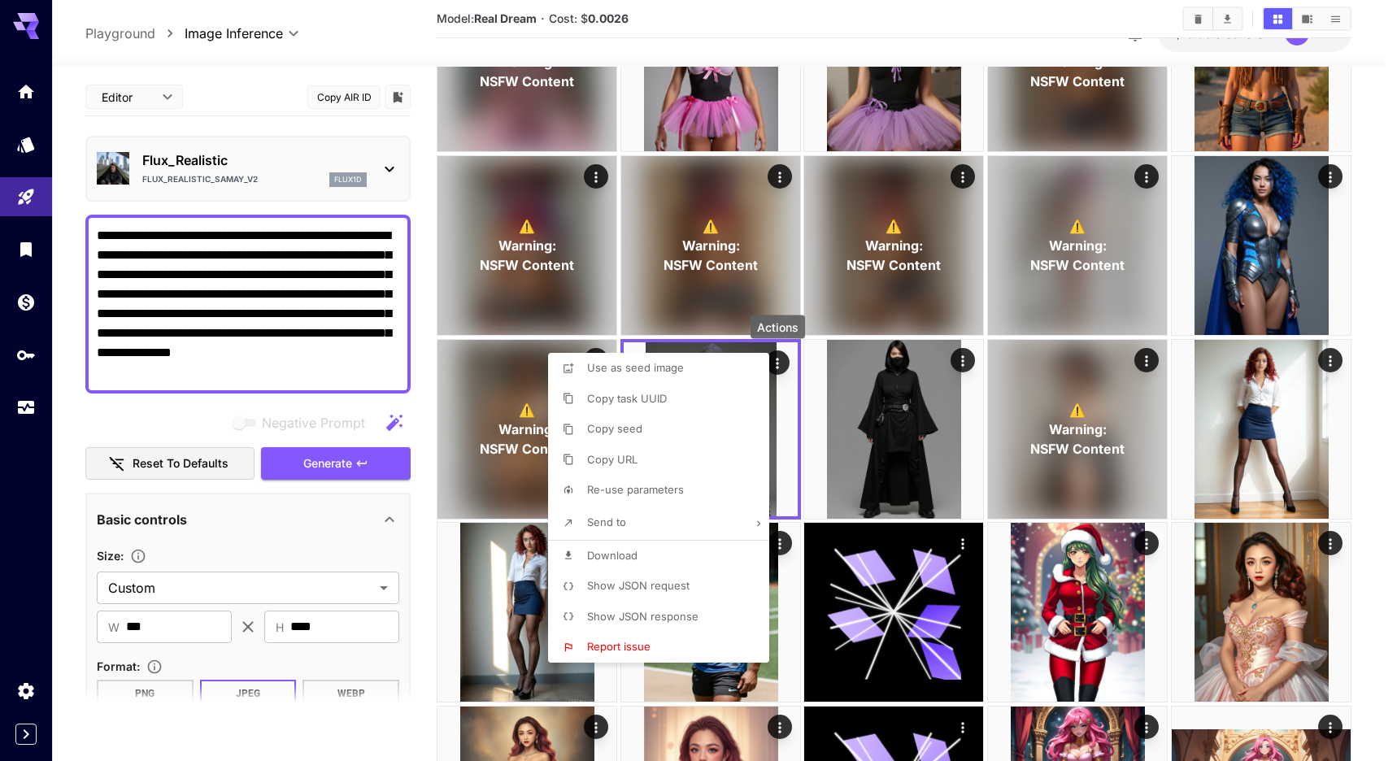
click at [668, 582] on span "Show JSON request" at bounding box center [638, 585] width 102 height 13
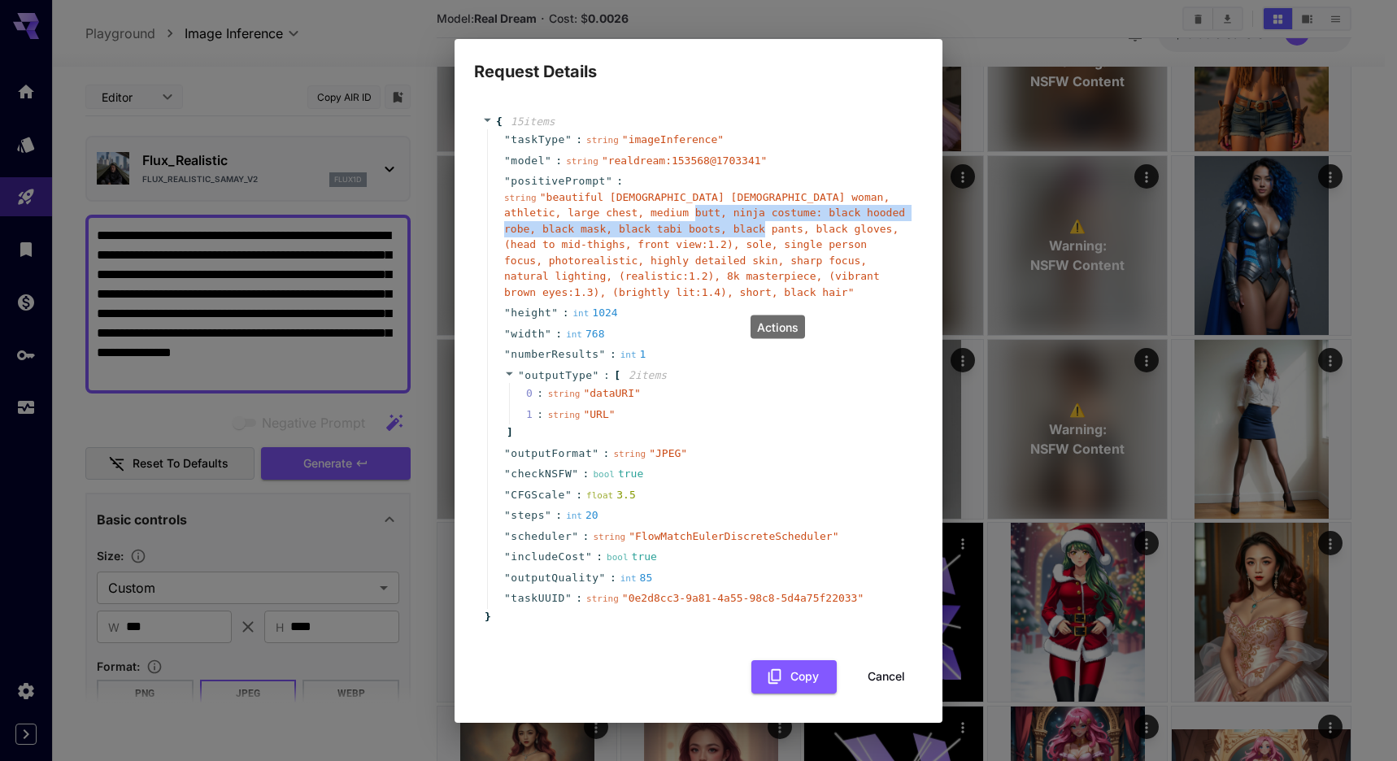
drag, startPoint x: 722, startPoint y: 209, endPoint x: 814, endPoint y: 230, distance: 94.3
click at [814, 230] on span "" beautiful [DEMOGRAPHIC_DATA] [DEMOGRAPHIC_DATA] woman, athletic, large chest,…" at bounding box center [704, 244] width 401 height 107
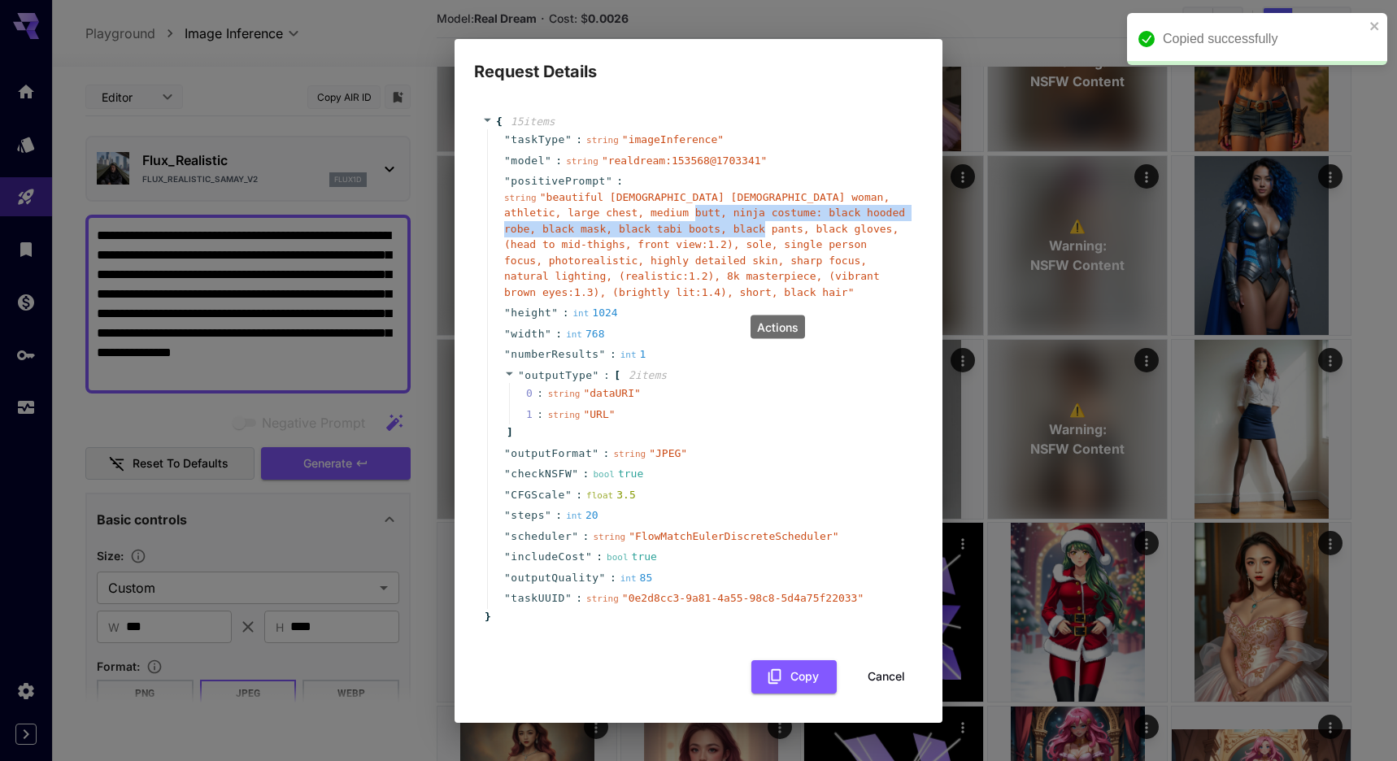
copy span "black hooded robe, black mask, black tabi boots, black pants, black gloves"
click at [887, 681] on button "Cancel" at bounding box center [886, 676] width 73 height 33
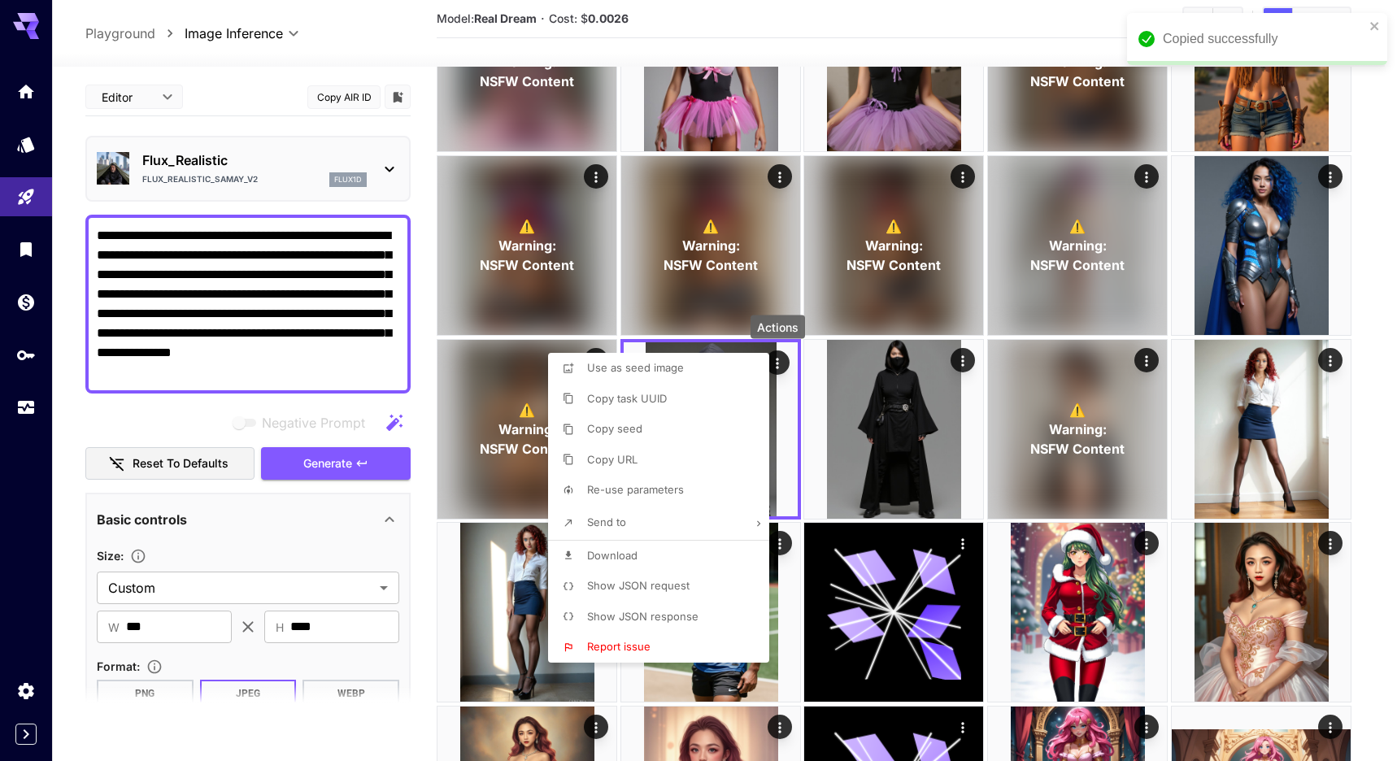
click at [963, 367] on div at bounding box center [698, 380] width 1397 height 761
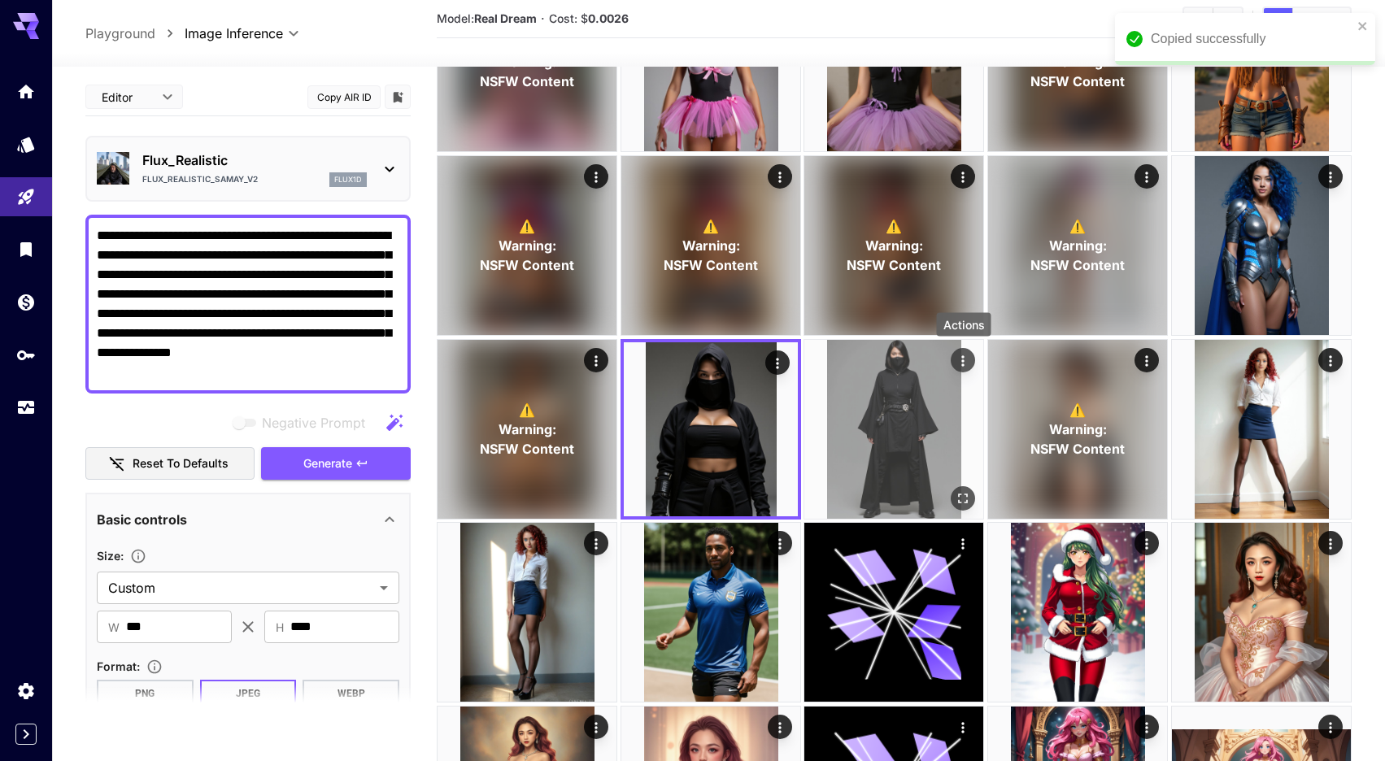
click at [964, 363] on icon "Actions" at bounding box center [963, 360] width 16 height 16
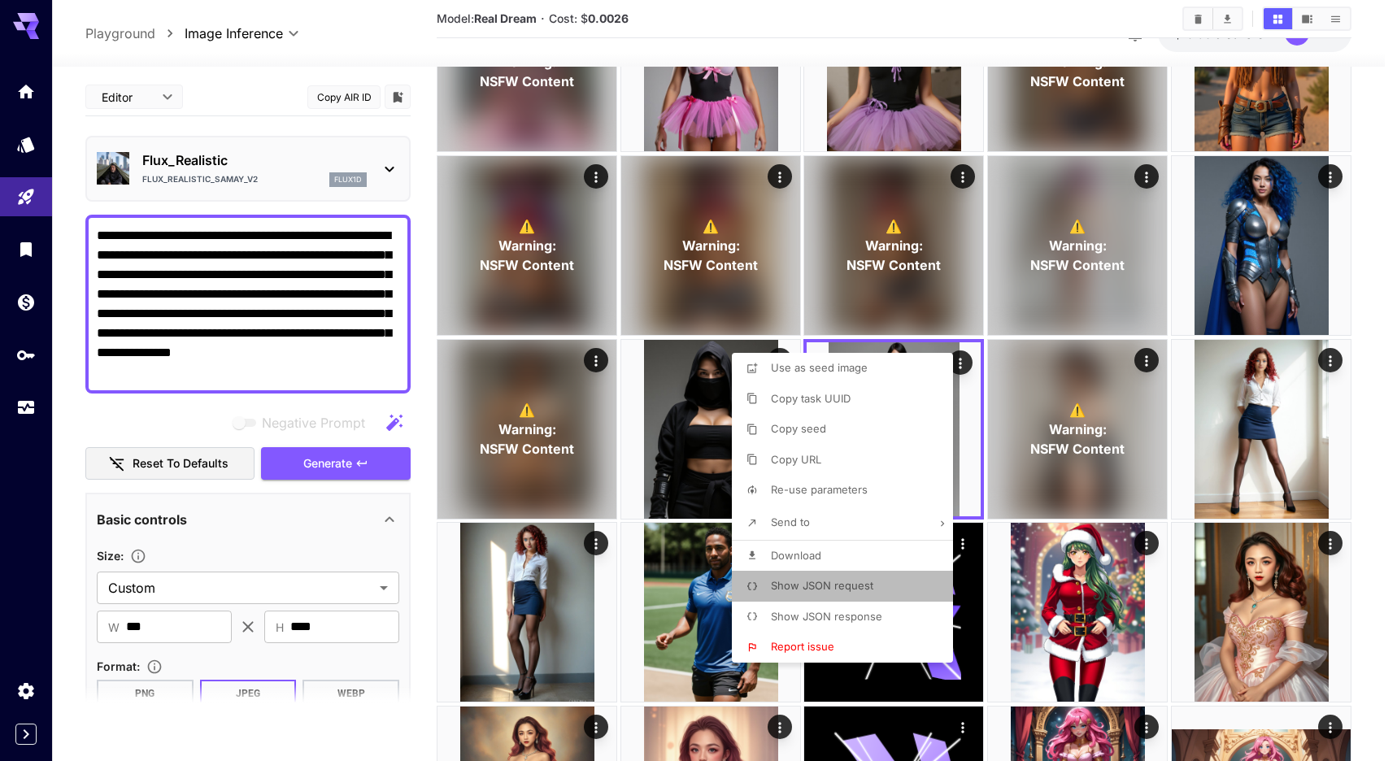
click at [839, 588] on span "Show JSON request" at bounding box center [822, 585] width 102 height 13
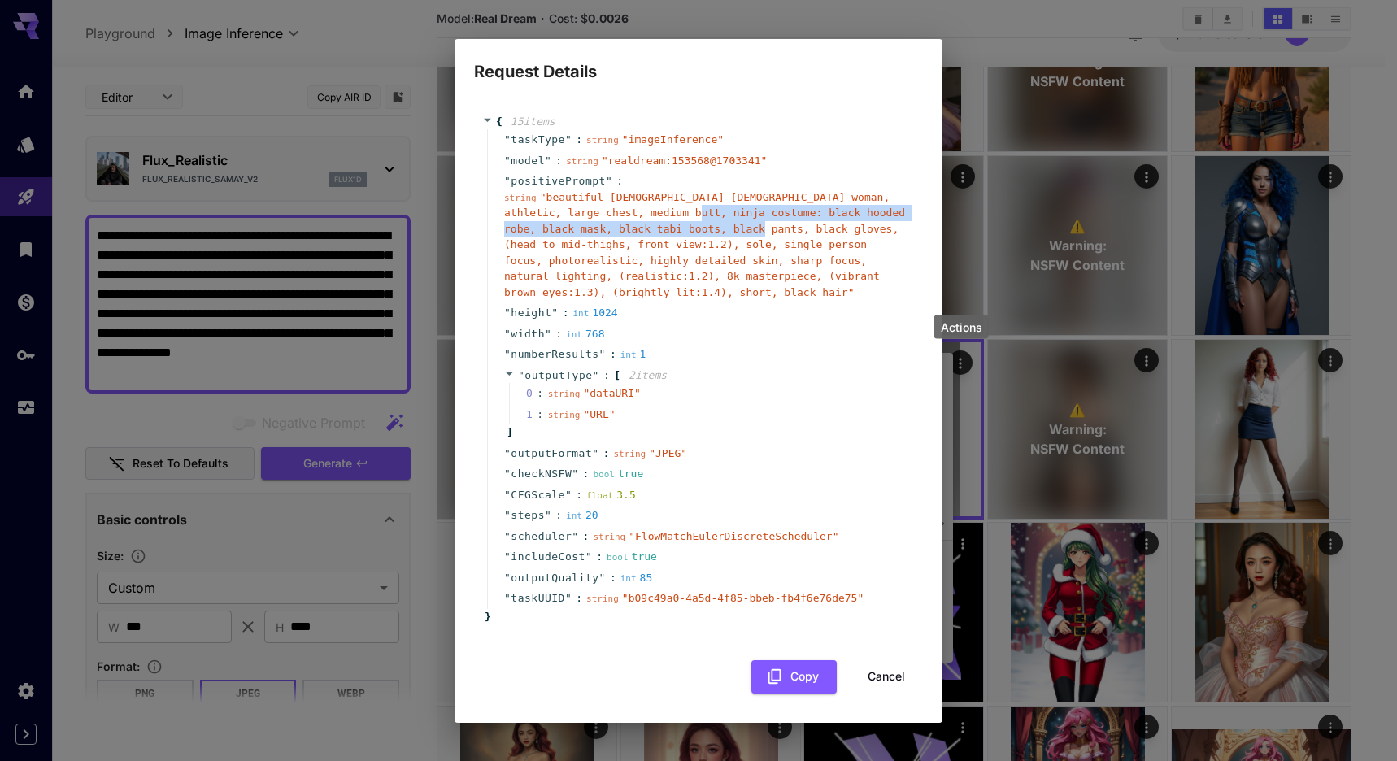
drag, startPoint x: 818, startPoint y: 230, endPoint x: 729, endPoint y: 214, distance: 90.9
click at [729, 214] on span "" beautiful [DEMOGRAPHIC_DATA] [DEMOGRAPHIC_DATA] woman, athletic, large chest,…" at bounding box center [704, 244] width 401 height 107
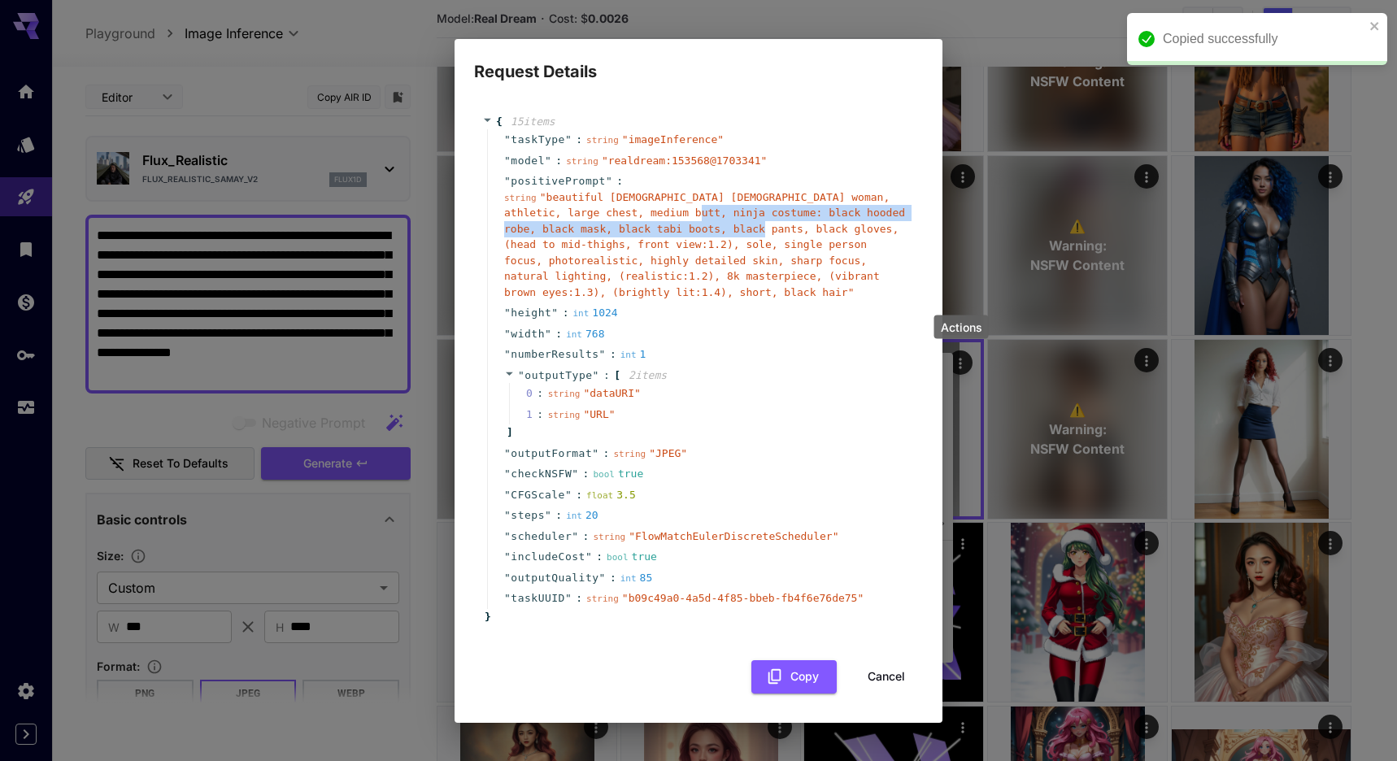
copy span "black hooded robe, black mask, black tabi boots, black pants, black gloves"
